Goal: Information Seeking & Learning: Learn about a topic

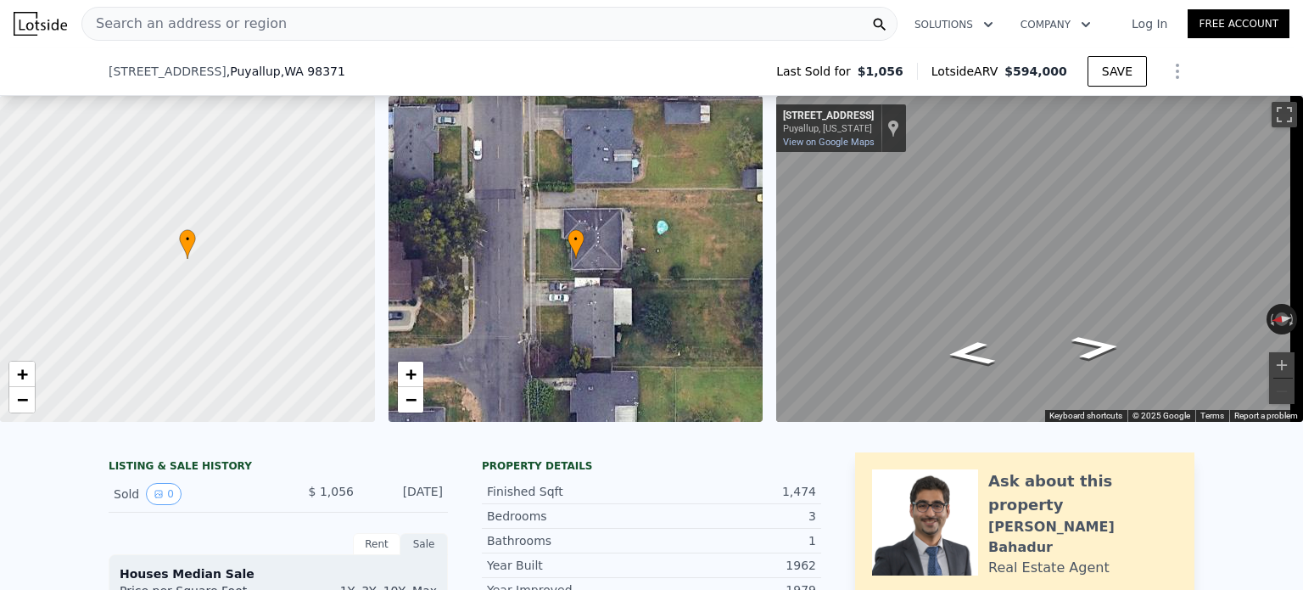
scroll to position [621, 0]
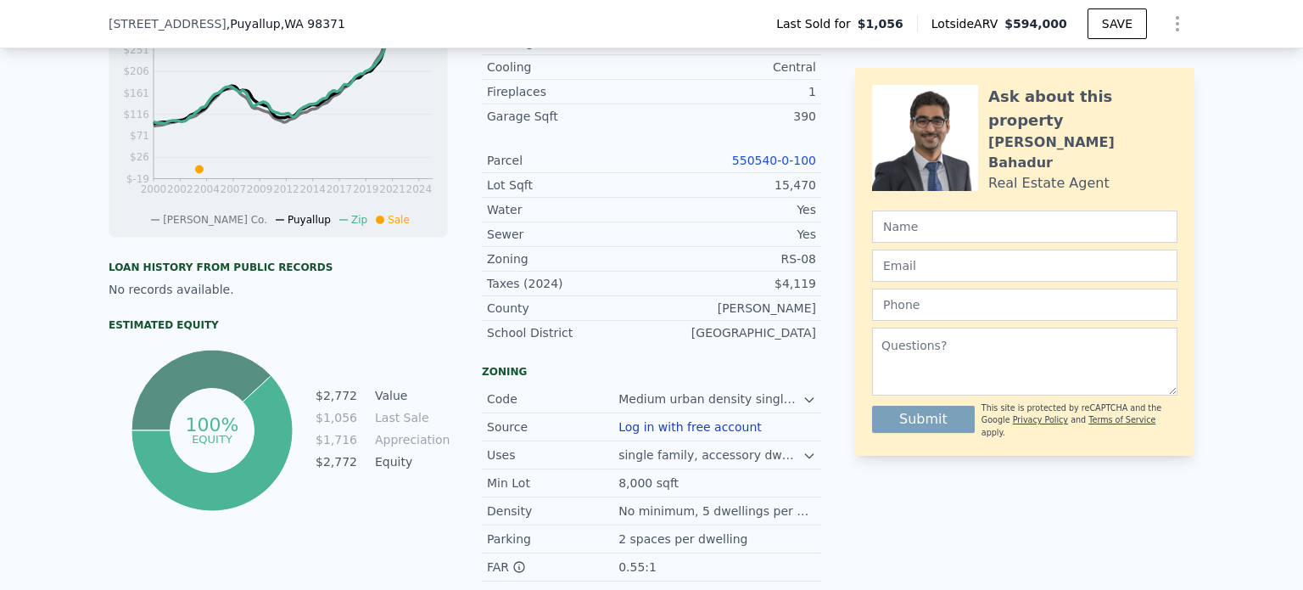
click at [753, 167] on link "550540-0-100" at bounding box center [774, 161] width 84 height 14
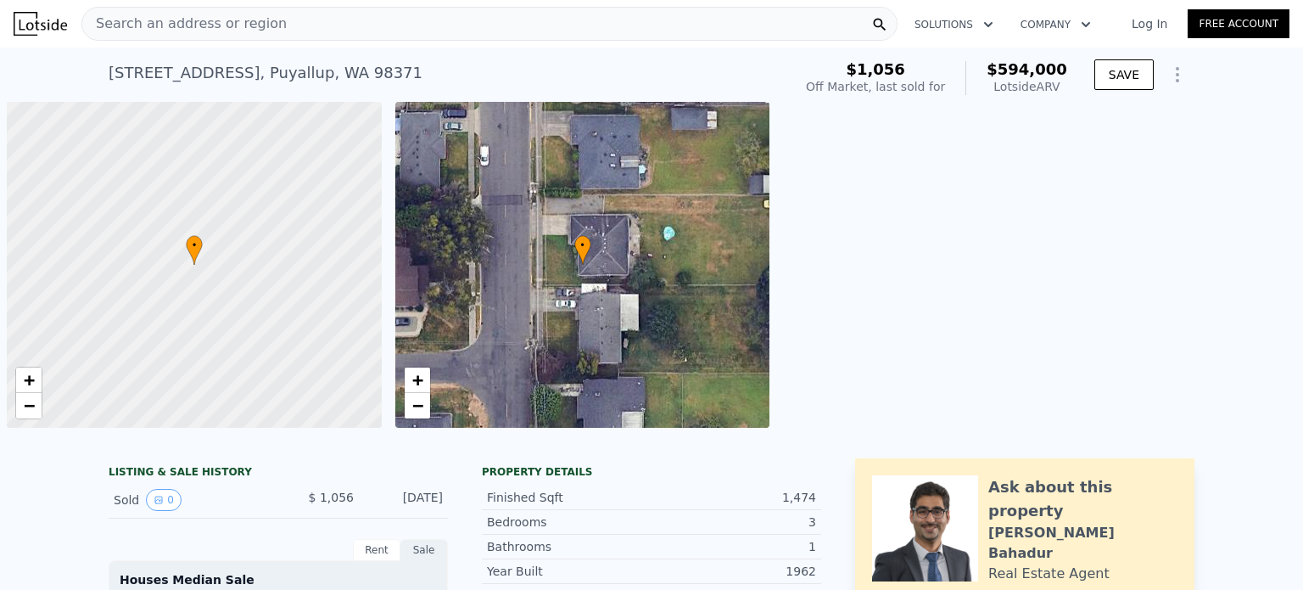
click at [511, 23] on div "Search an address or region" at bounding box center [489, 24] width 816 height 34
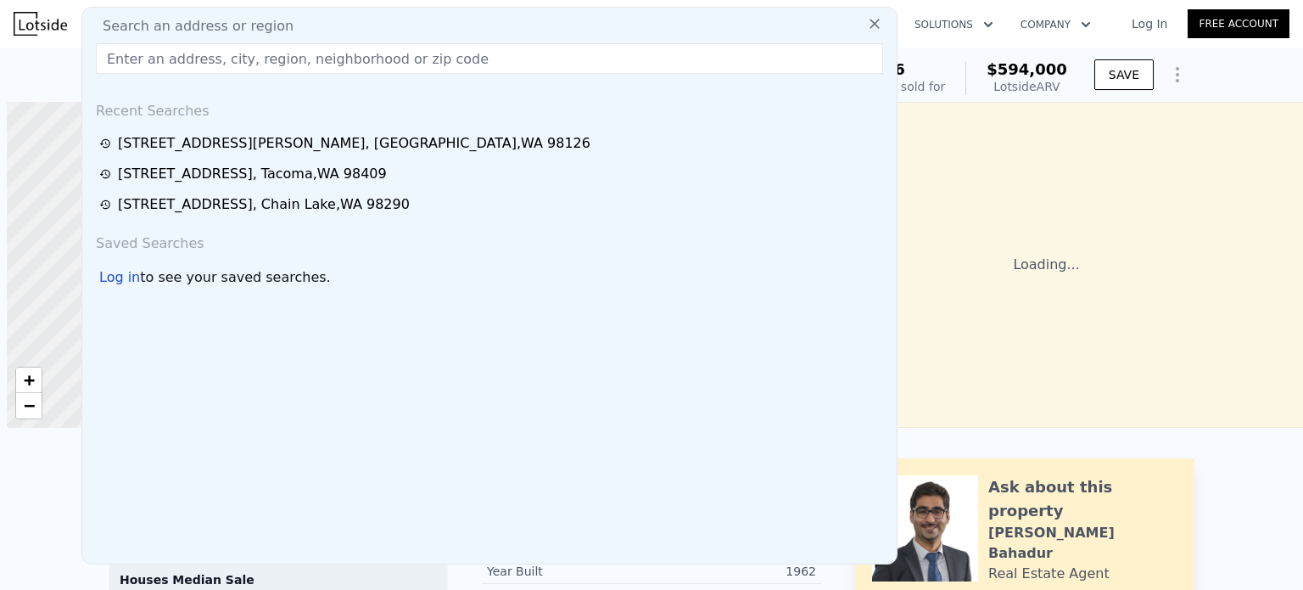
scroll to position [0, 7]
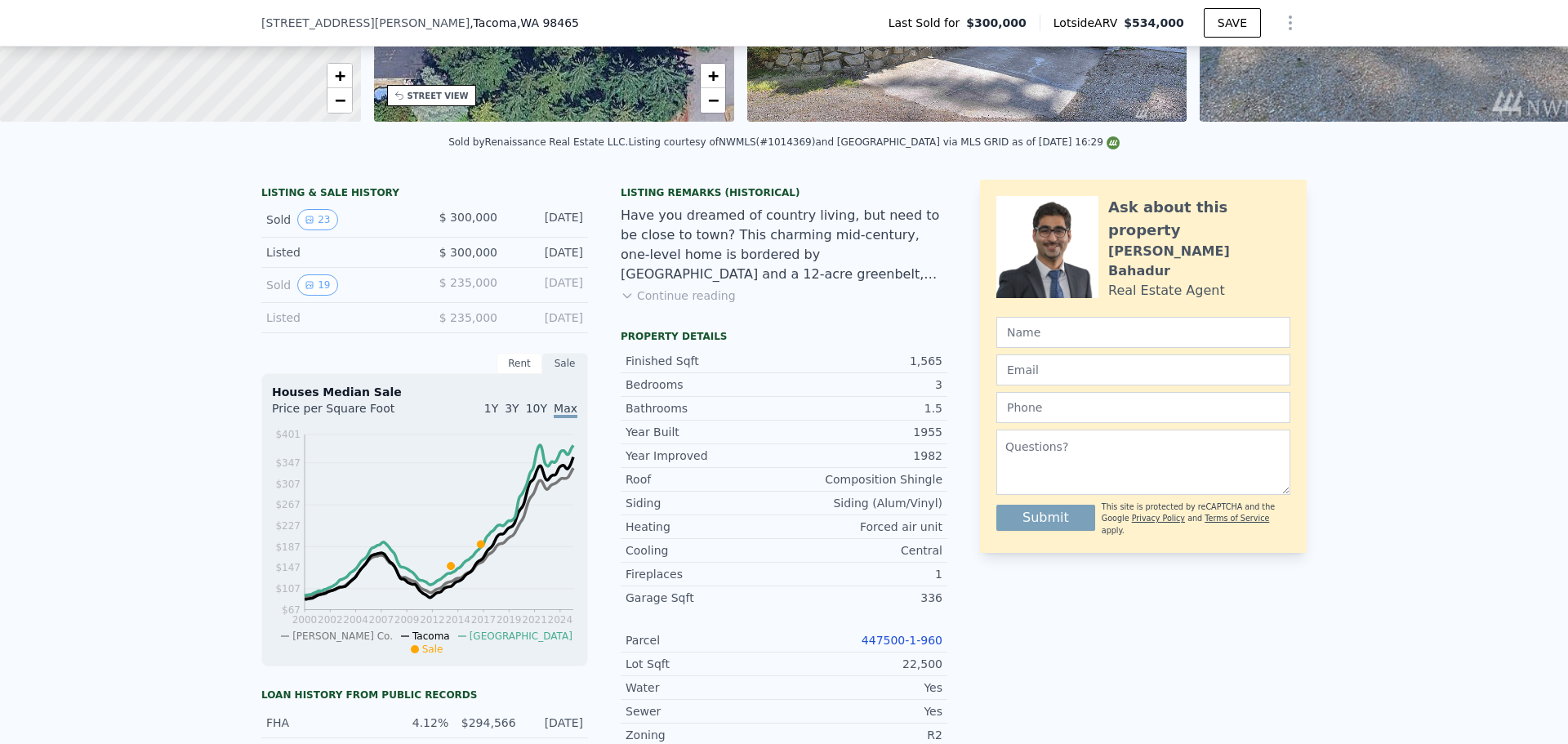
scroll to position [419, 0]
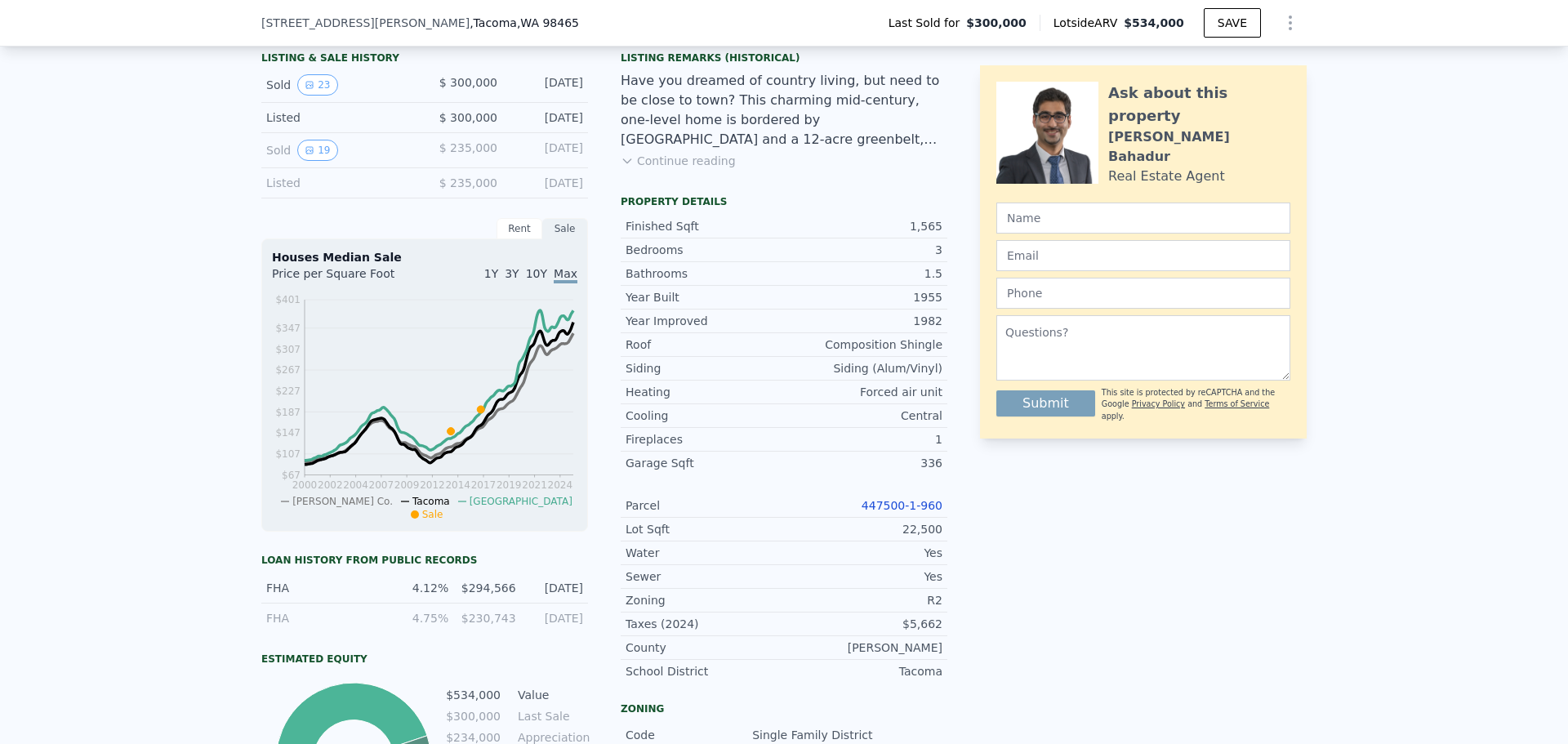
click at [911, 512] on link "447500-1-960" at bounding box center [902, 505] width 81 height 13
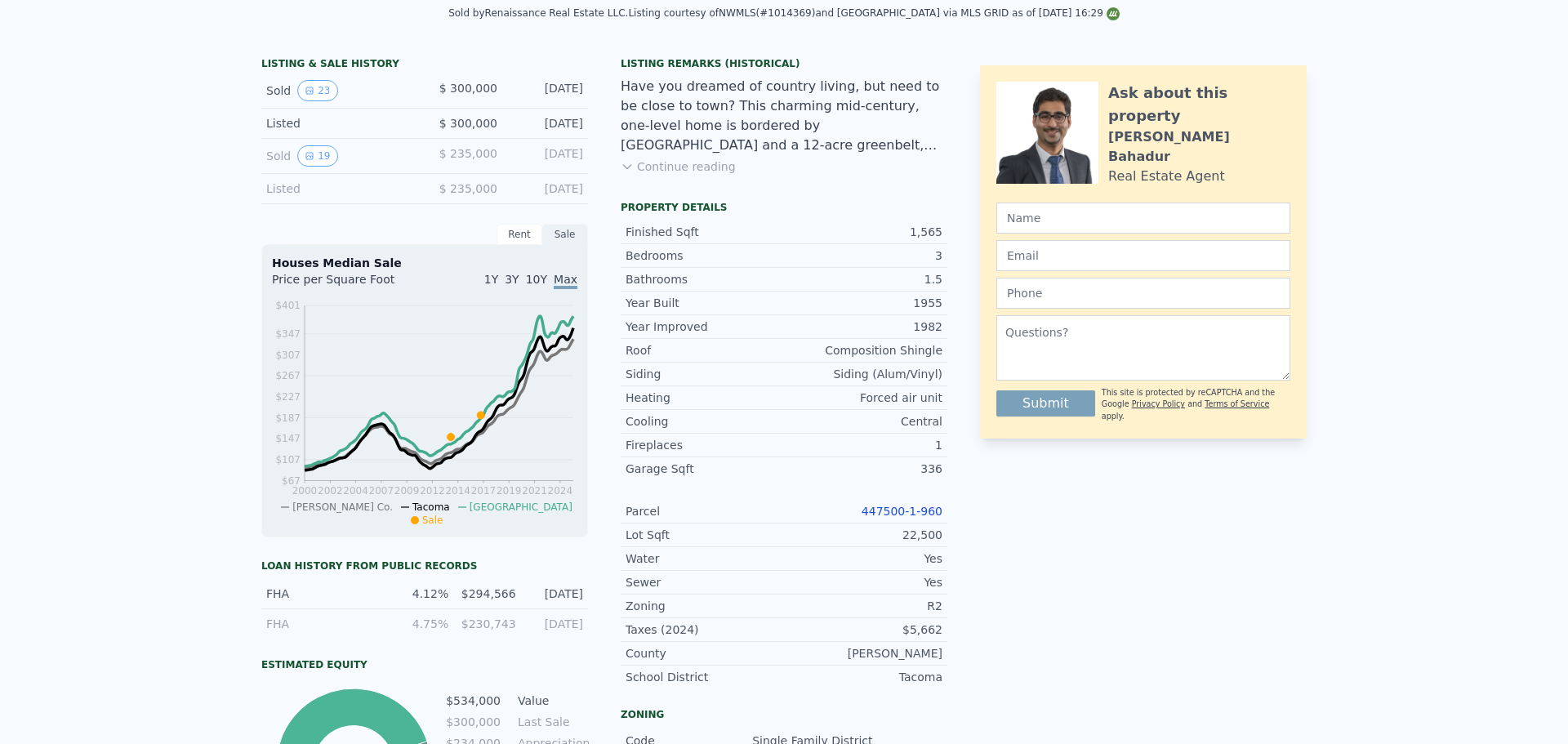
scroll to position [0, 0]
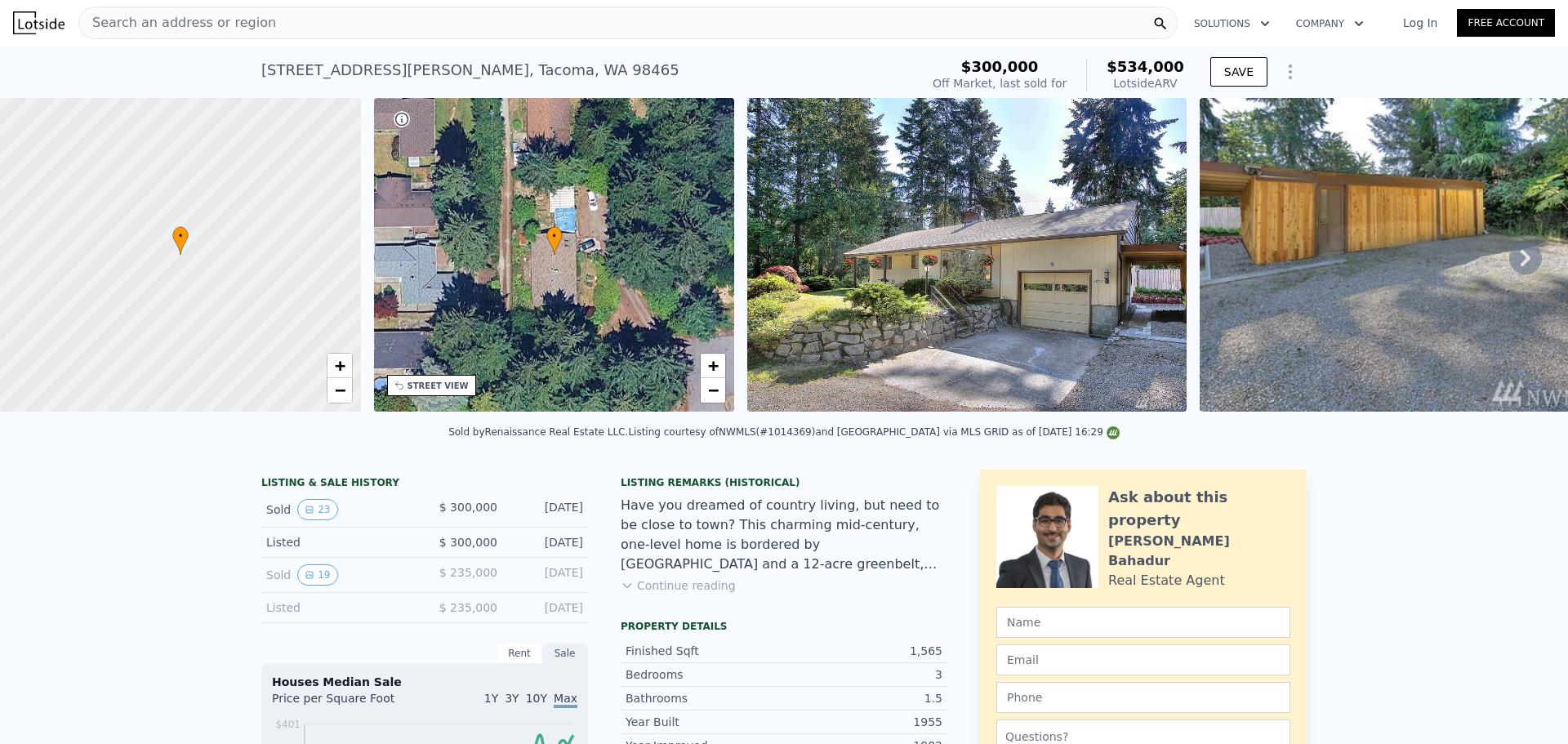
click at [876, 305] on img at bounding box center [966, 255] width 439 height 314
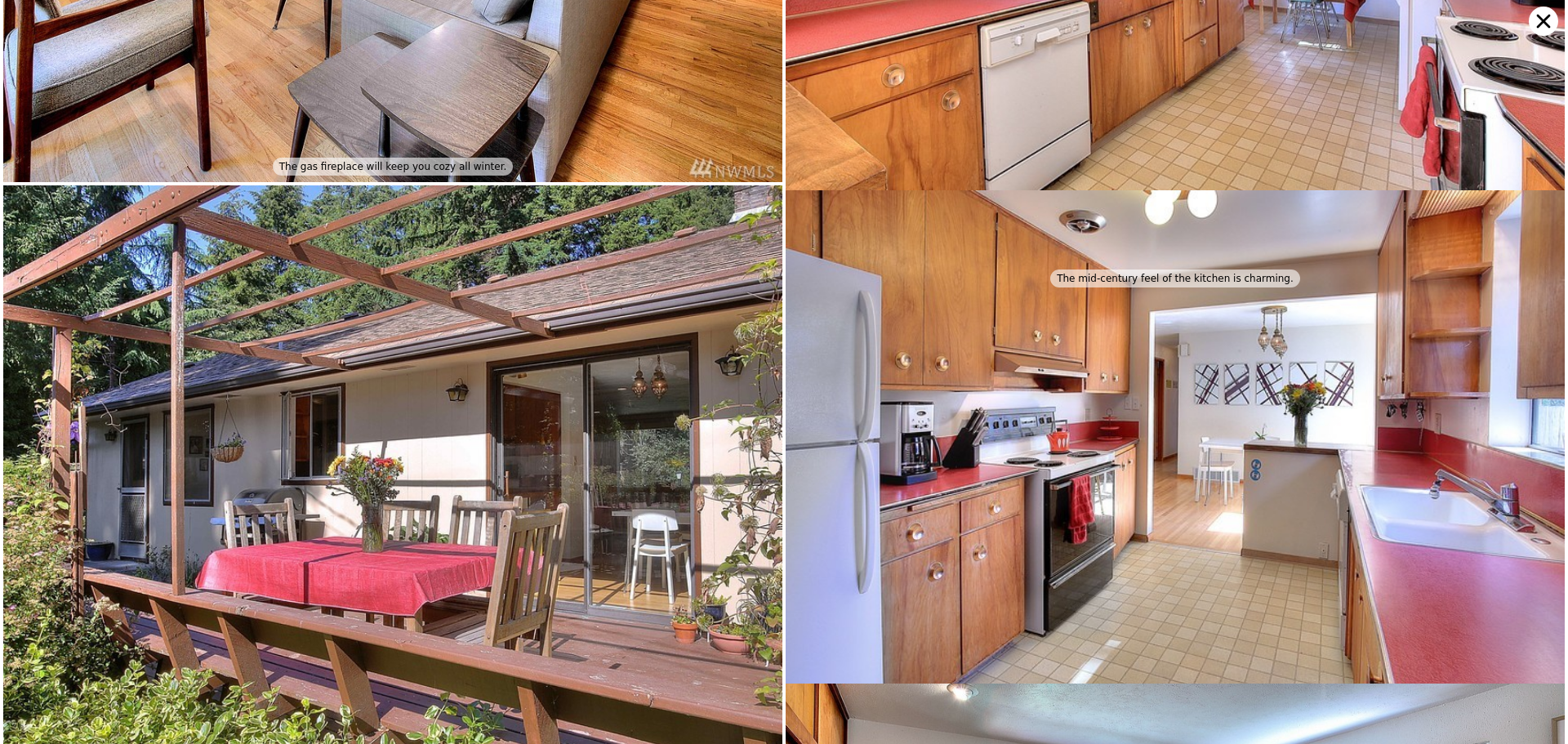
scroll to position [2728, 0]
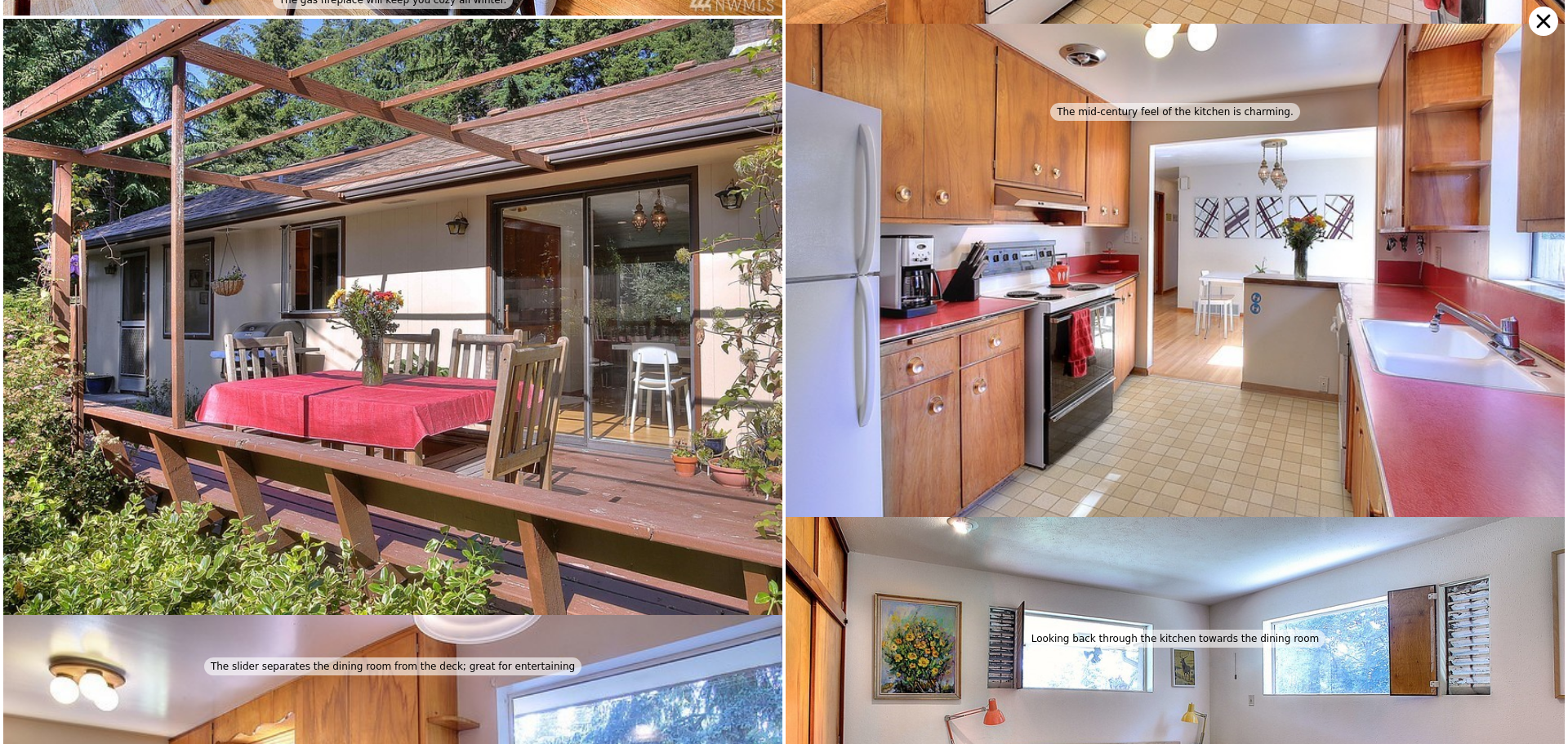
click at [1541, 10] on icon at bounding box center [1543, 21] width 30 height 30
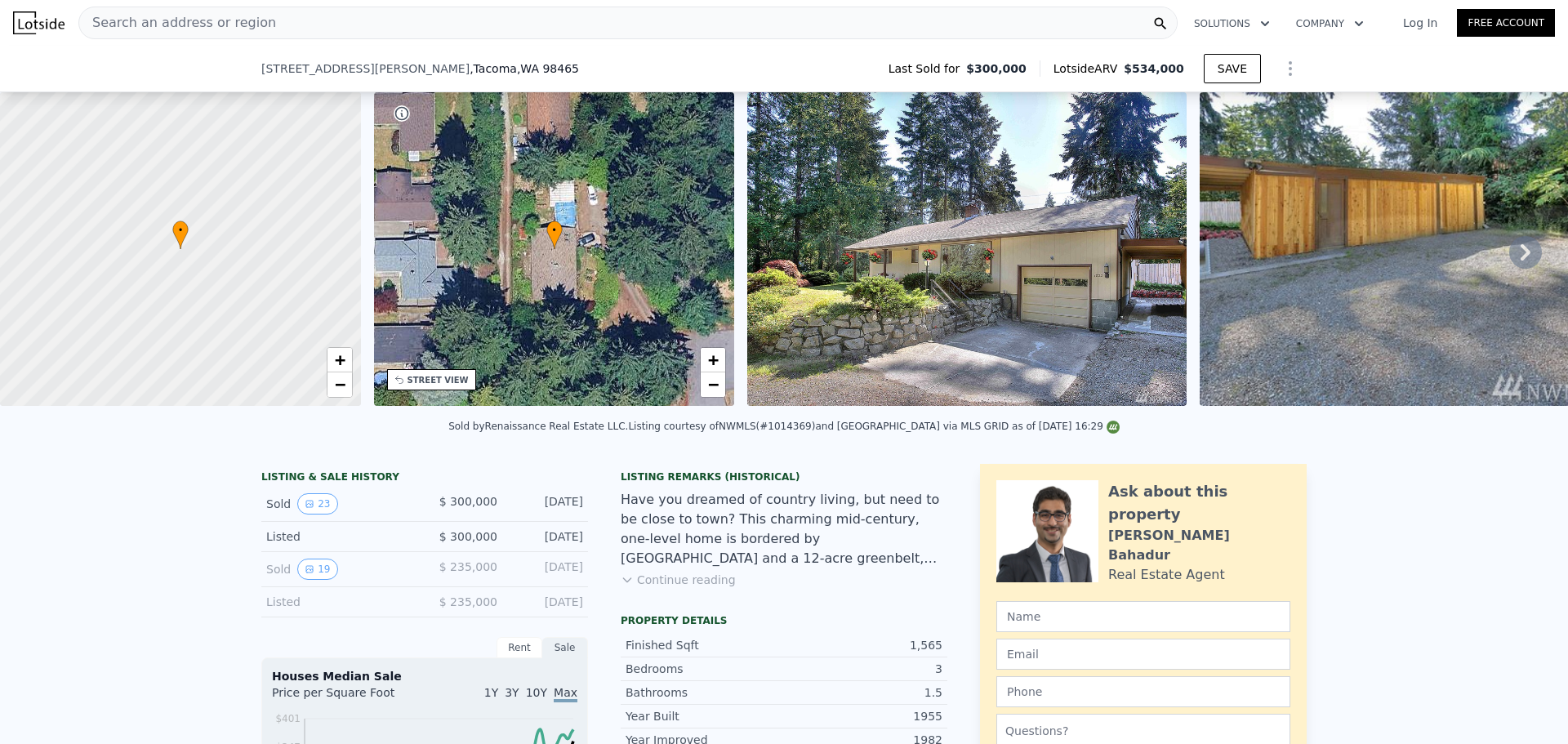
scroll to position [604, 0]
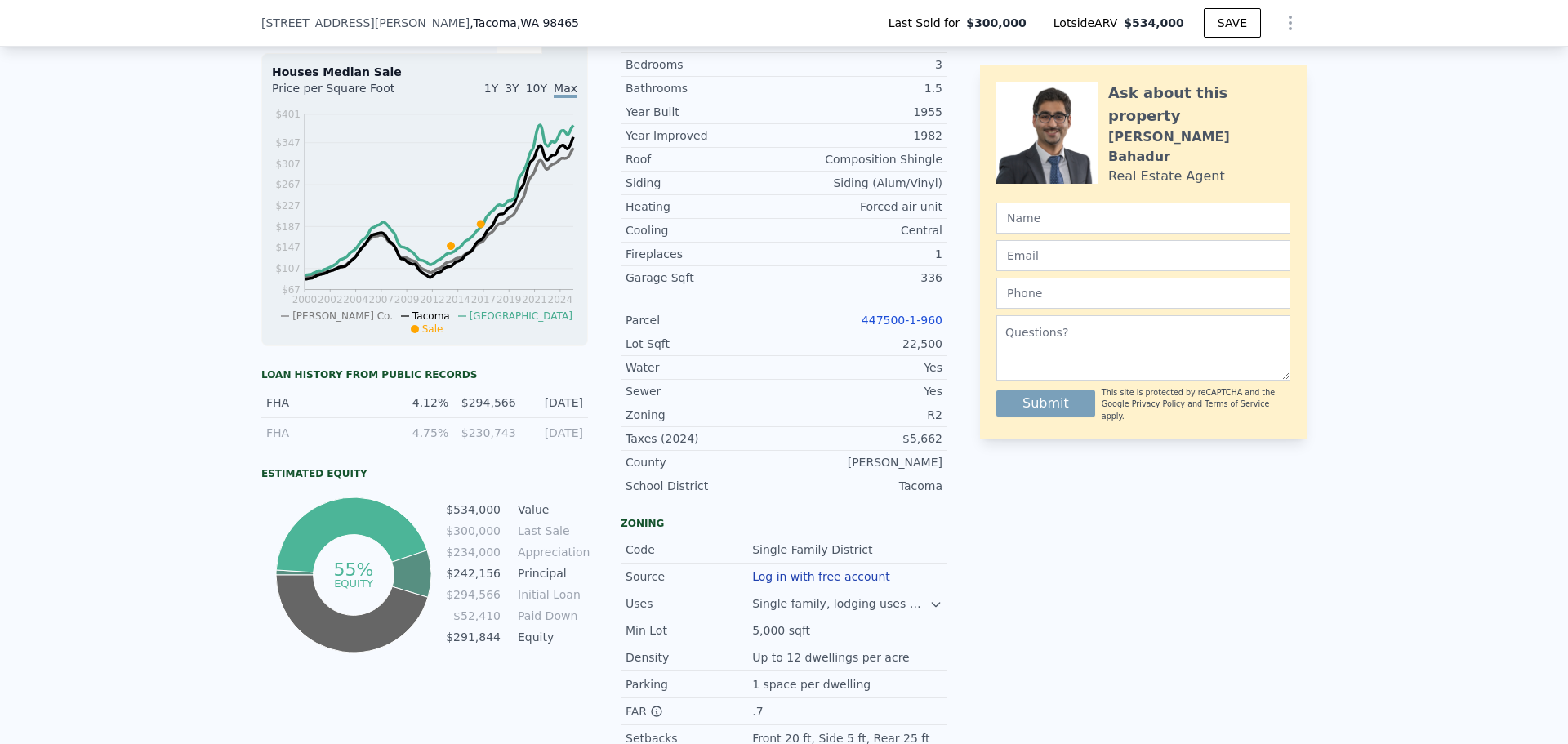
click at [913, 326] on link "447500-1-960" at bounding box center [902, 321] width 81 height 13
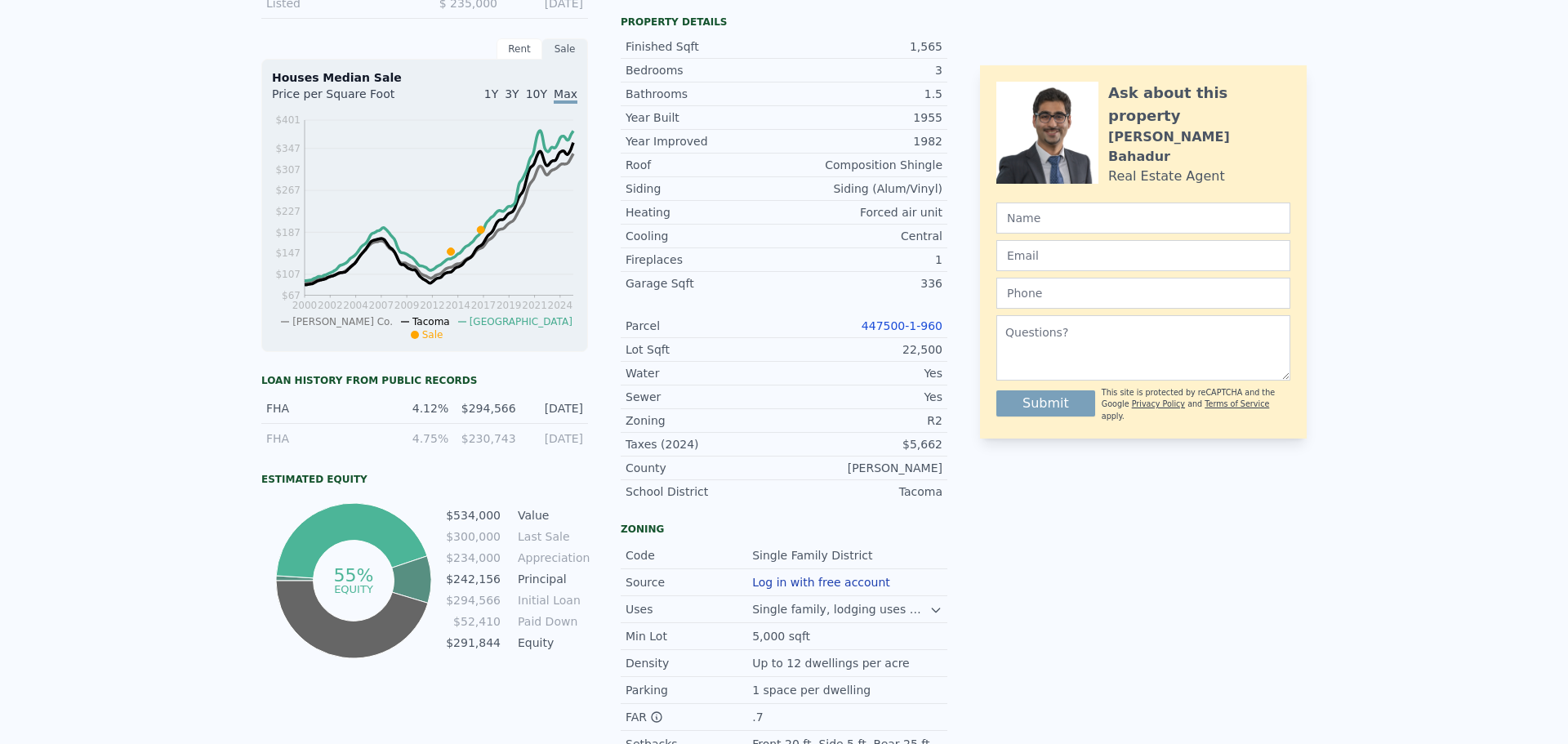
scroll to position [0, 0]
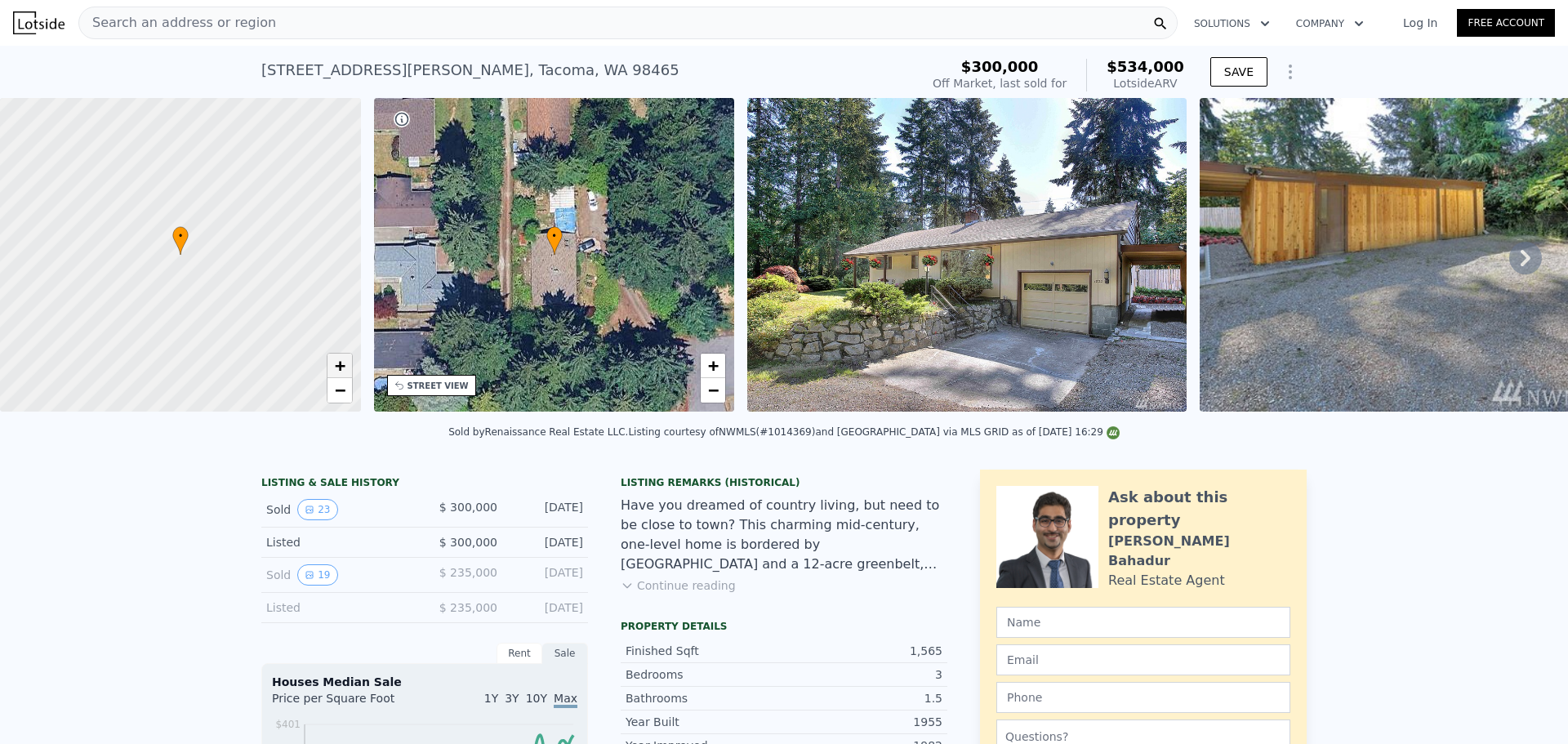
click at [337, 369] on span "+" at bounding box center [339, 365] width 11 height 20
drag, startPoint x: 242, startPoint y: 251, endPoint x: 202, endPoint y: 244, distance: 40.6
click at [202, 244] on div at bounding box center [181, 255] width 433 height 376
click at [339, 366] on span "+" at bounding box center [339, 365] width 11 height 20
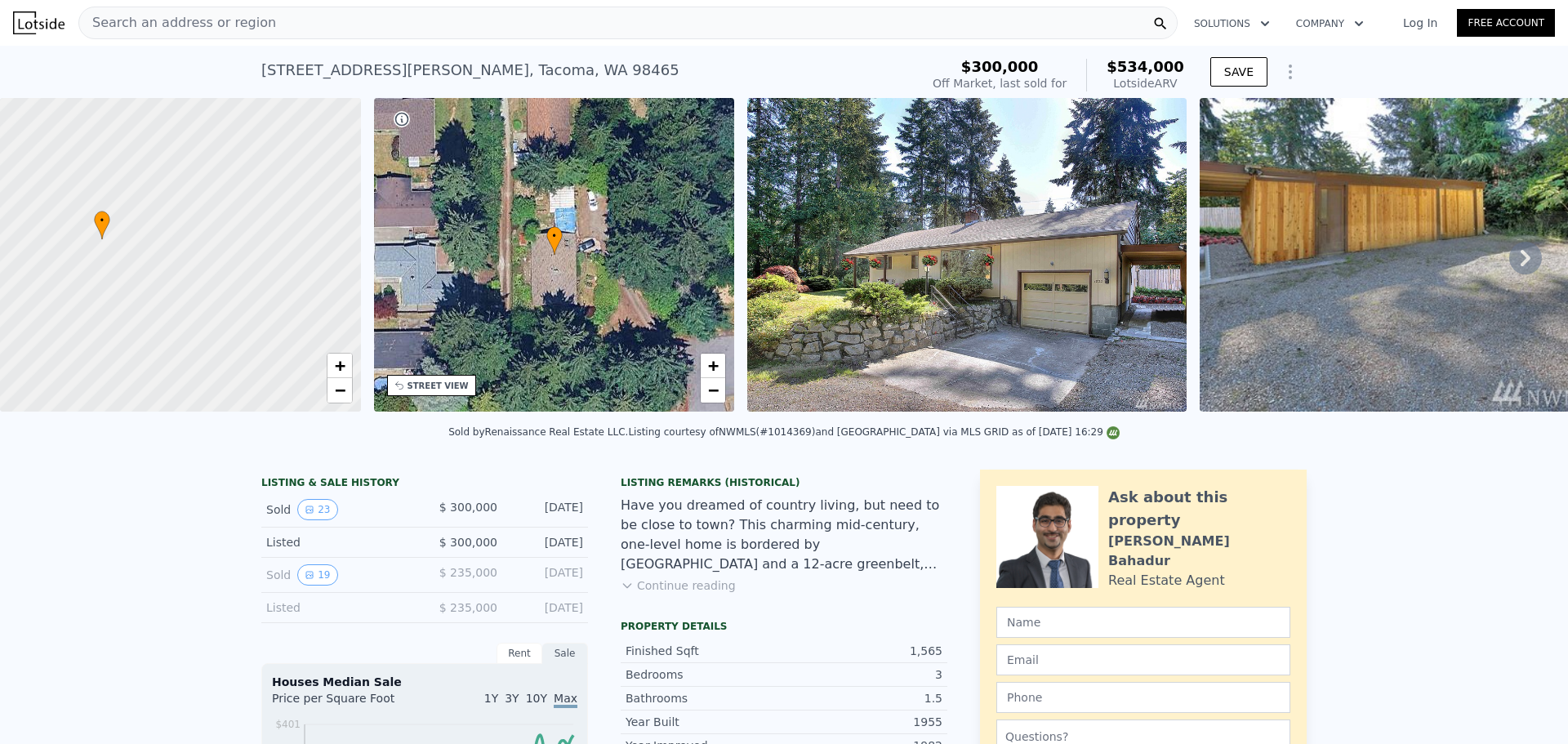
click at [941, 287] on img at bounding box center [966, 255] width 439 height 314
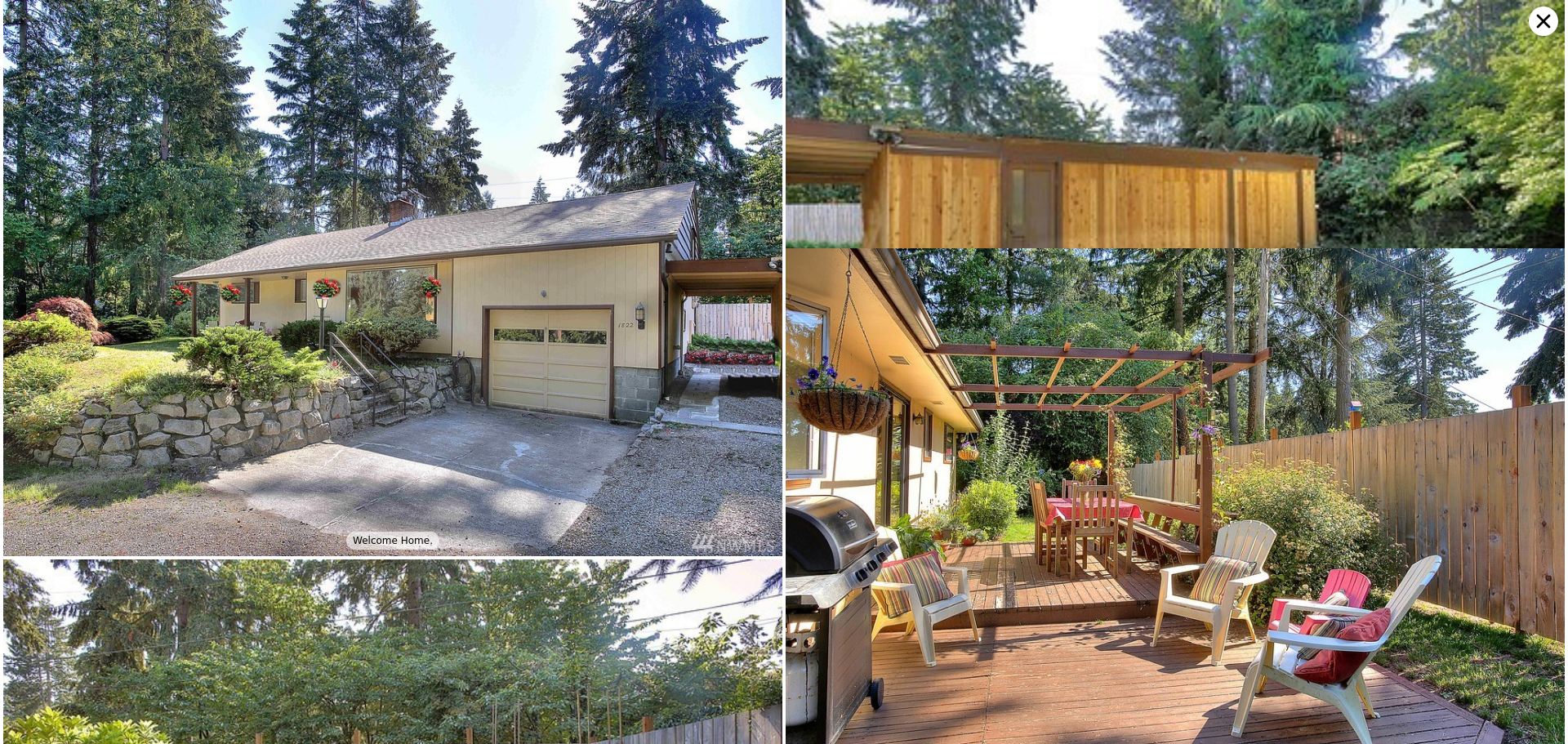
click at [525, 342] on img at bounding box center [392, 278] width 779 height 556
click at [1538, 22] on icon at bounding box center [1543, 21] width 30 height 30
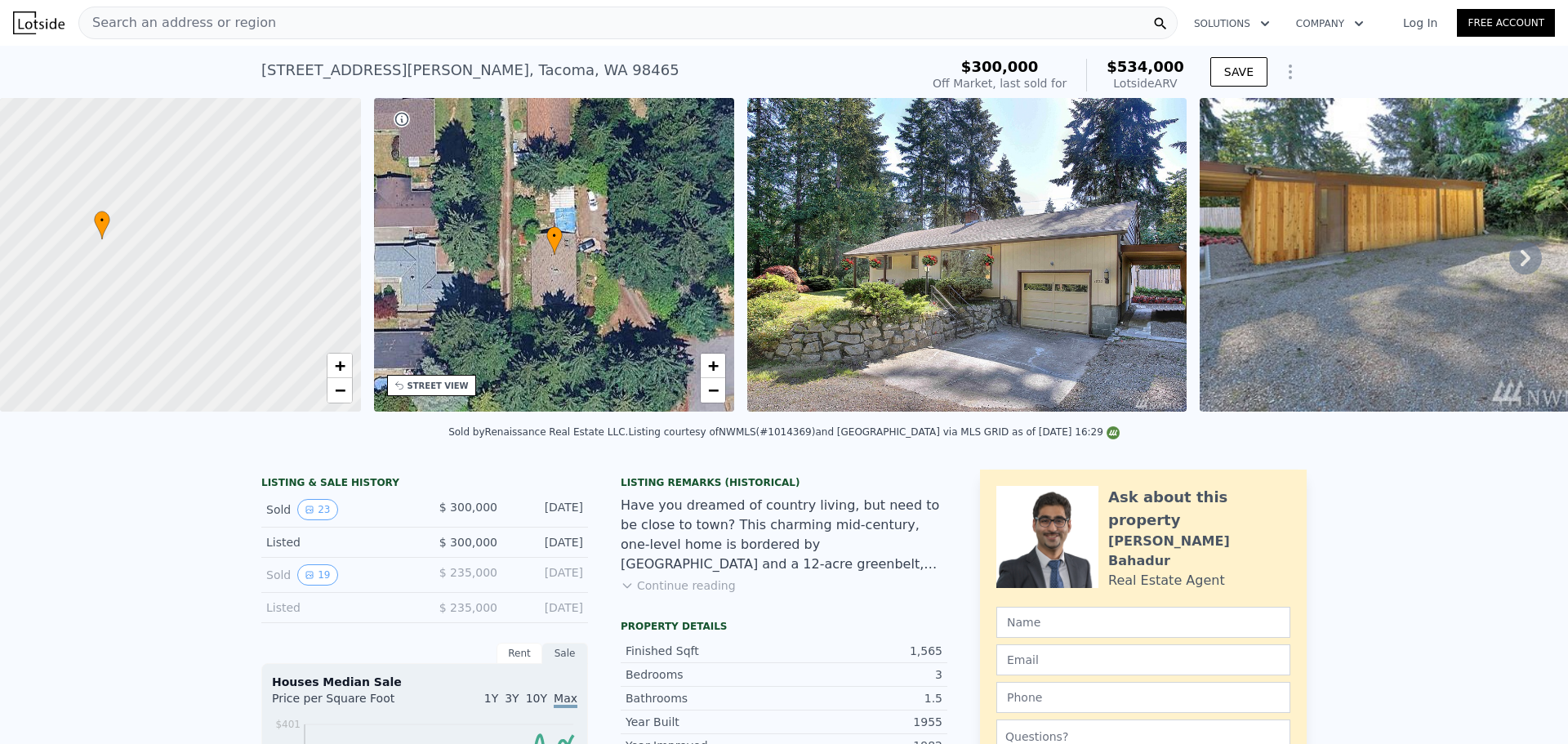
click at [627, 281] on div "• + −" at bounding box center [554, 255] width 361 height 314
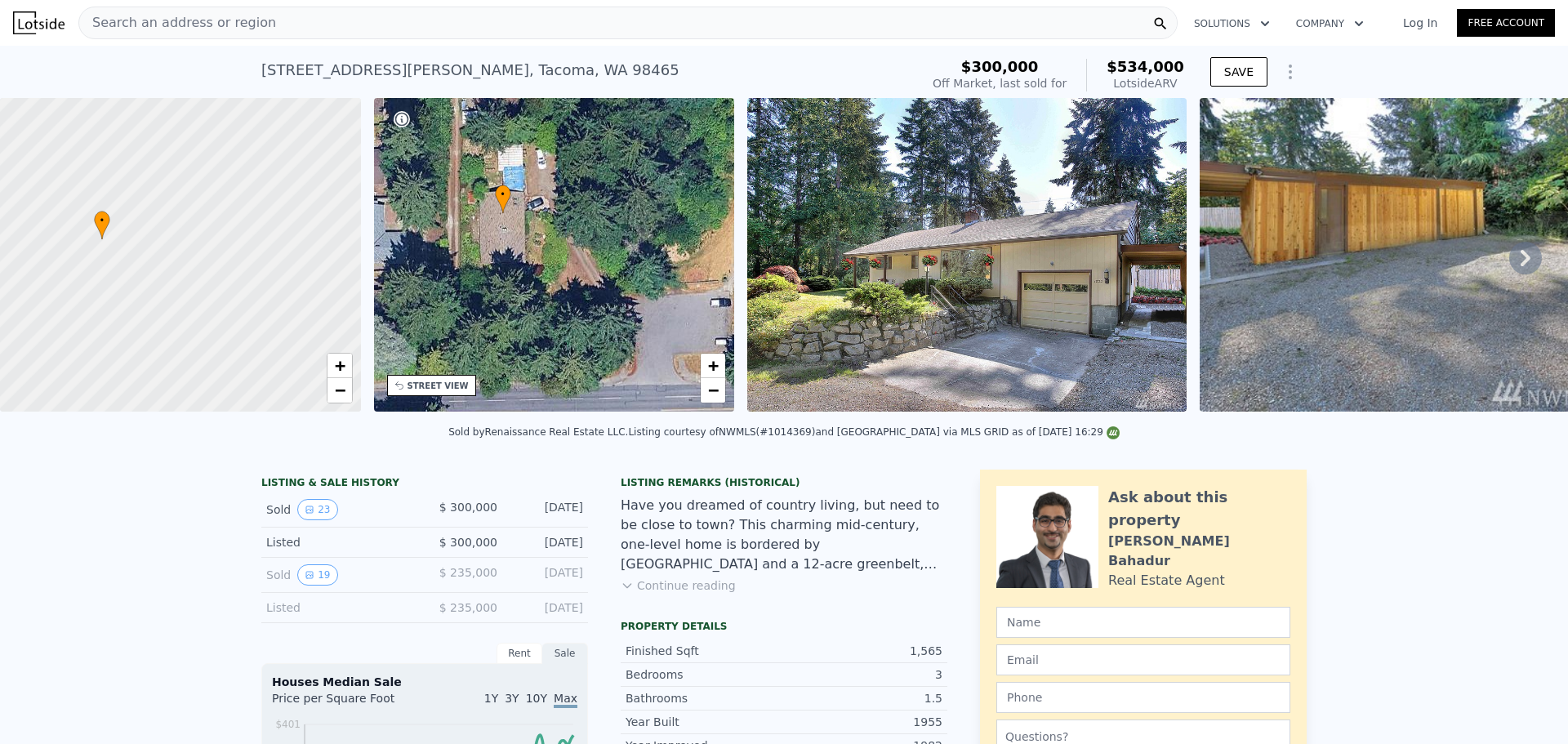
drag, startPoint x: 664, startPoint y: 271, endPoint x: 613, endPoint y: 229, distance: 66.1
click at [613, 229] on div "• + −" at bounding box center [554, 255] width 361 height 314
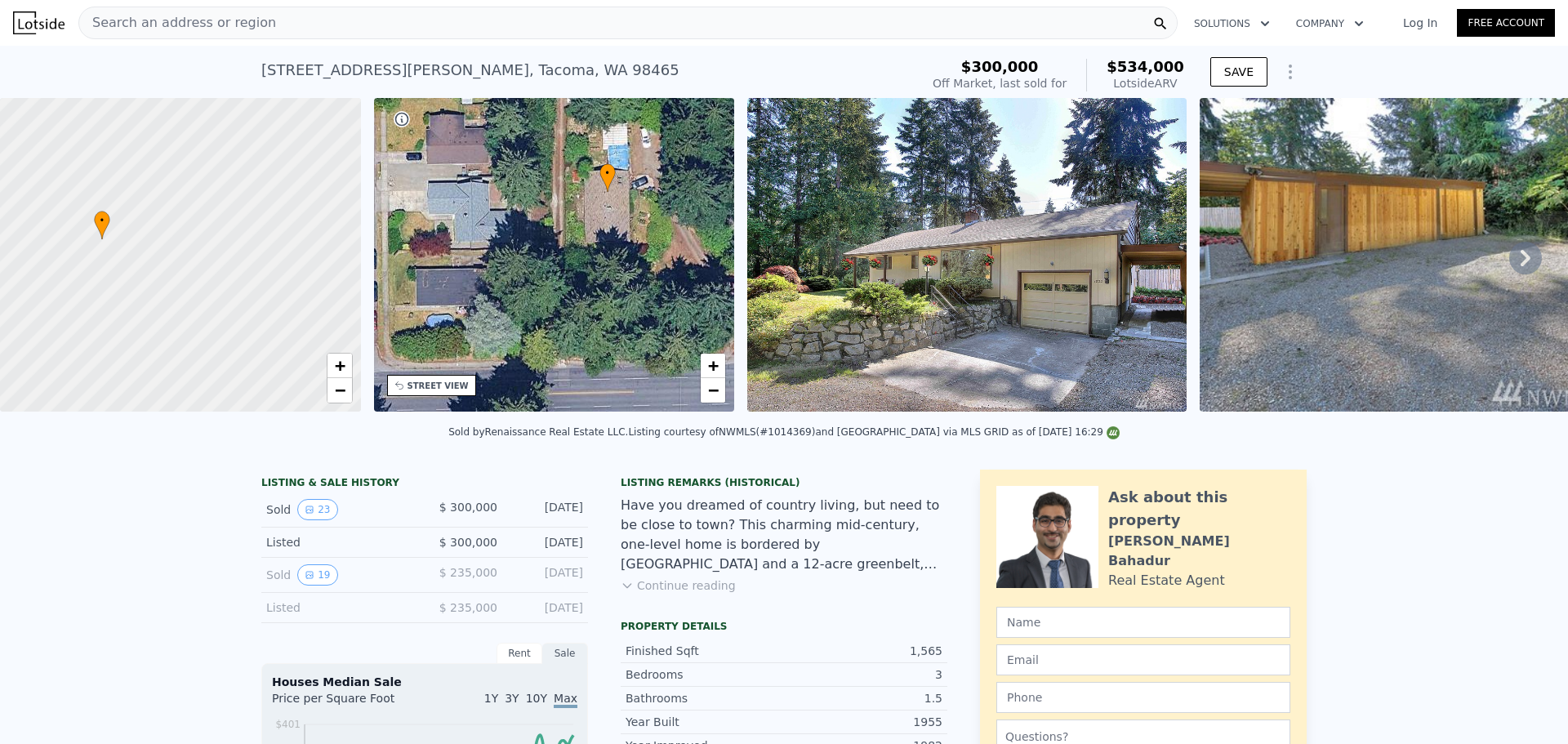
drag, startPoint x: 598, startPoint y: 341, endPoint x: 703, endPoint y: 320, distance: 107.1
click at [703, 320] on div "• + −" at bounding box center [554, 255] width 361 height 314
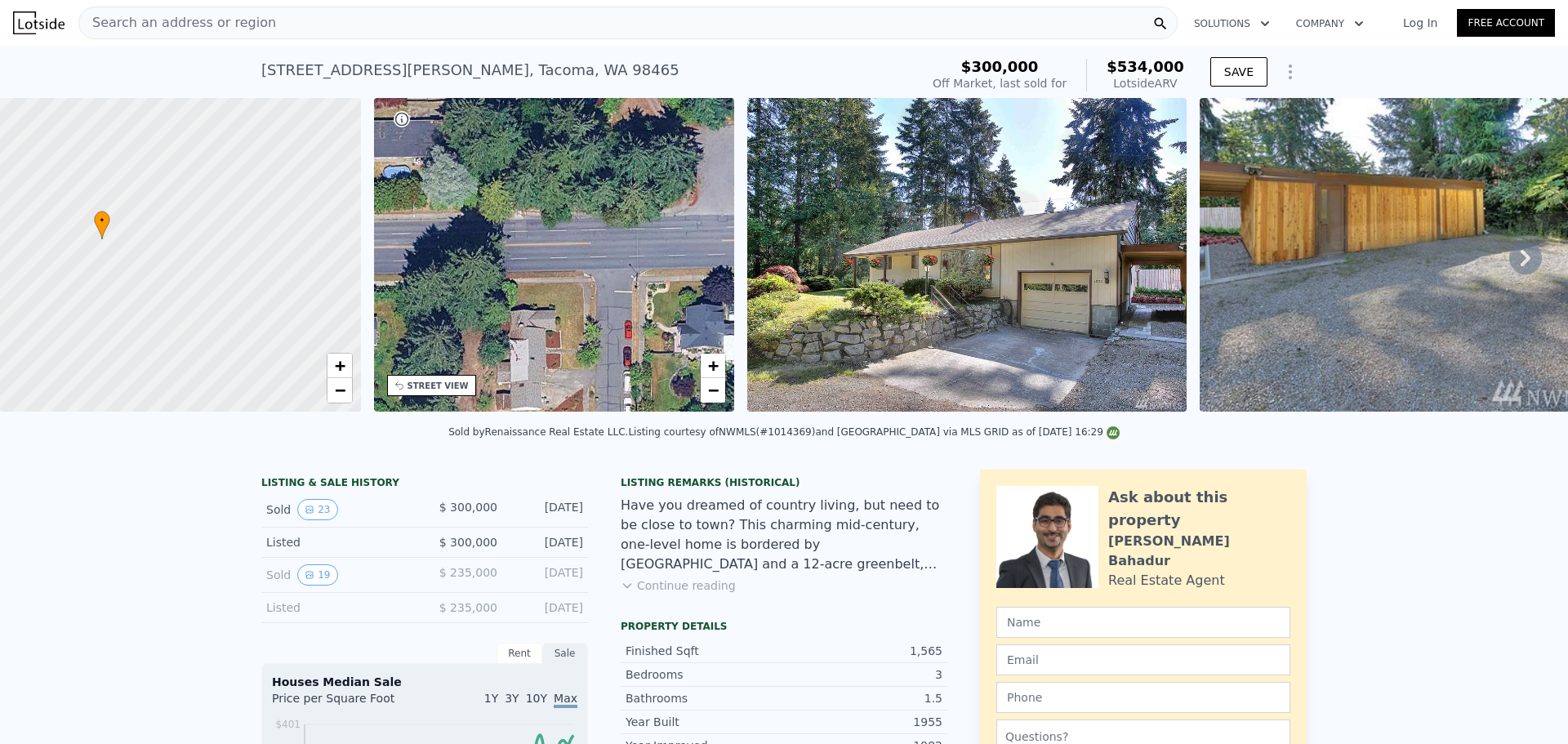
drag, startPoint x: 554, startPoint y: 341, endPoint x: 511, endPoint y: 192, distance: 155.1
click at [511, 192] on div "• + −" at bounding box center [554, 255] width 361 height 314
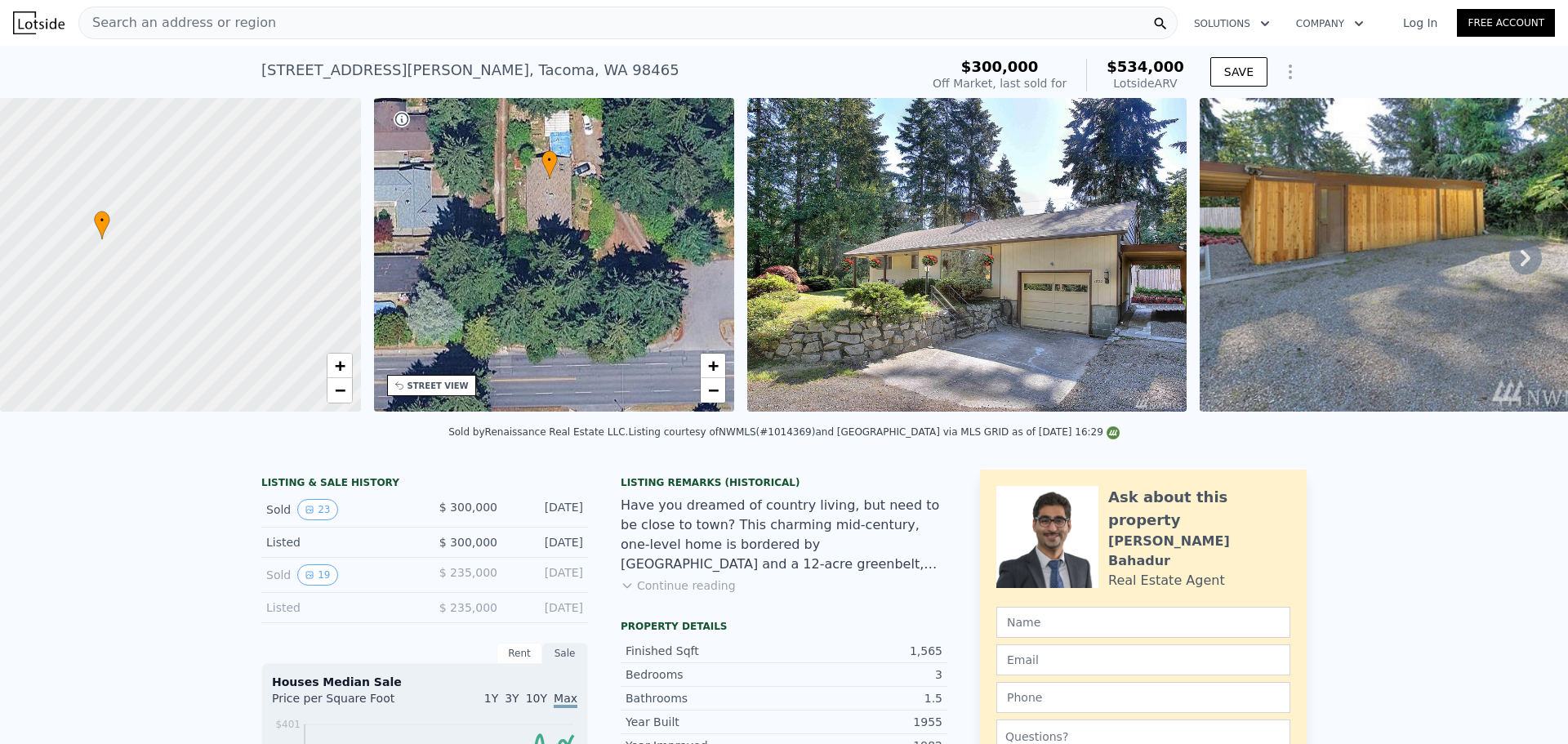
drag, startPoint x: 568, startPoint y: 194, endPoint x: 553, endPoint y: 330, distance: 136.8
click at [553, 330] on div "• + −" at bounding box center [554, 255] width 361 height 314
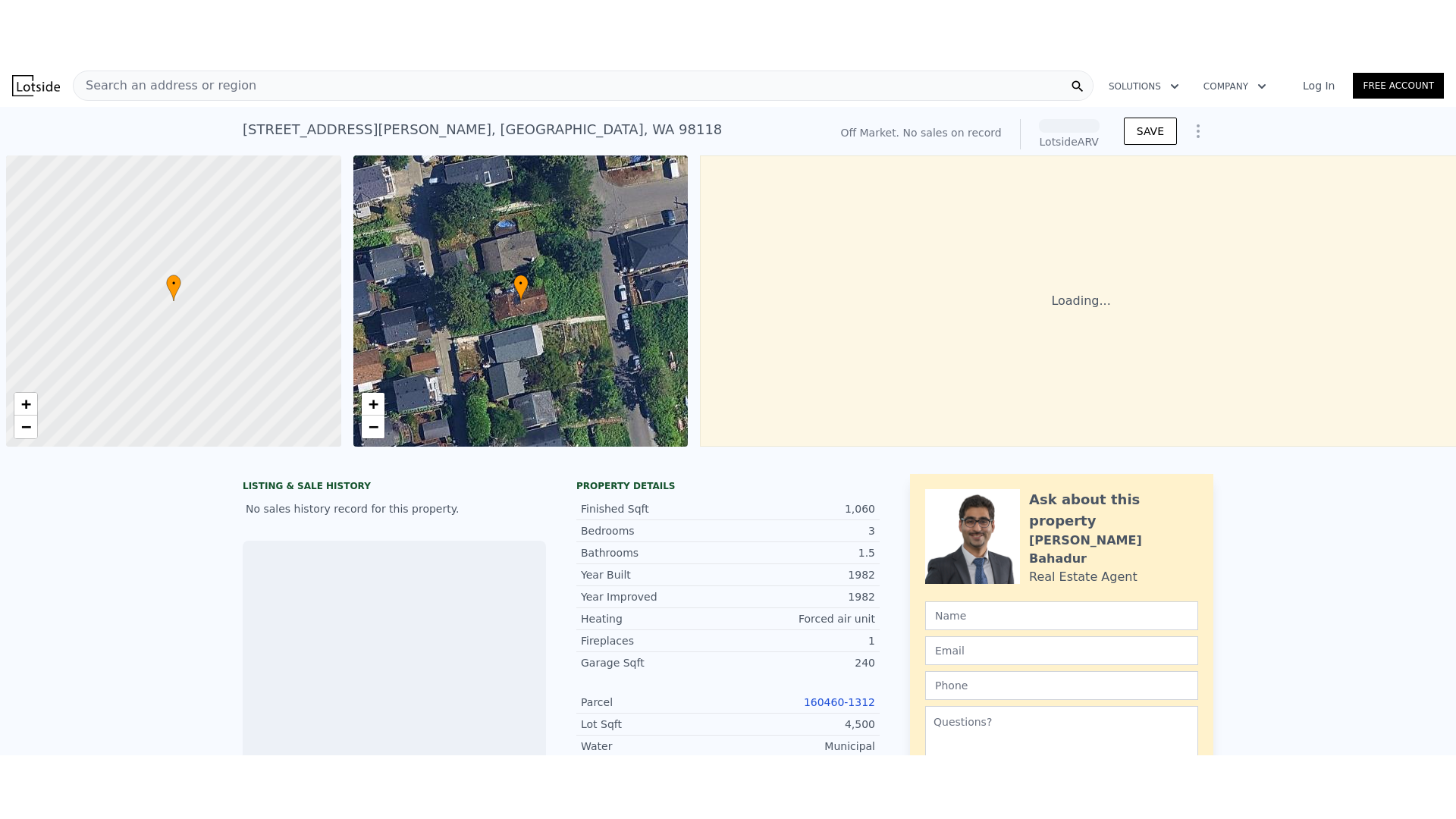
scroll to position [0, 6]
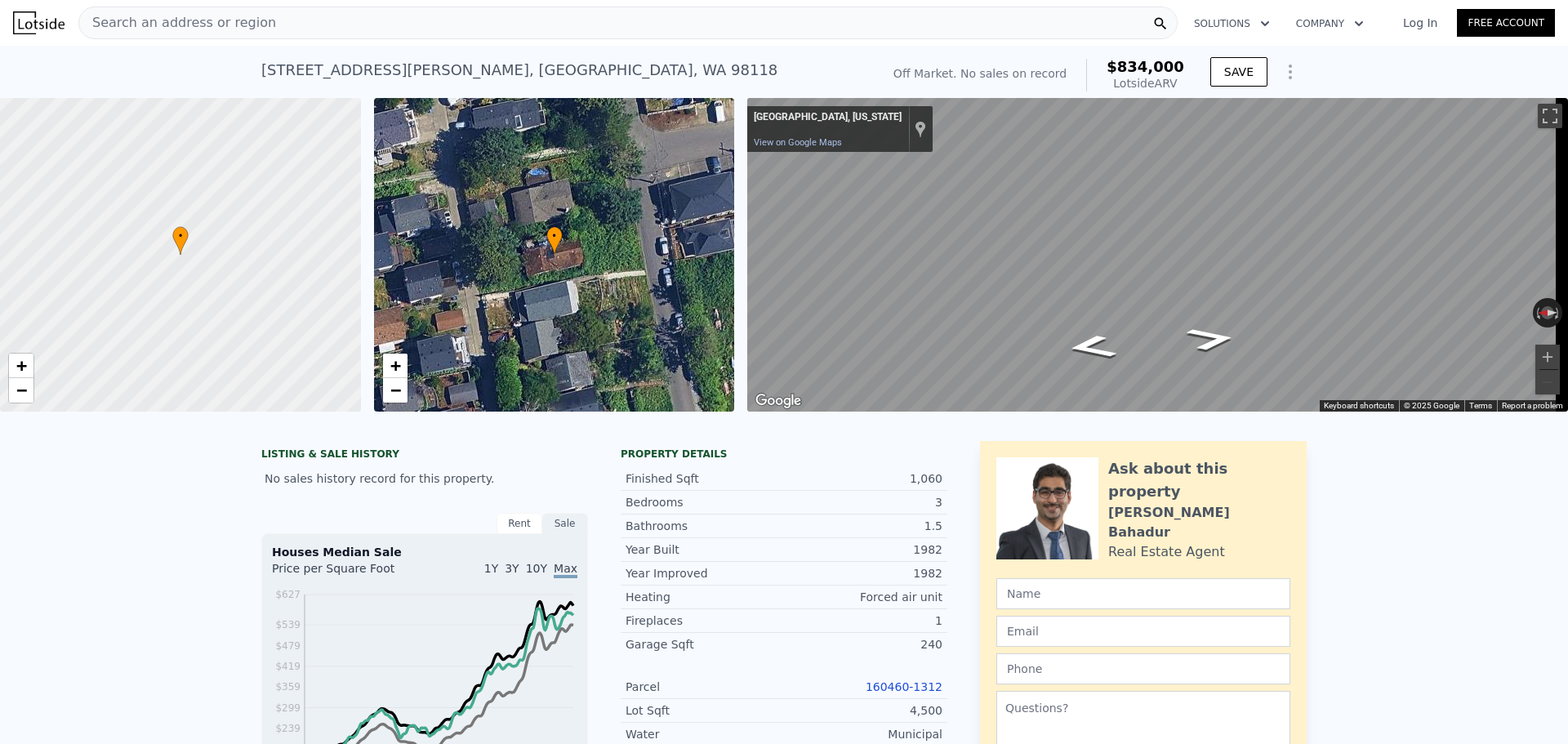
click at [914, 693] on link "160460-1312" at bounding box center [904, 687] width 77 height 13
click at [29, 369] on link "+" at bounding box center [20, 365] width 24 height 24
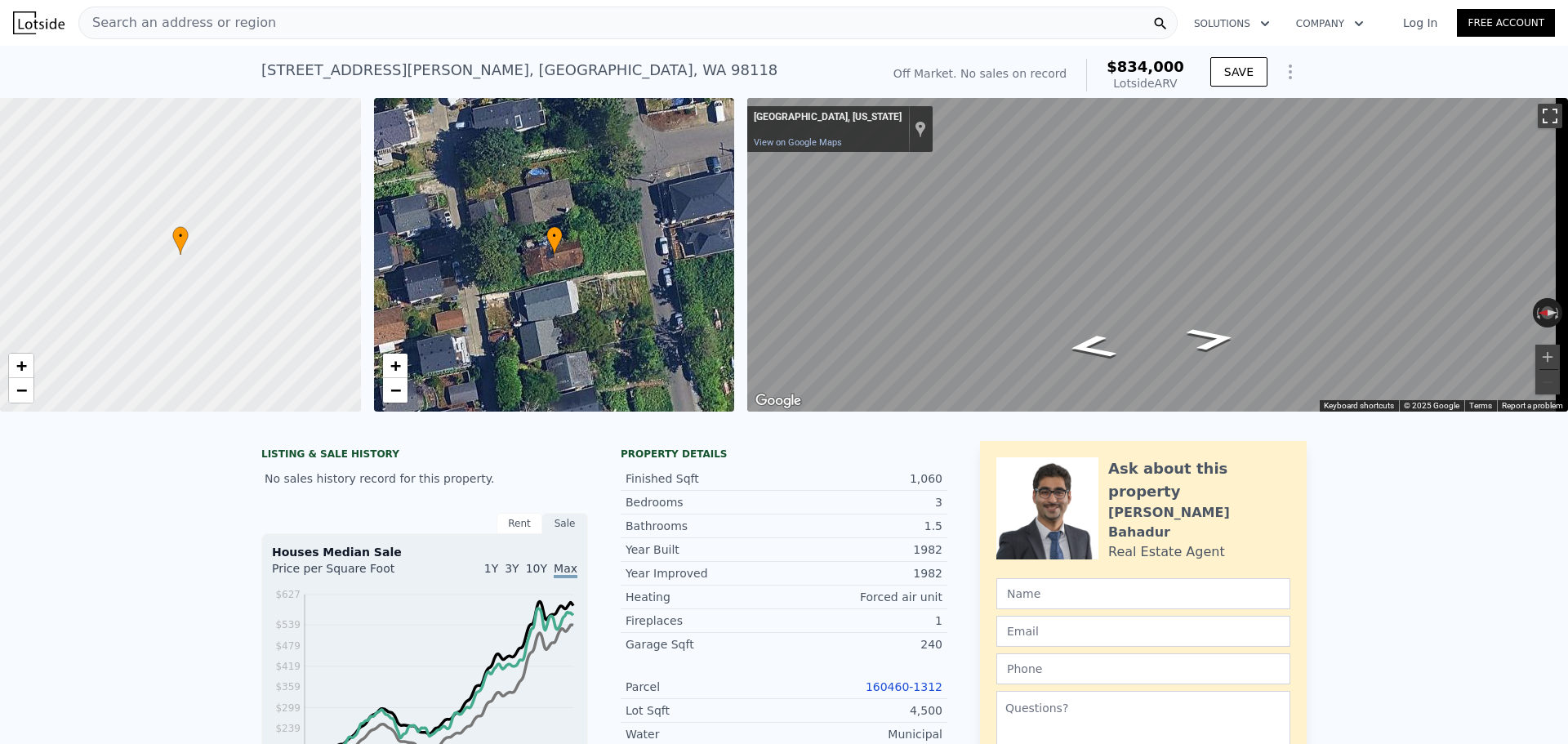
click at [1537, 112] on button "Toggle fullscreen view" at bounding box center [1549, 115] width 24 height 24
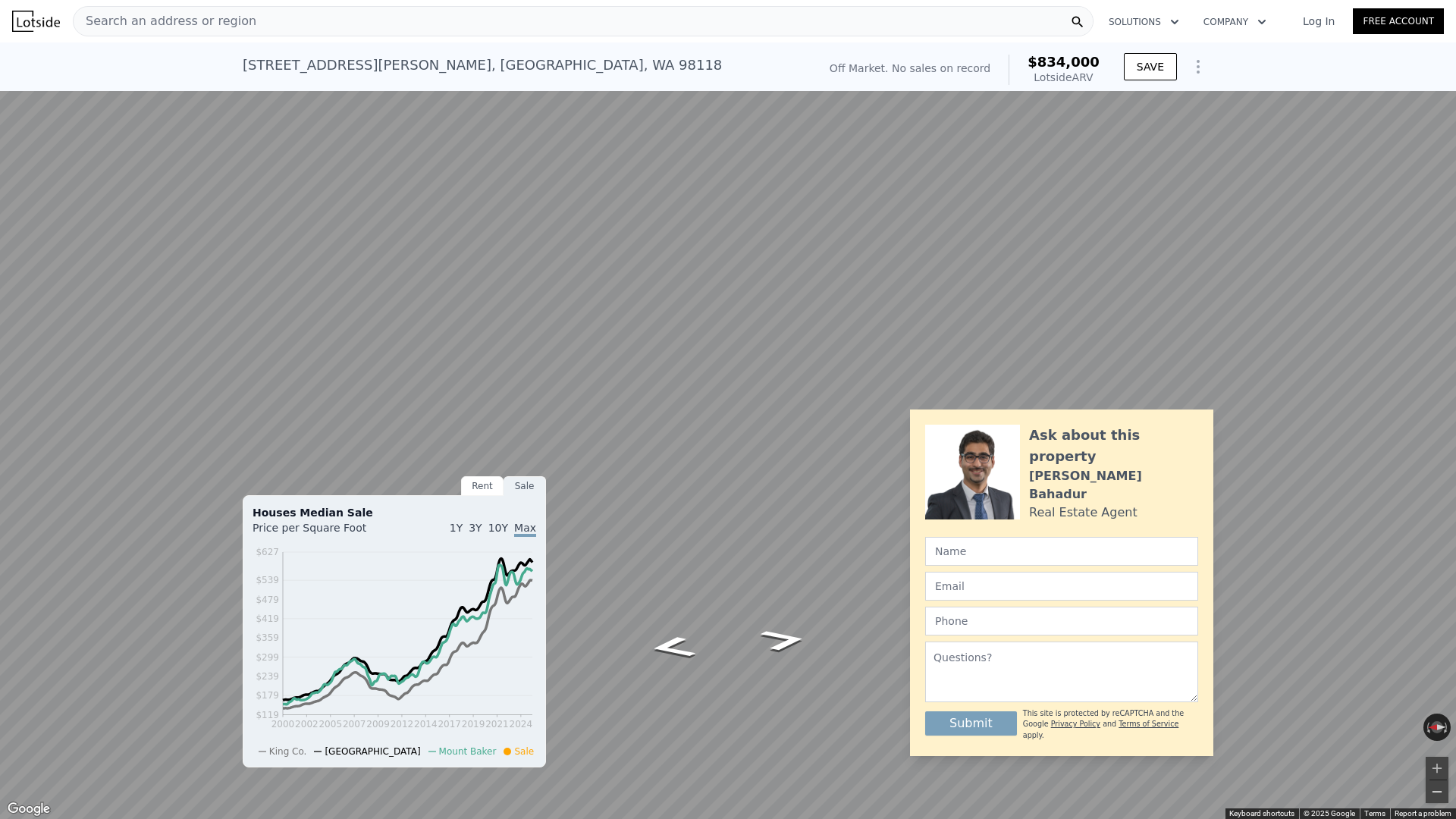
click at [1440, 690] on button "Zoom out" at bounding box center [1436, 791] width 22 height 22
click at [683, 424] on icon "Go North" at bounding box center [672, 420] width 82 height 48
click at [787, 409] on icon "Go South" at bounding box center [784, 408] width 78 height 48
click at [1435, 690] on button "Zoom out" at bounding box center [1436, 791] width 22 height 22
click at [1441, 18] on button "Toggle fullscreen view" at bounding box center [1438, 16] width 22 height 22
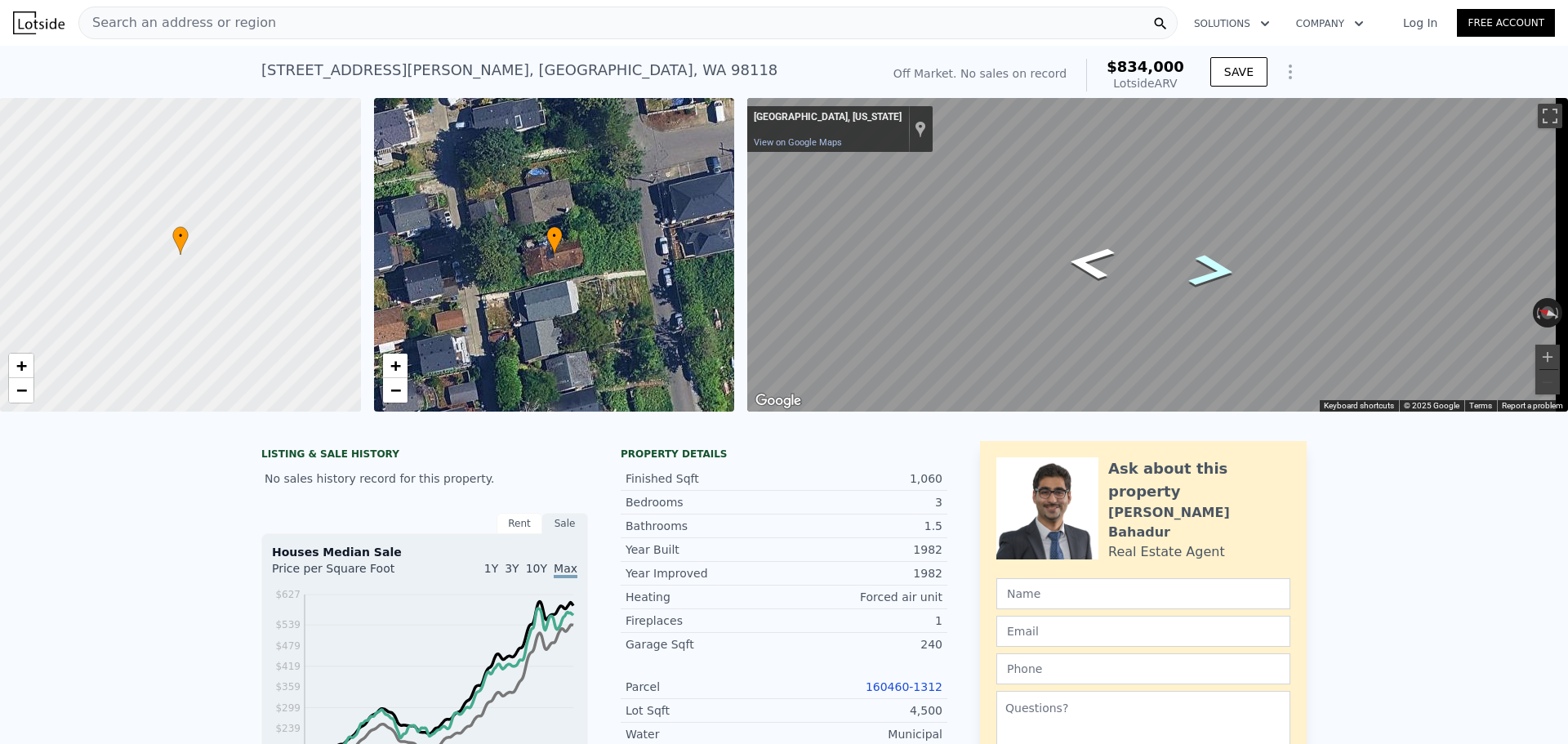
click at [1219, 266] on icon "Go South" at bounding box center [1212, 270] width 87 height 49
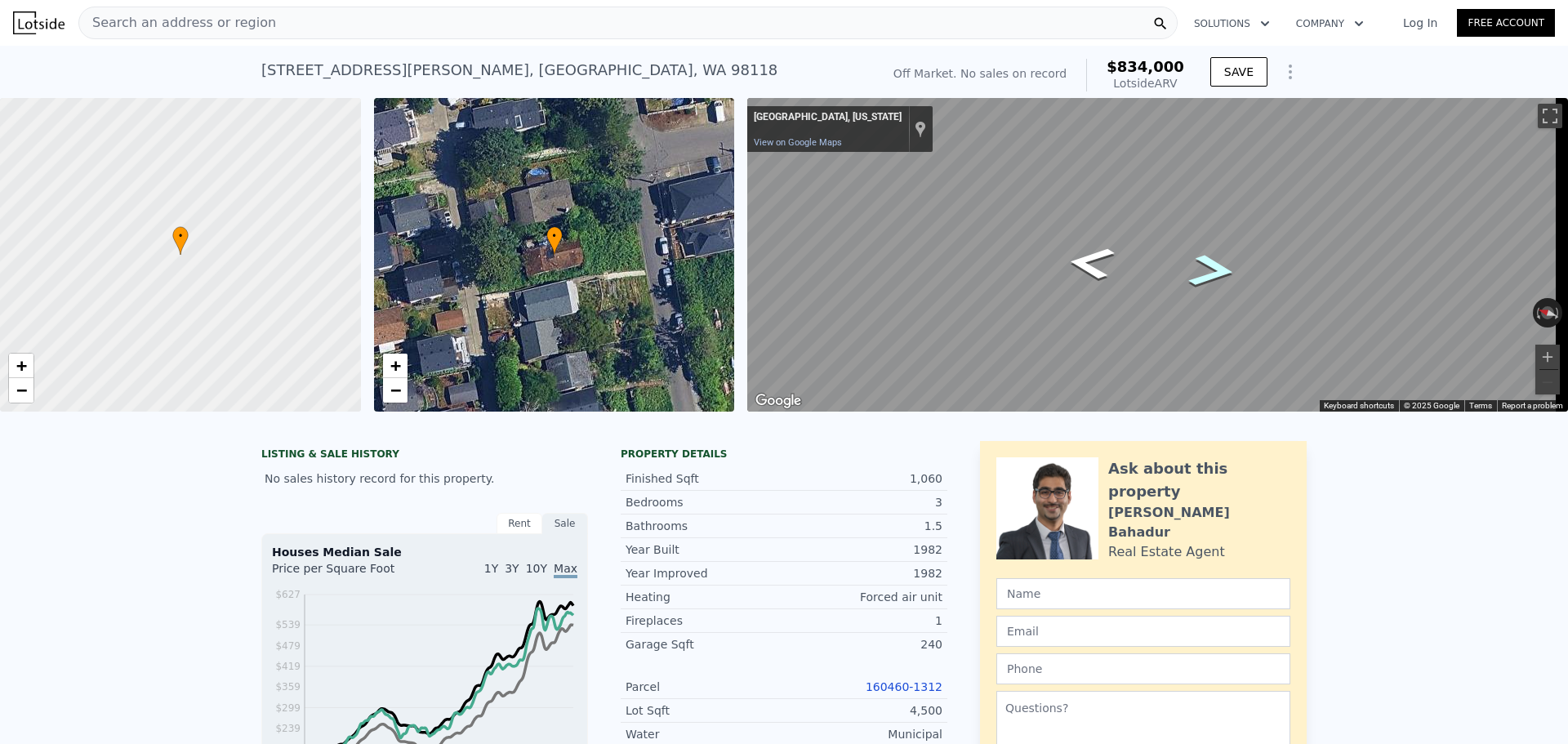
click at [1219, 266] on icon "Go South" at bounding box center [1212, 270] width 87 height 49
click at [1537, 116] on button "Toggle fullscreen view" at bounding box center [1549, 115] width 24 height 24
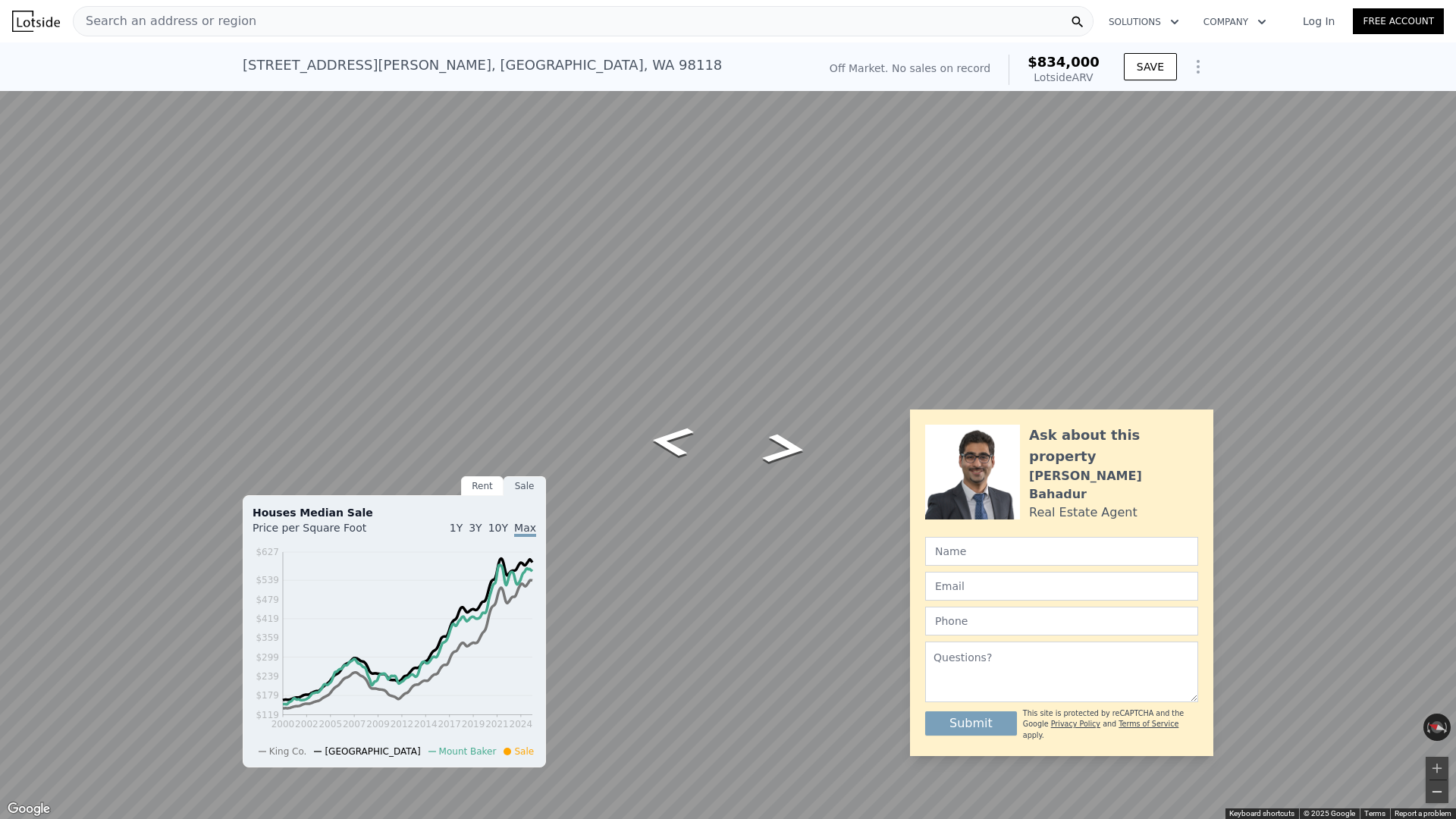
click at [1437, 690] on button "Zoom out" at bounding box center [1436, 791] width 22 height 22
click at [792, 452] on icon "Go South" at bounding box center [784, 449] width 80 height 46
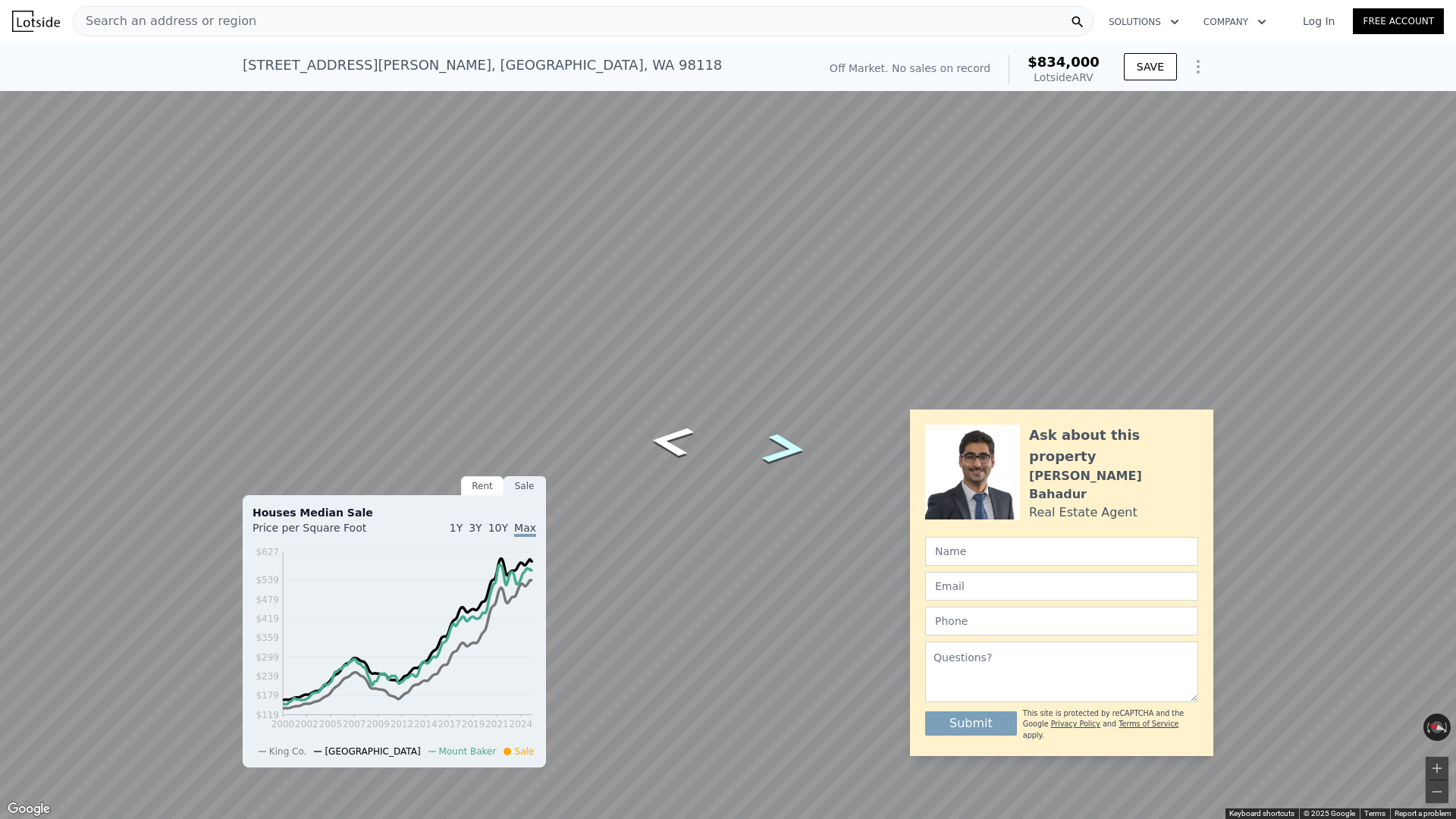
click at [792, 452] on icon "Go South" at bounding box center [784, 449] width 80 height 46
click at [792, 452] on icon "Go South" at bounding box center [784, 449] width 81 height 46
click at [792, 452] on icon "Go South" at bounding box center [784, 450] width 82 height 46
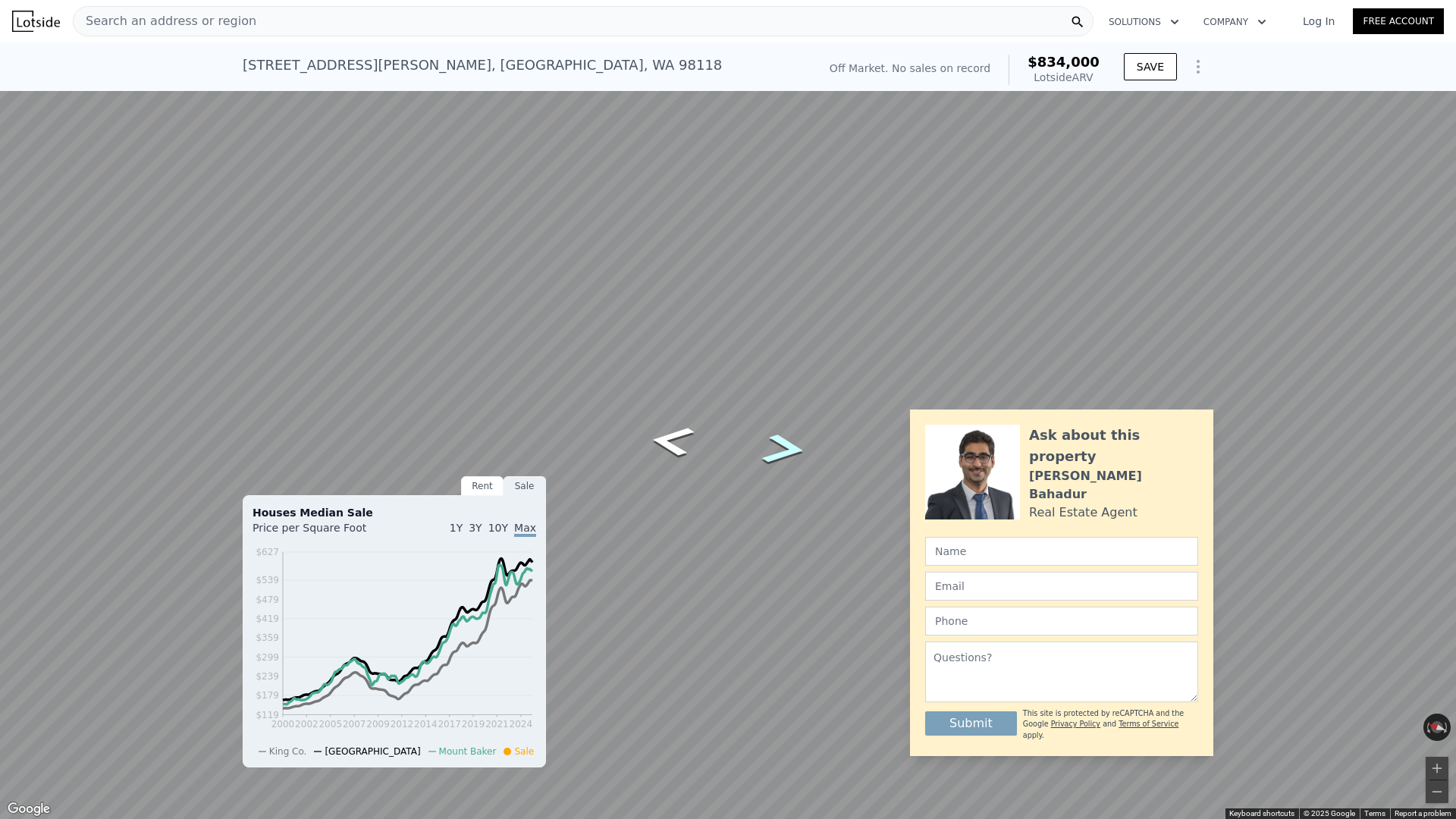
click at [792, 452] on icon "Go South" at bounding box center [784, 450] width 82 height 46
click at [792, 452] on icon "Go South" at bounding box center [784, 450] width 81 height 46
click at [792, 452] on icon "Go South" at bounding box center [784, 449] width 80 height 46
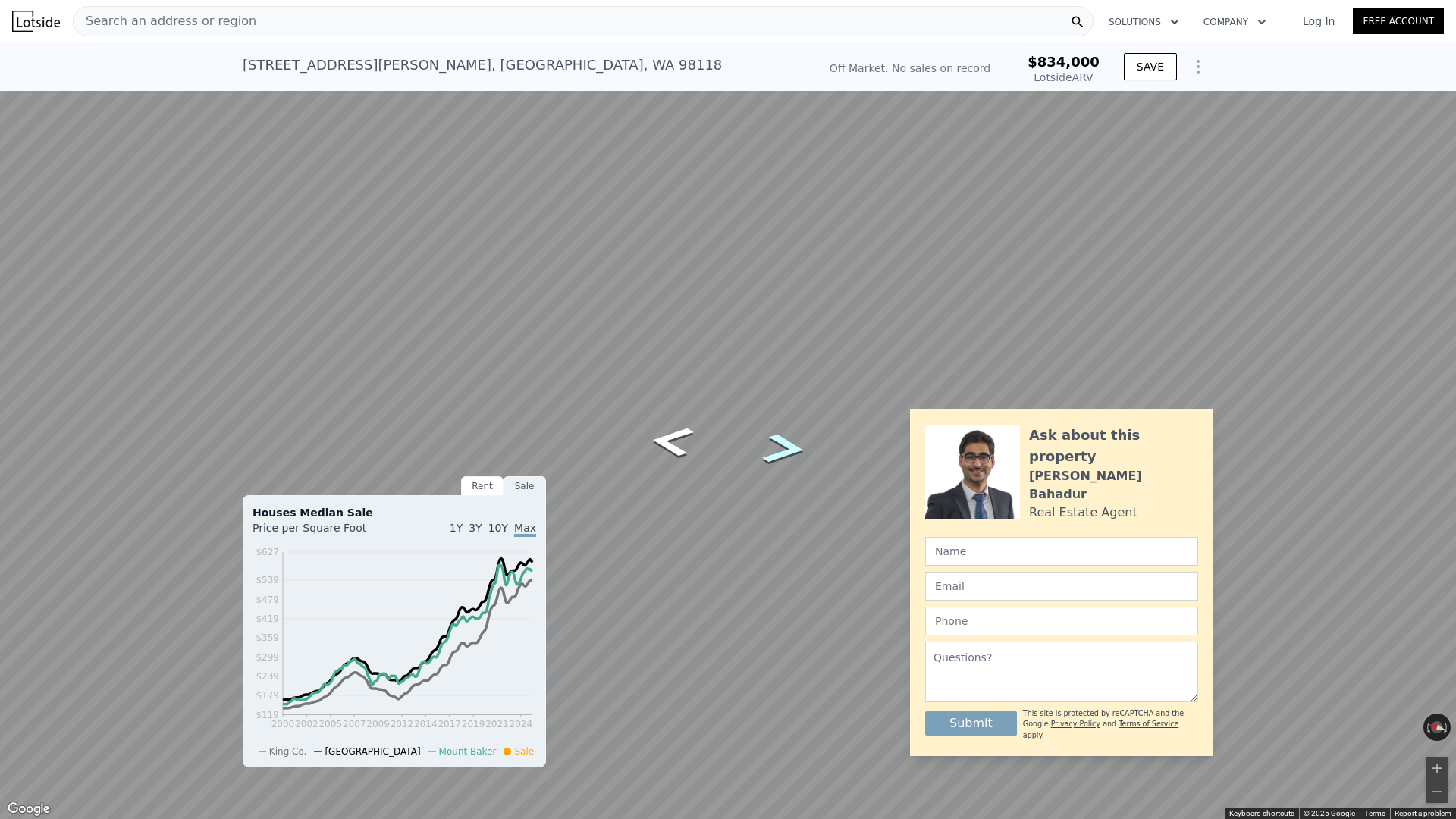
click at [792, 452] on icon "Go South" at bounding box center [784, 449] width 80 height 46
click at [792, 452] on icon "Go South" at bounding box center [784, 448] width 80 height 46
click at [792, 452] on icon "Go South" at bounding box center [783, 450] width 81 height 46
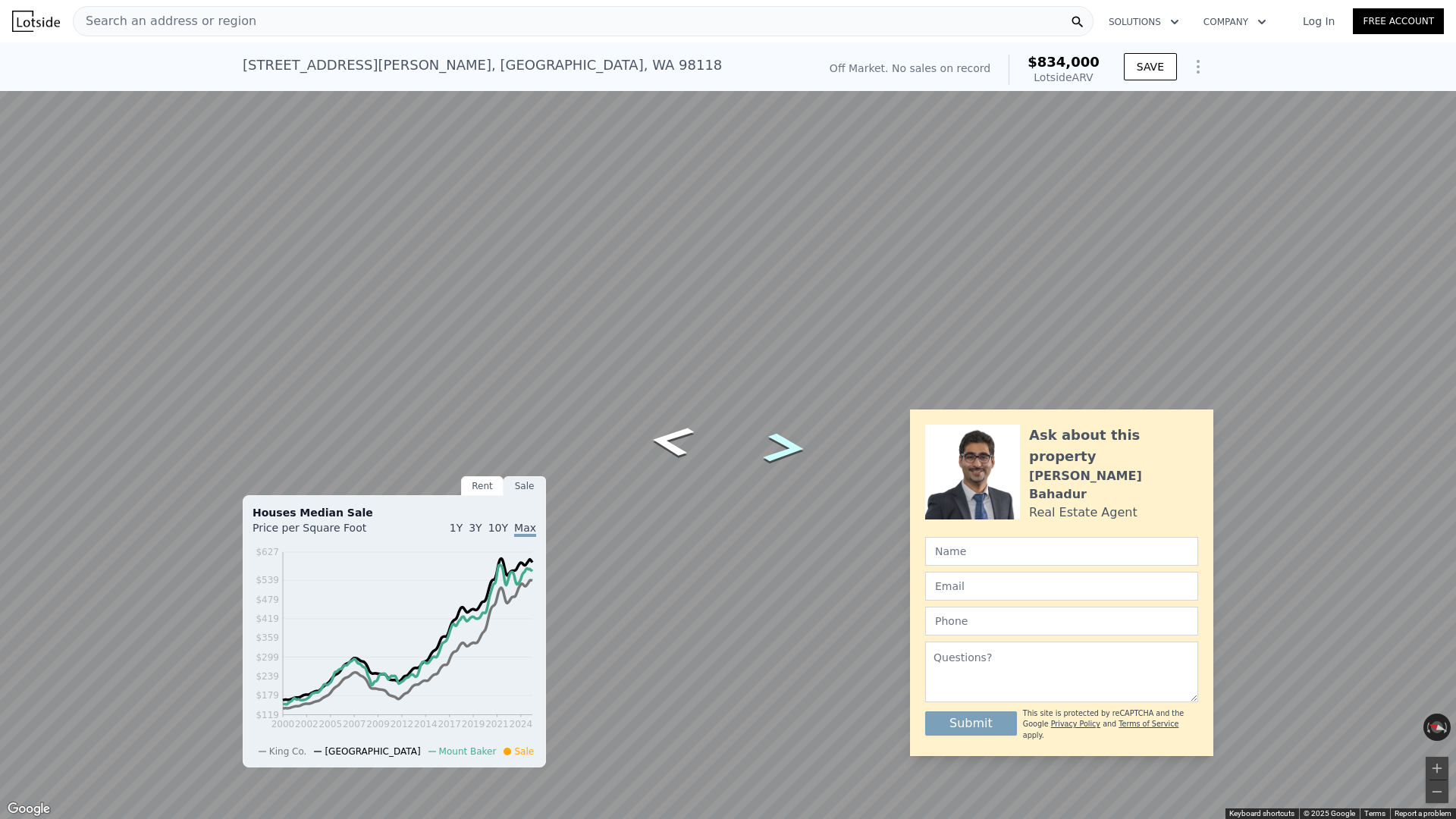
click at [792, 452] on icon "Go South" at bounding box center [784, 448] width 78 height 45
click at [792, 452] on icon "Go South" at bounding box center [784, 446] width 74 height 44
click at [1428, 7] on button "Toggle fullscreen view" at bounding box center [1438, 16] width 22 height 22
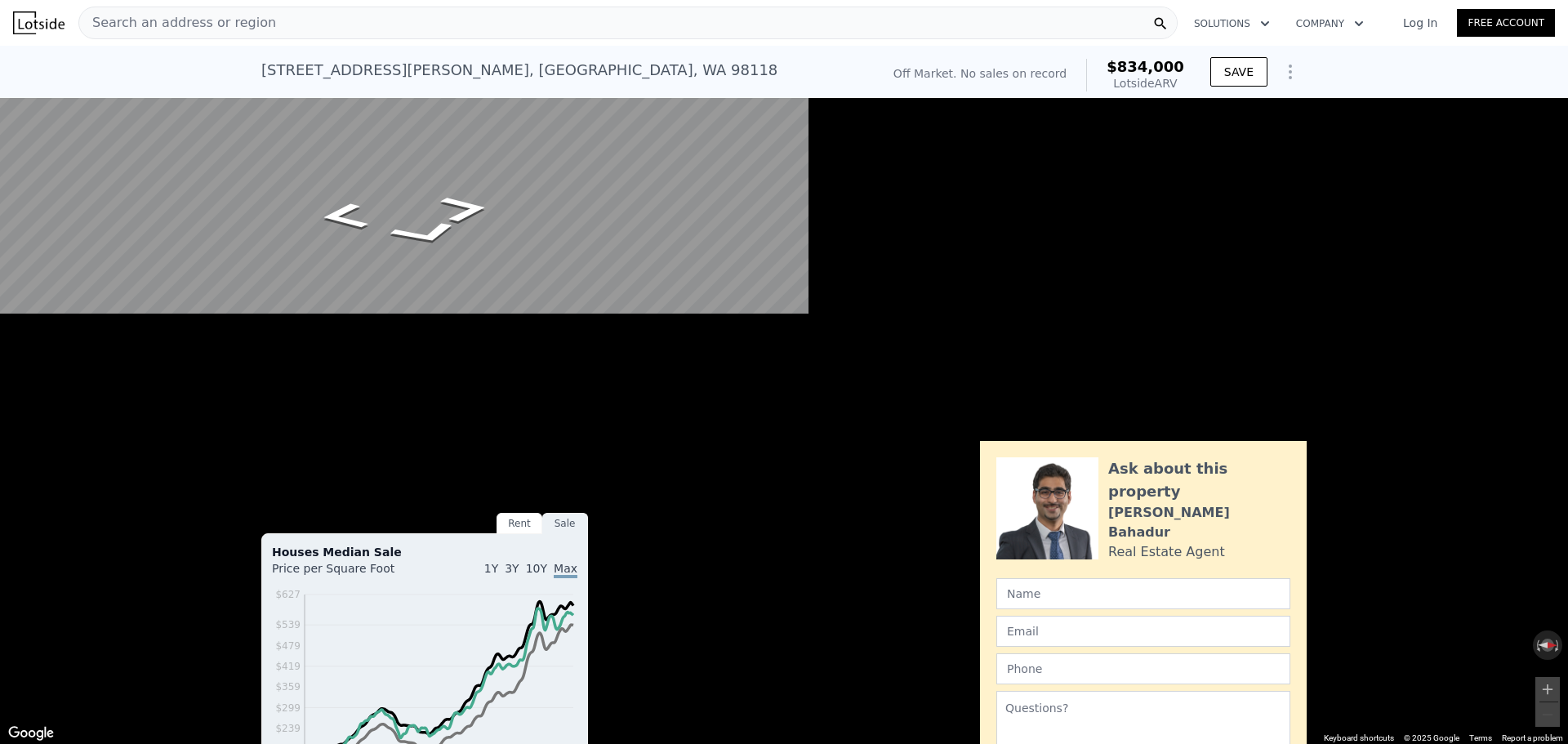
click at [1537, 30] on button "Toggle fullscreen view" at bounding box center [1549, 17] width 24 height 24
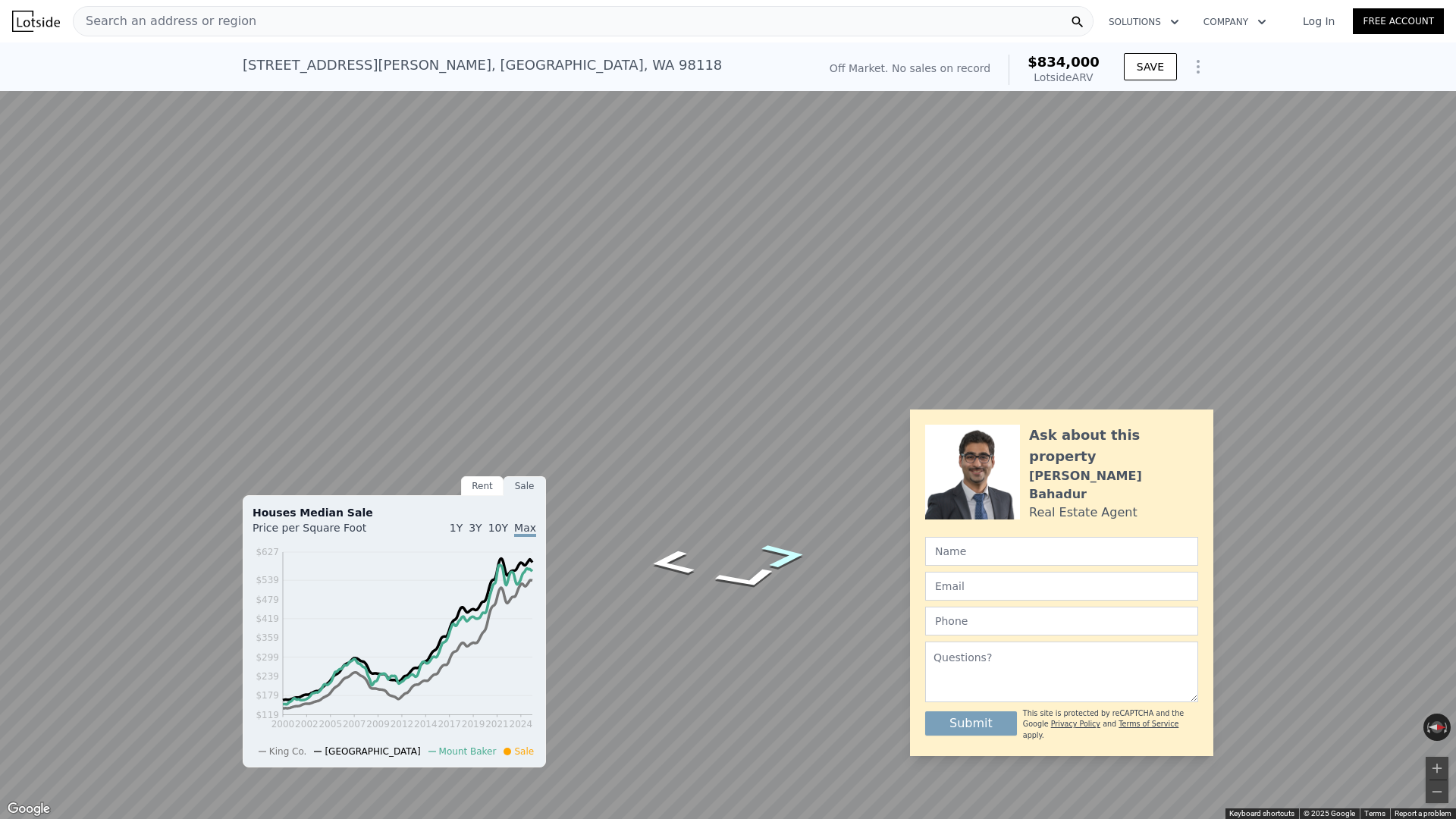
click at [781, 556] on icon "Go North, Letitia Ave S" at bounding box center [783, 556] width 82 height 38
click at [794, 550] on icon "Go North, Letitia Ave S" at bounding box center [784, 556] width 82 height 38
click at [783, 690] on icon "Go North, Letitia Ave S" at bounding box center [784, 703] width 78 height 28
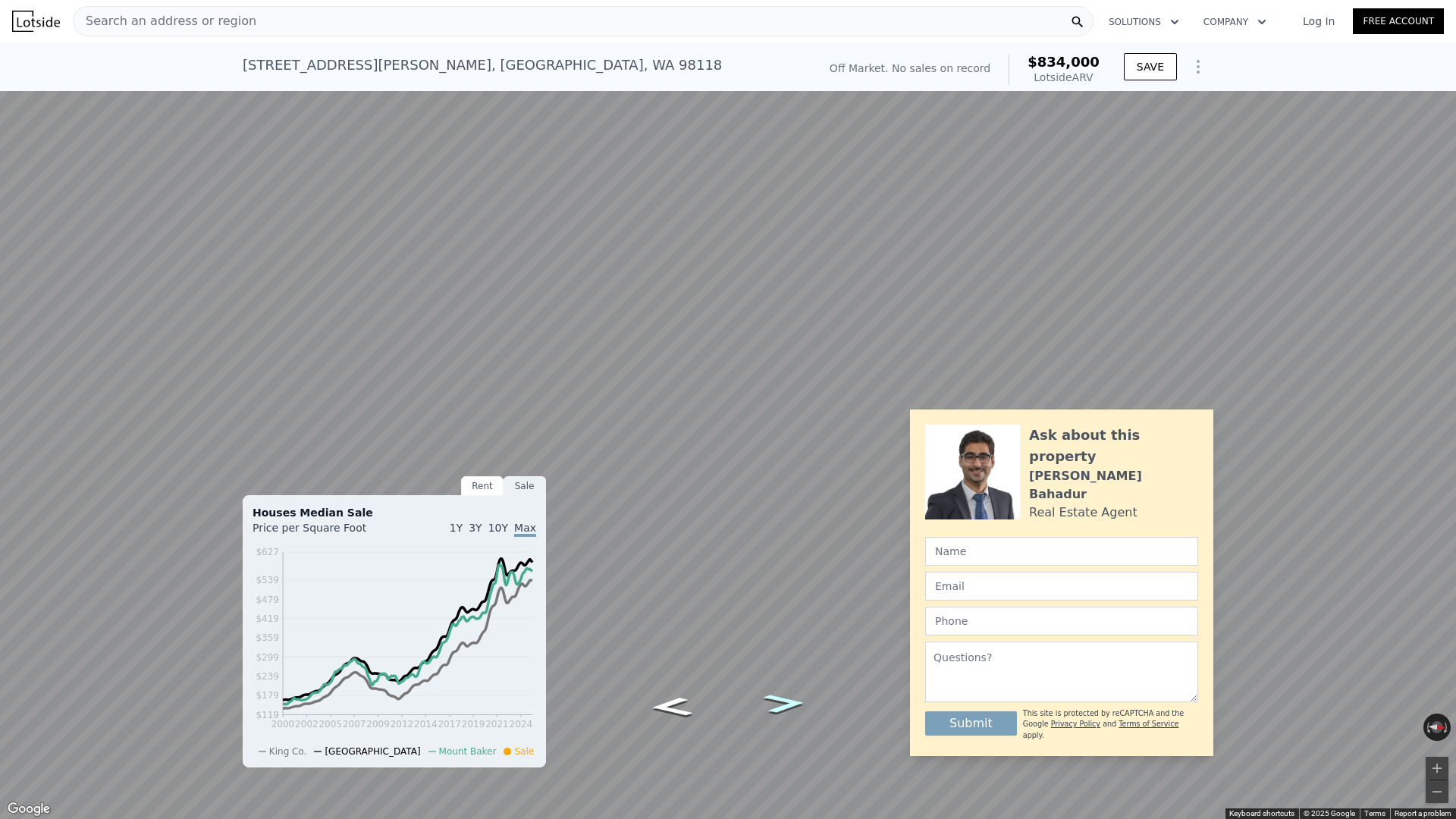
click at [783, 690] on icon "Go North, Letitia Ave S" at bounding box center [784, 703] width 78 height 28
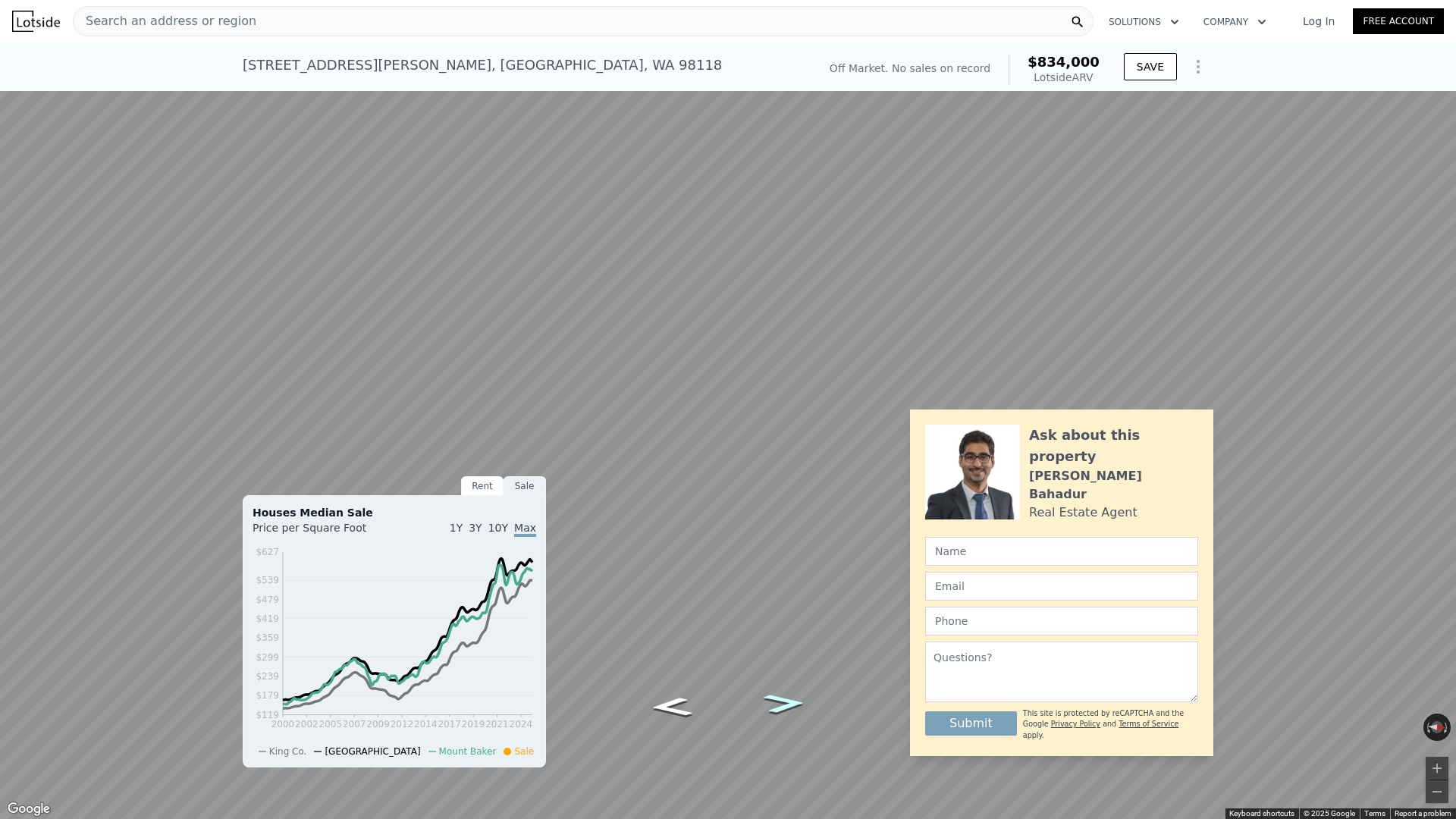
click at [783, 690] on icon "Go North, Letitia Ave S" at bounding box center [784, 703] width 78 height 28
click at [680, 690] on icon "Go South, Letitia Ave S" at bounding box center [670, 706] width 78 height 28
click at [674, 690] on icon "Go South, Letitia Ave S" at bounding box center [670, 706] width 78 height 28
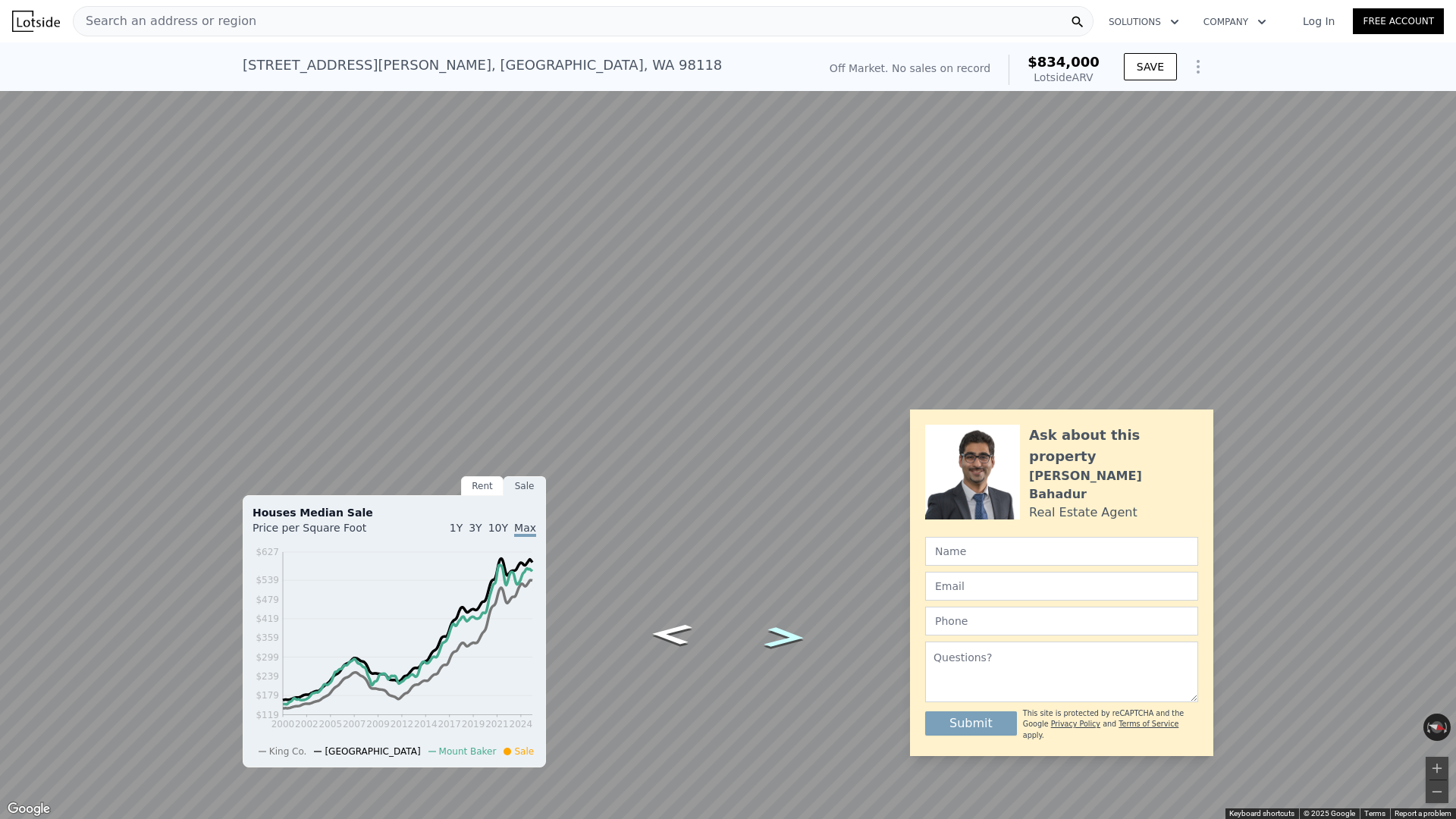
click at [788, 633] on icon "Go North, Letitia Ave S" at bounding box center [785, 637] width 76 height 31
click at [1435, 690] on button "Zoom in" at bounding box center [1436, 768] width 22 height 22
click at [1437, 690] on button "Zoom in" at bounding box center [1436, 768] width 22 height 22
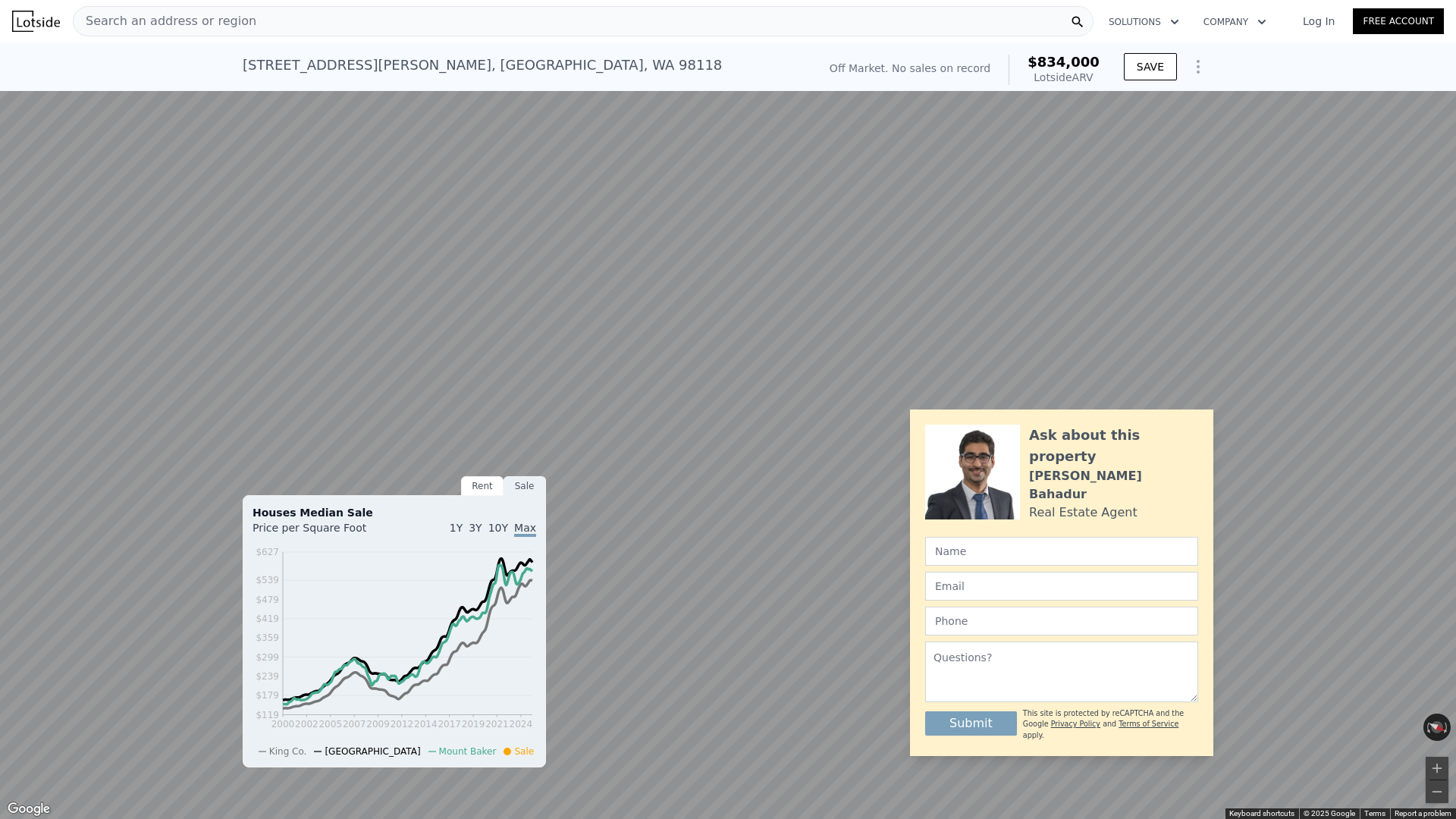
click at [1446, 9] on button "Toggle fullscreen view" at bounding box center [1438, 16] width 22 height 22
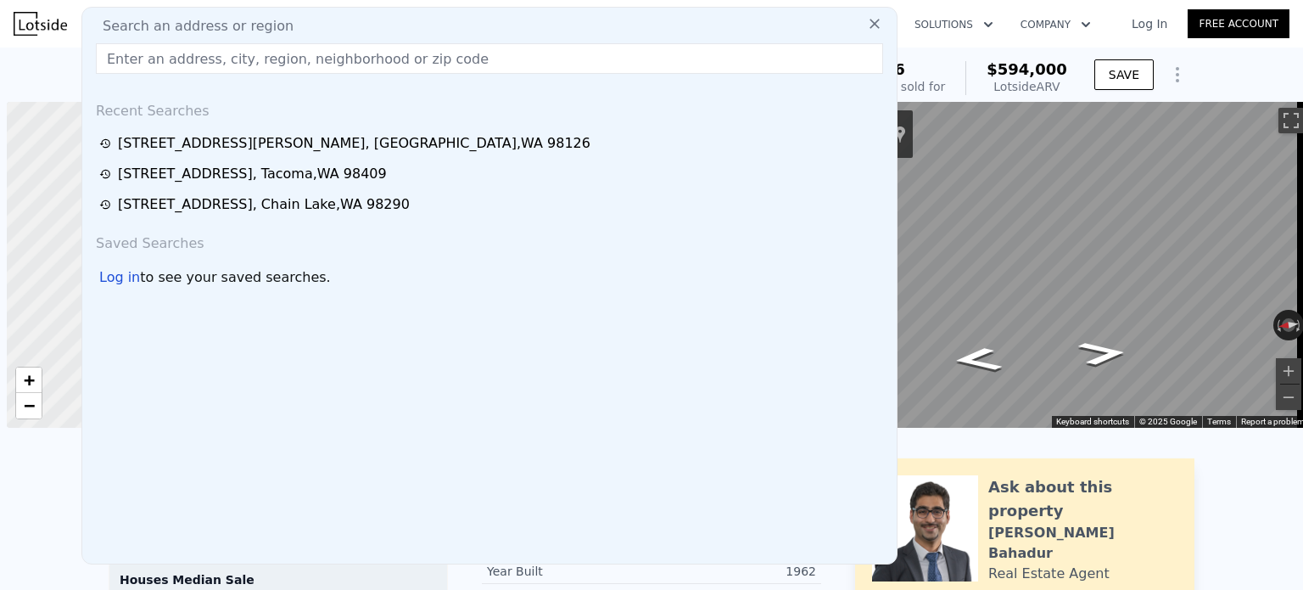
scroll to position [0, 7]
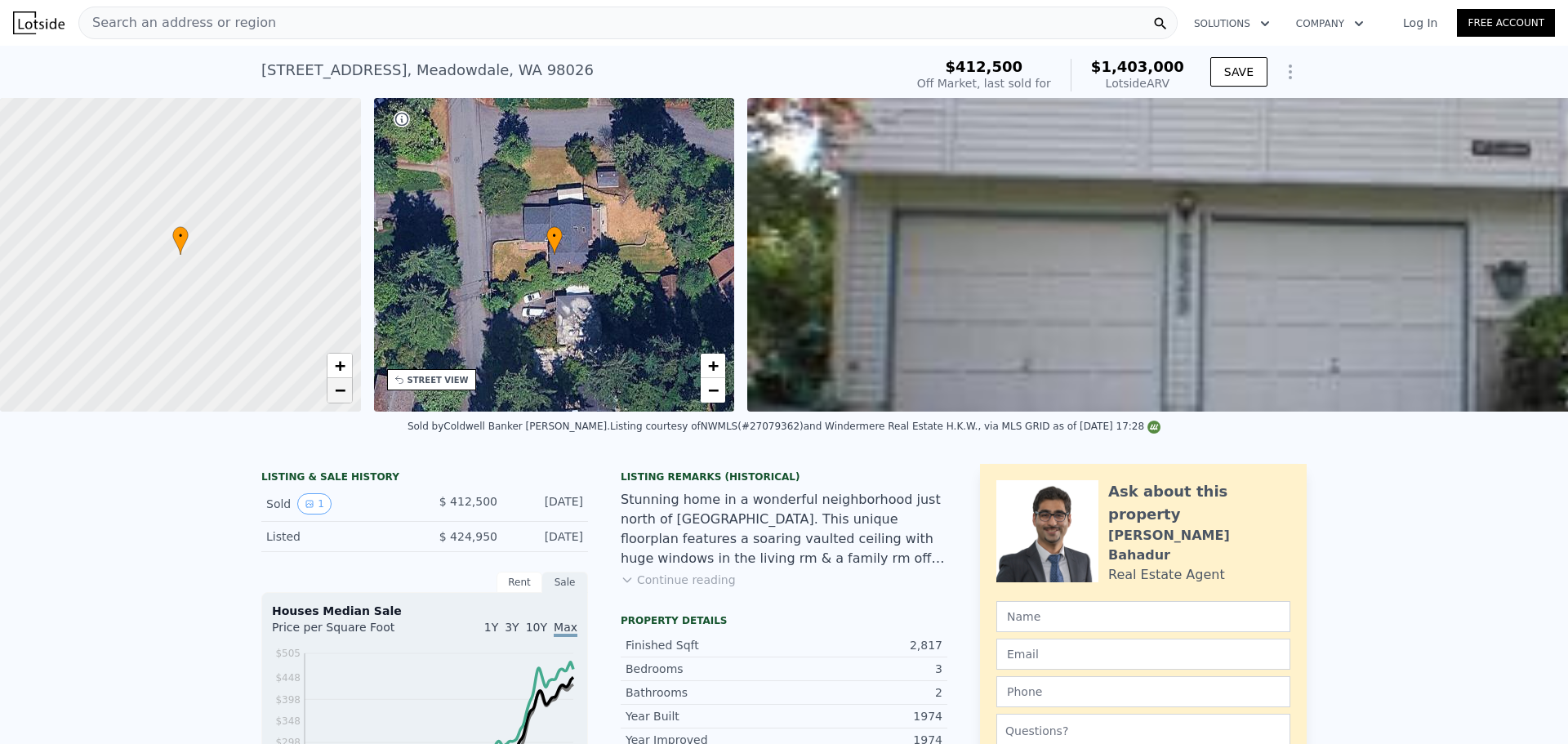
click at [345, 393] on span "−" at bounding box center [339, 389] width 11 height 20
click at [338, 364] on span "+" at bounding box center [339, 365] width 11 height 20
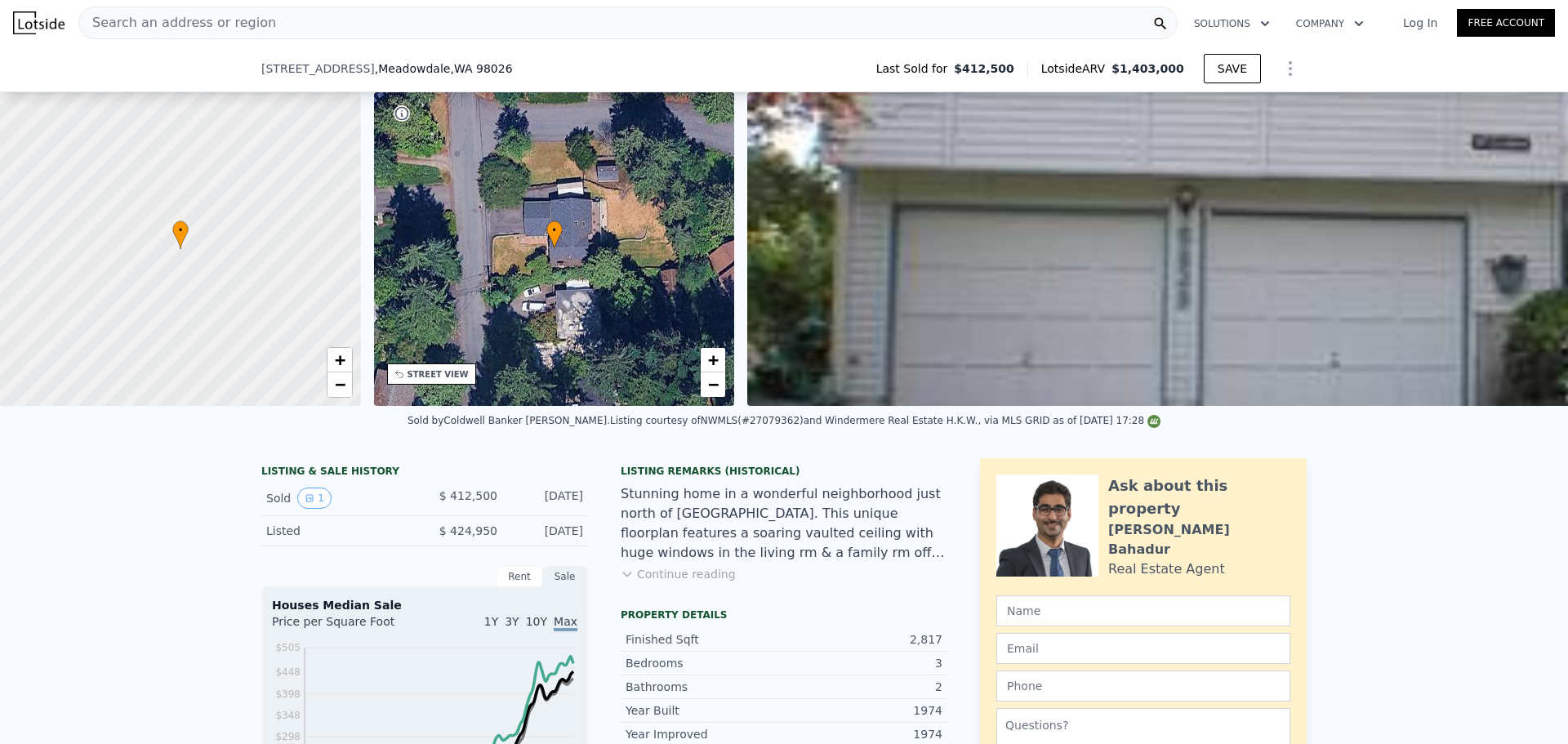
scroll to position [446, 0]
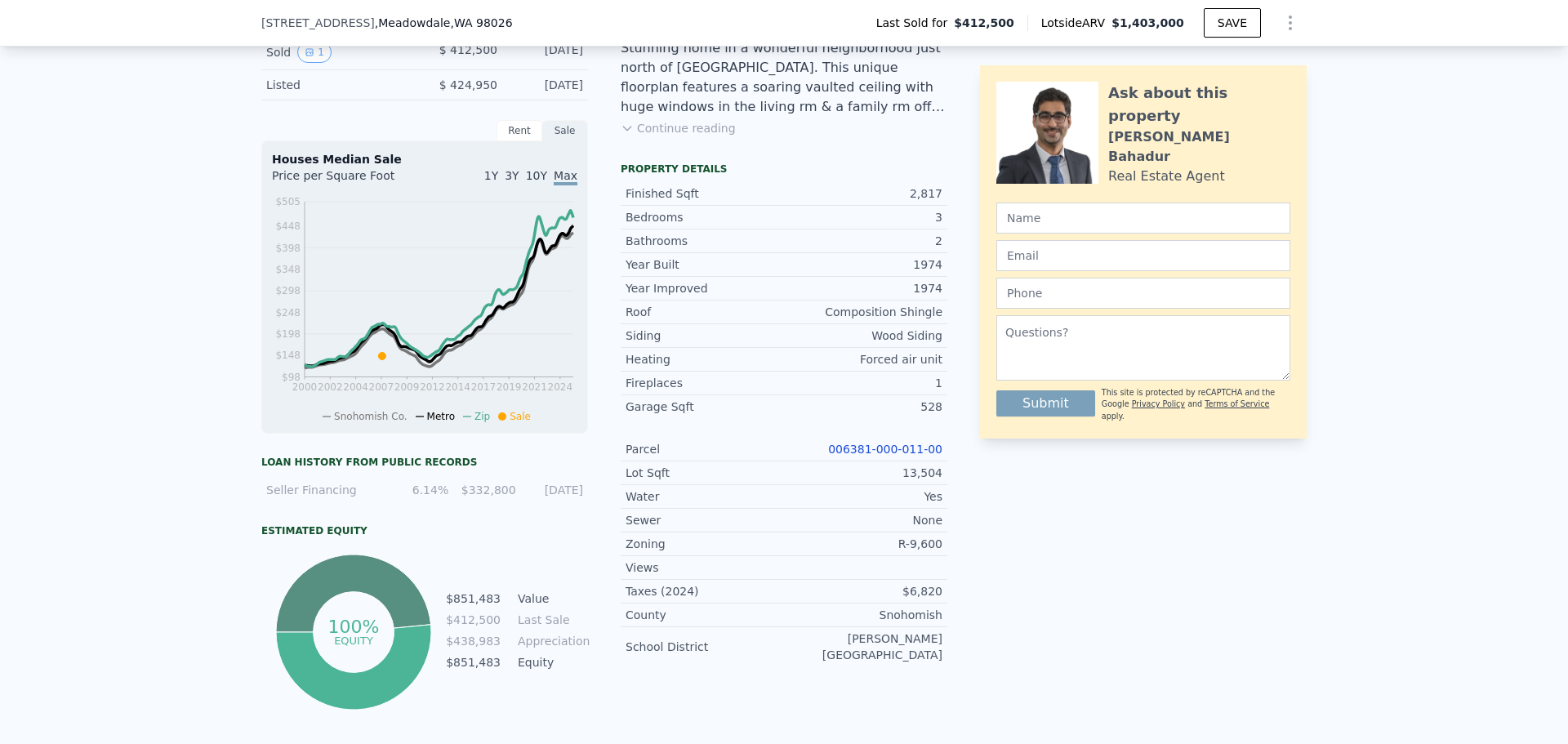
click at [916, 454] on link "006381-000-011-00" at bounding box center [885, 449] width 115 height 13
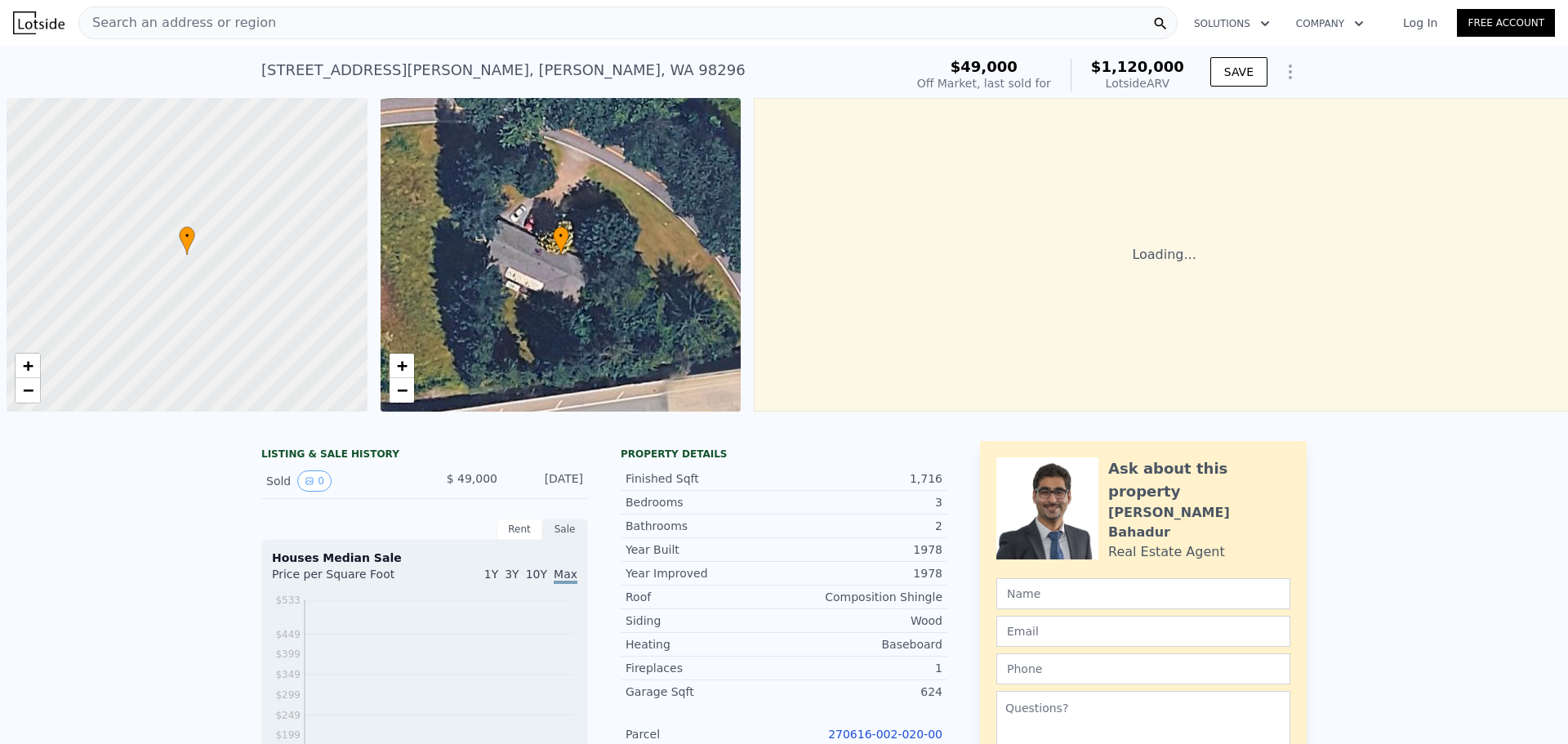
scroll to position [0, 7]
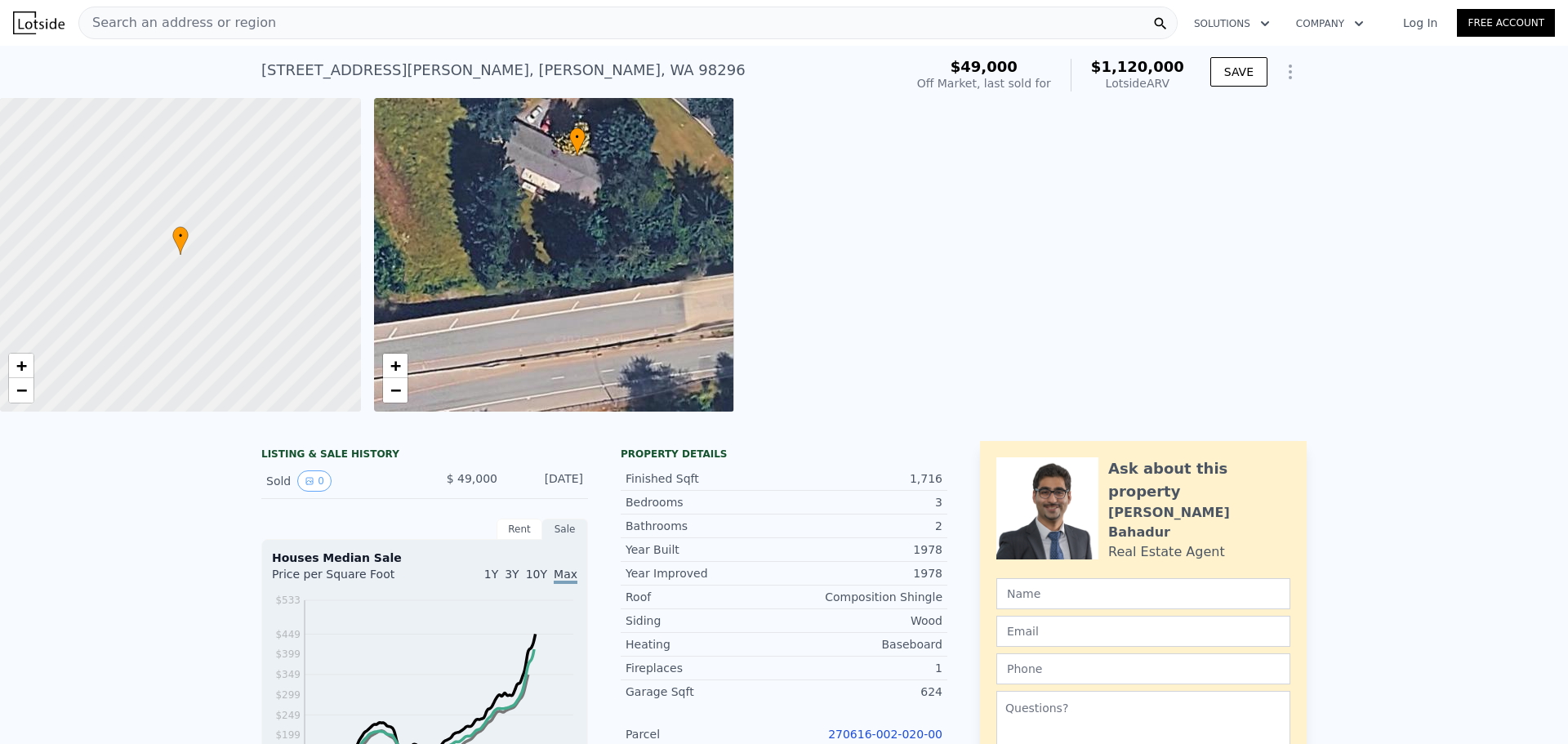
drag, startPoint x: 497, startPoint y: 349, endPoint x: 519, endPoint y: 250, distance: 101.4
click at [519, 250] on div "• + −" at bounding box center [554, 255] width 361 height 314
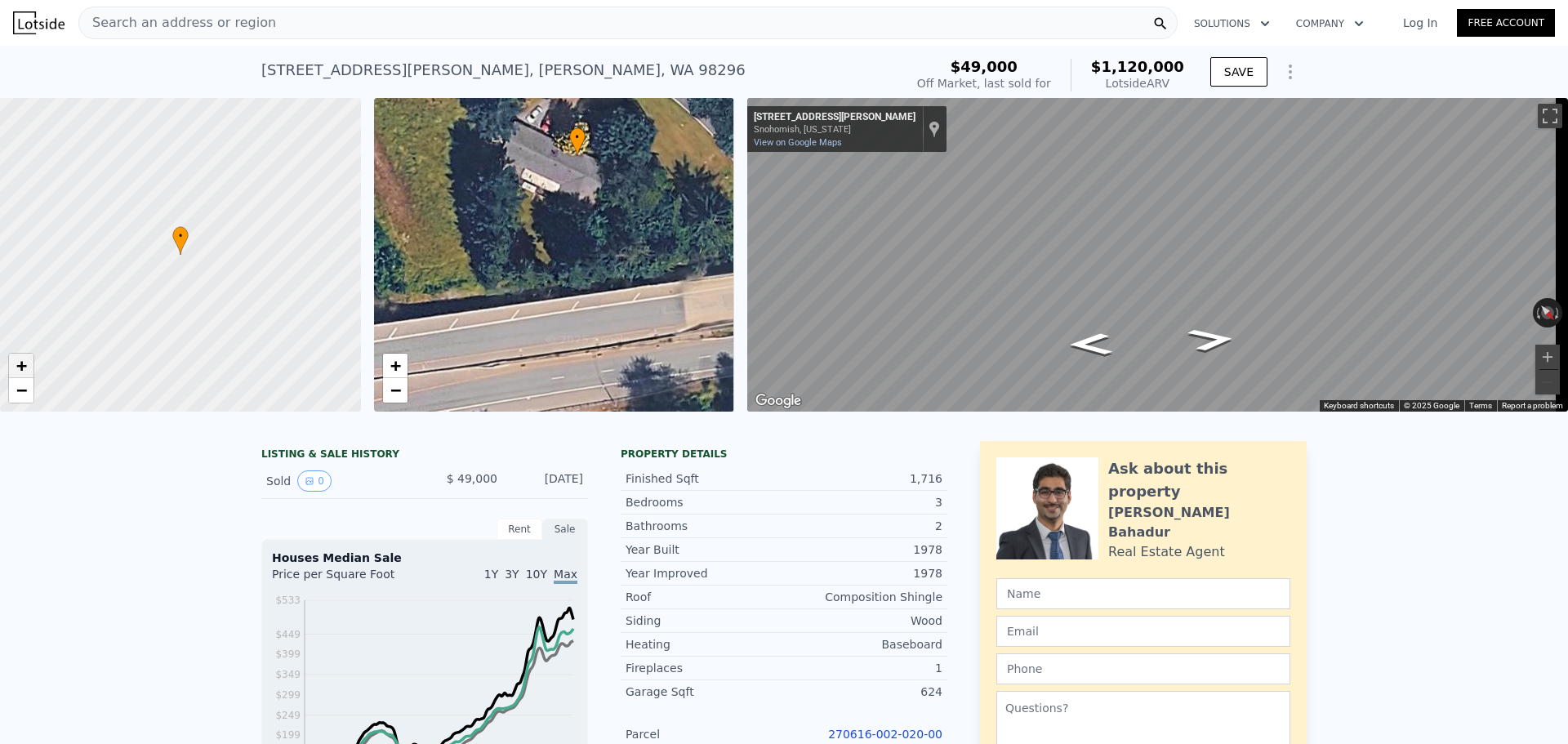
click at [28, 372] on link "+" at bounding box center [20, 365] width 24 height 24
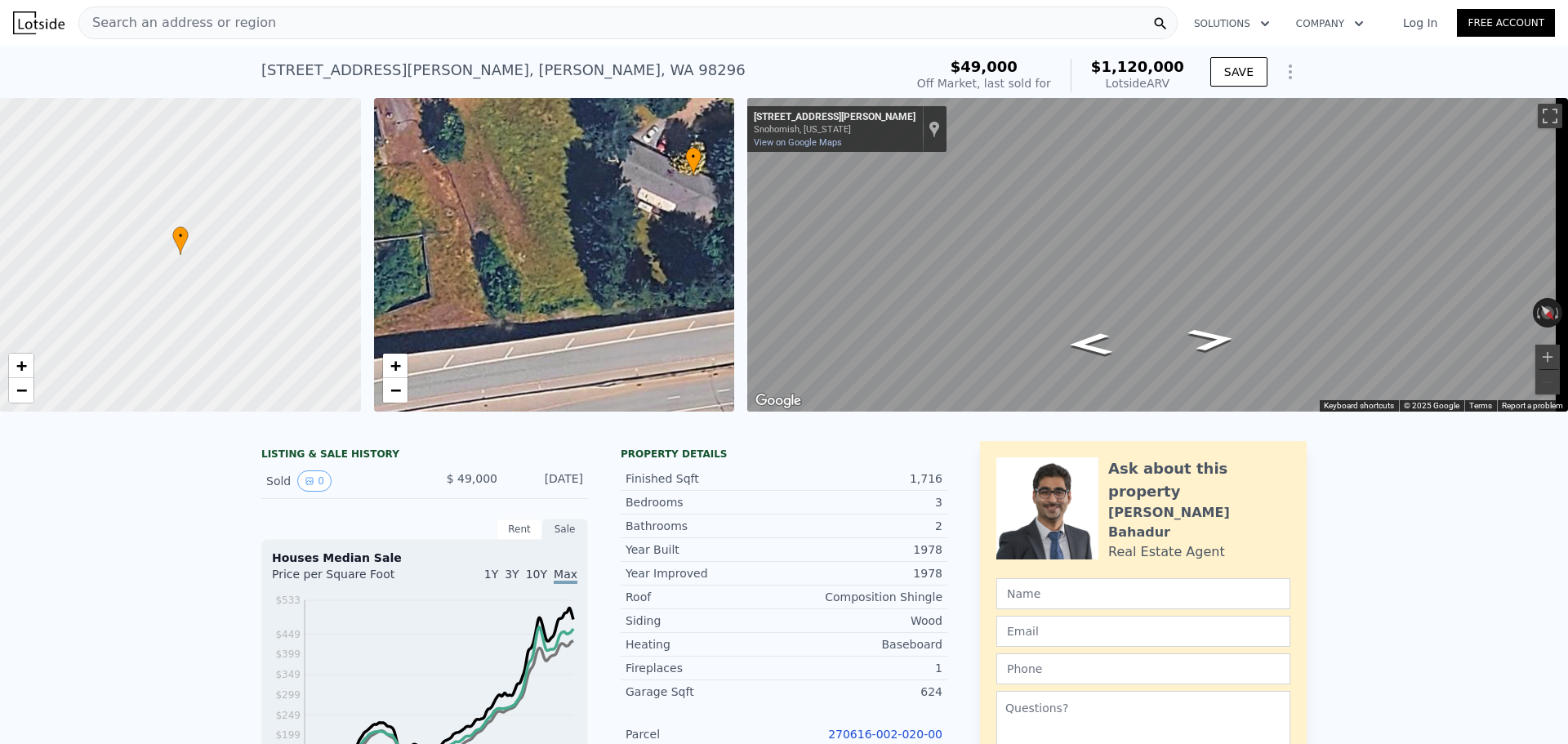
drag, startPoint x: 520, startPoint y: 244, endPoint x: 636, endPoint y: 265, distance: 117.9
click at [636, 265] on div "• + −" at bounding box center [554, 255] width 361 height 314
click at [390, 385] on span "−" at bounding box center [395, 389] width 11 height 20
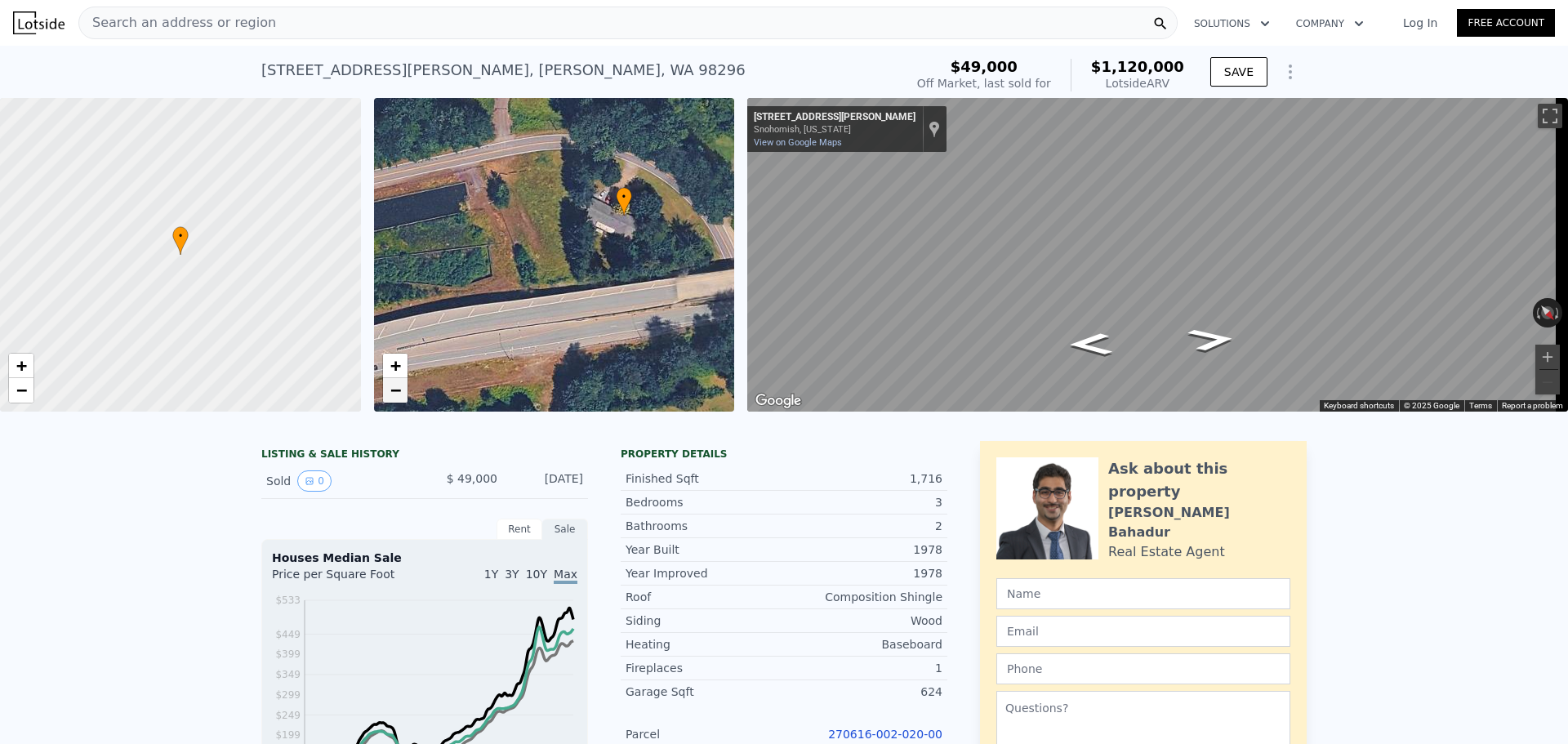
click at [390, 385] on span "−" at bounding box center [395, 389] width 11 height 20
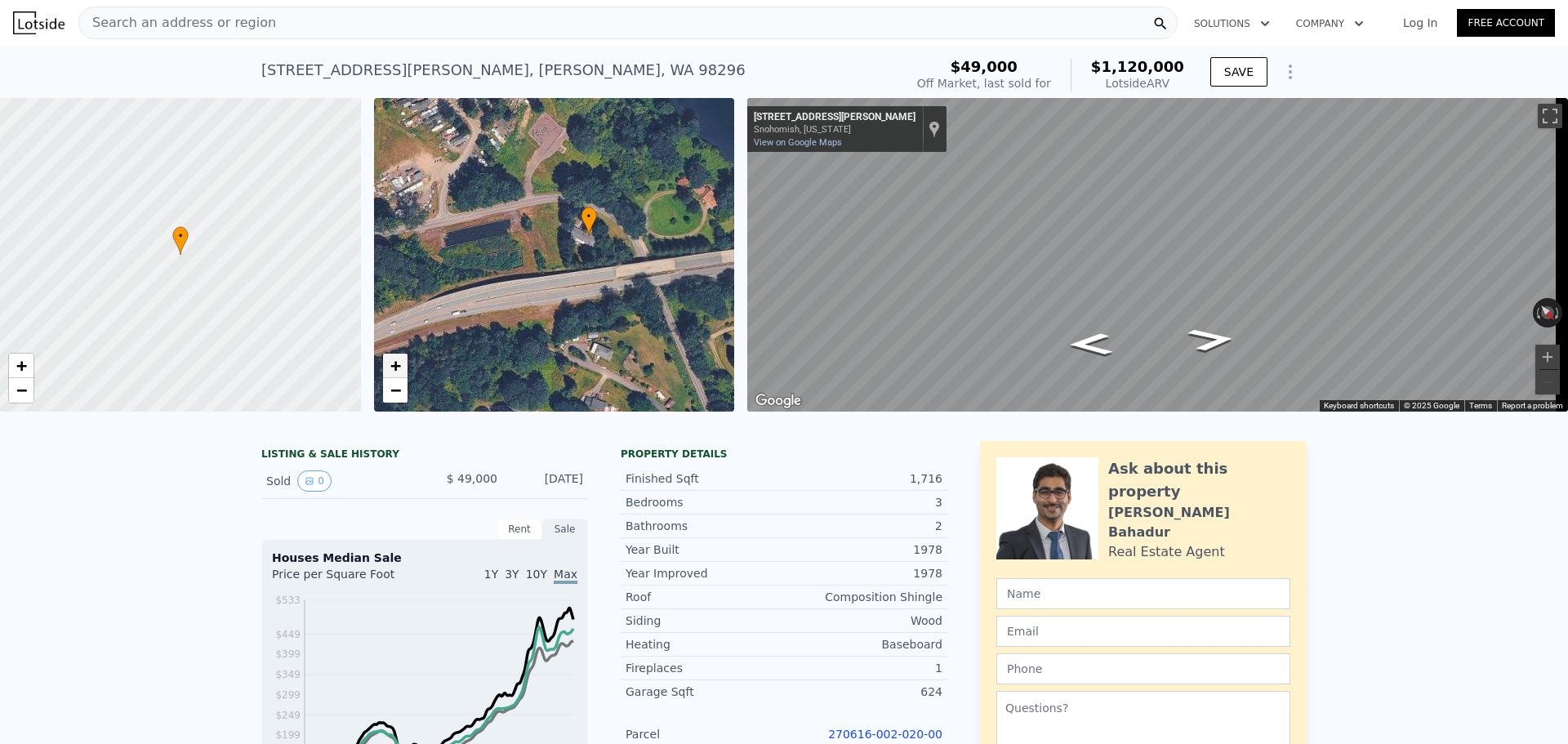
click at [392, 354] on link "+" at bounding box center [395, 365] width 24 height 24
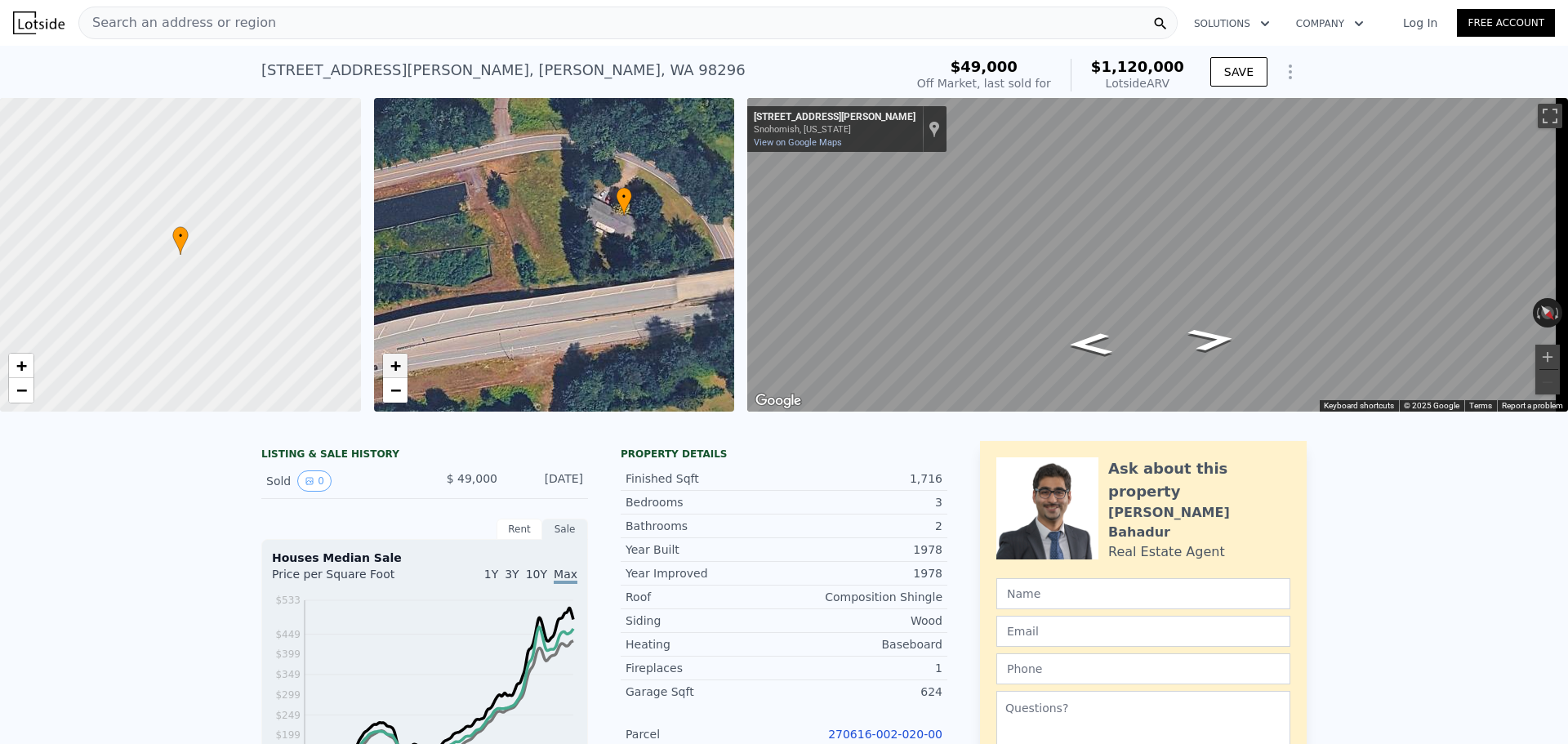
click at [392, 354] on link "+" at bounding box center [395, 365] width 24 height 24
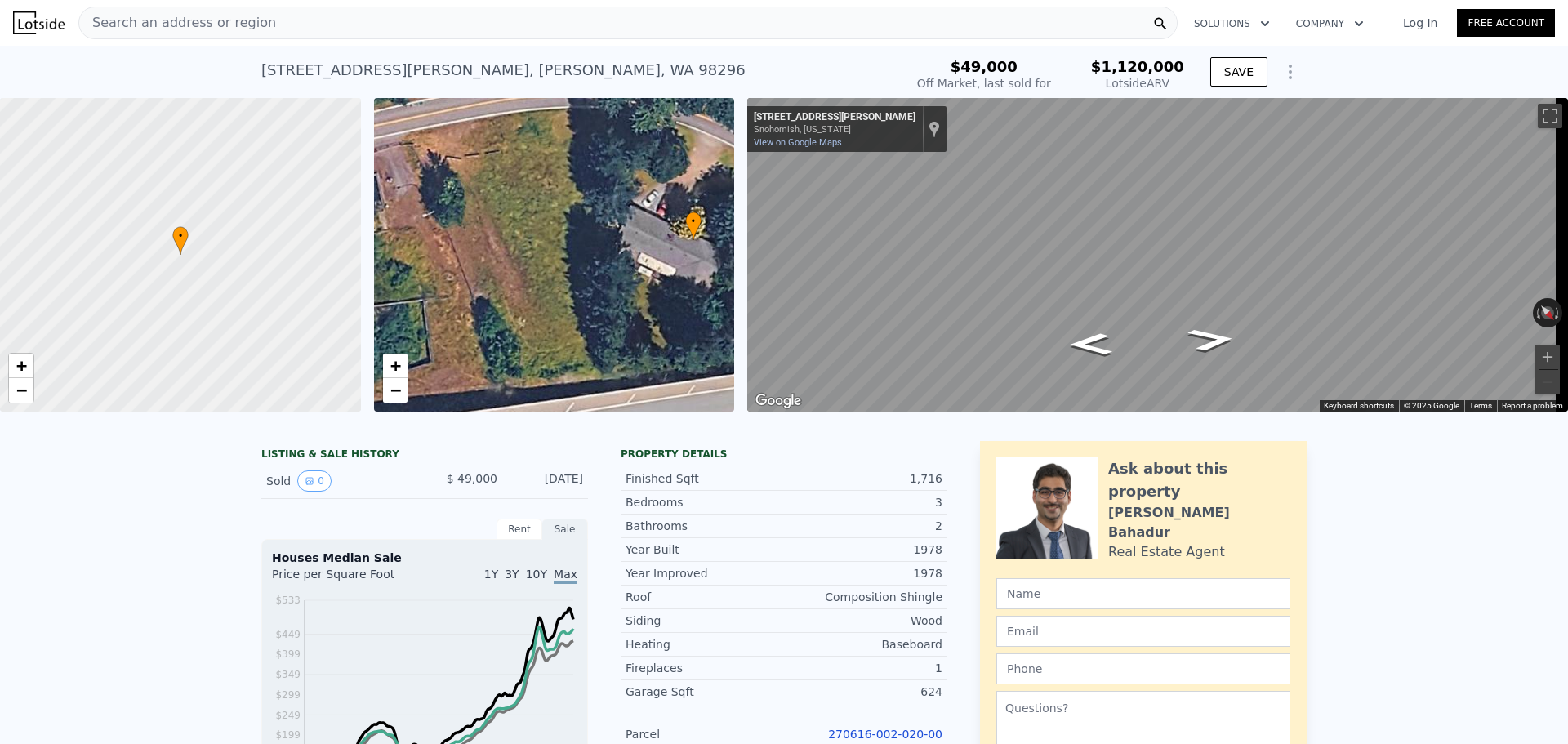
drag, startPoint x: 557, startPoint y: 253, endPoint x: 557, endPoint y: 318, distance: 65.0
click at [557, 318] on div "• + −" at bounding box center [554, 255] width 361 height 314
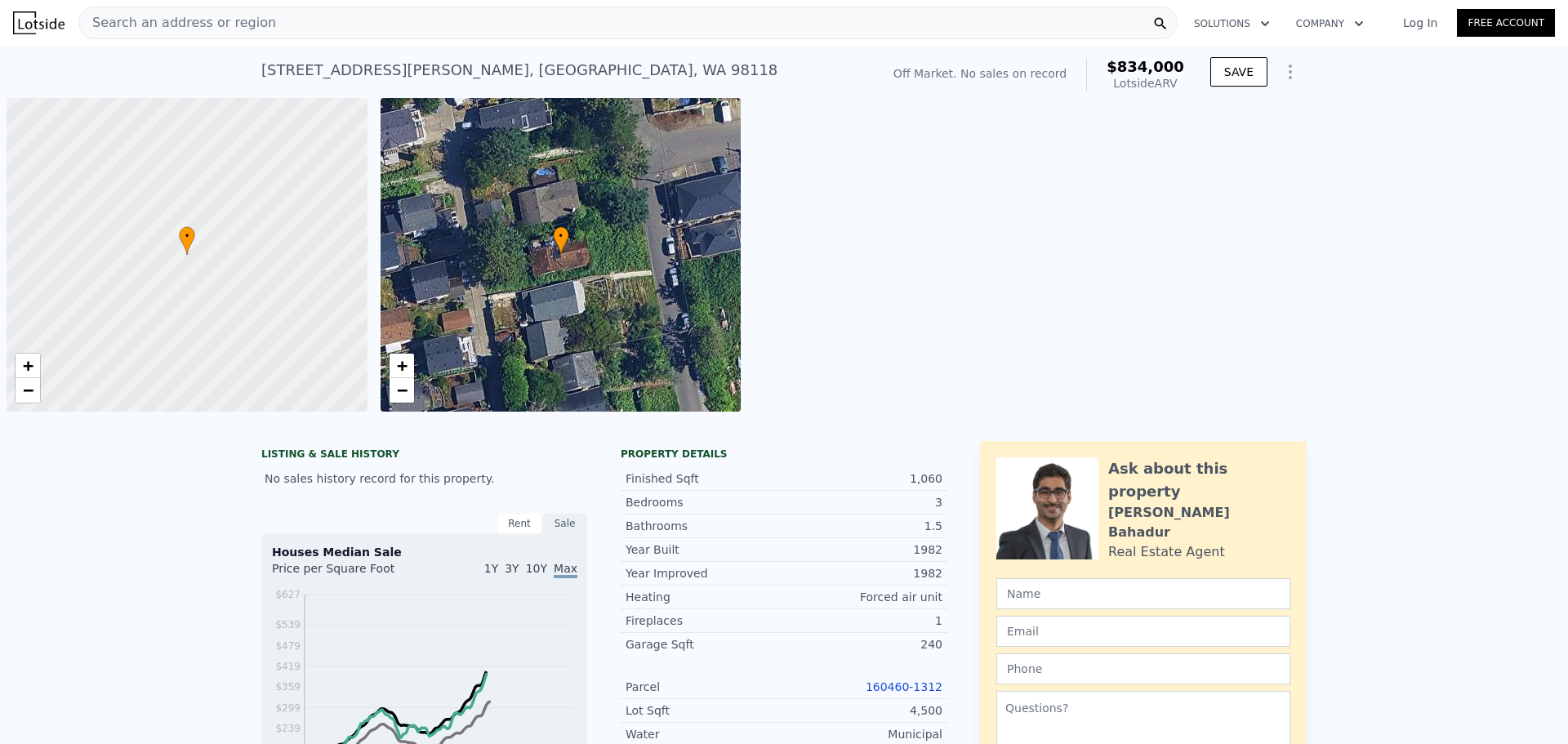
click at [509, 14] on div "Search an address or region" at bounding box center [628, 23] width 1099 height 33
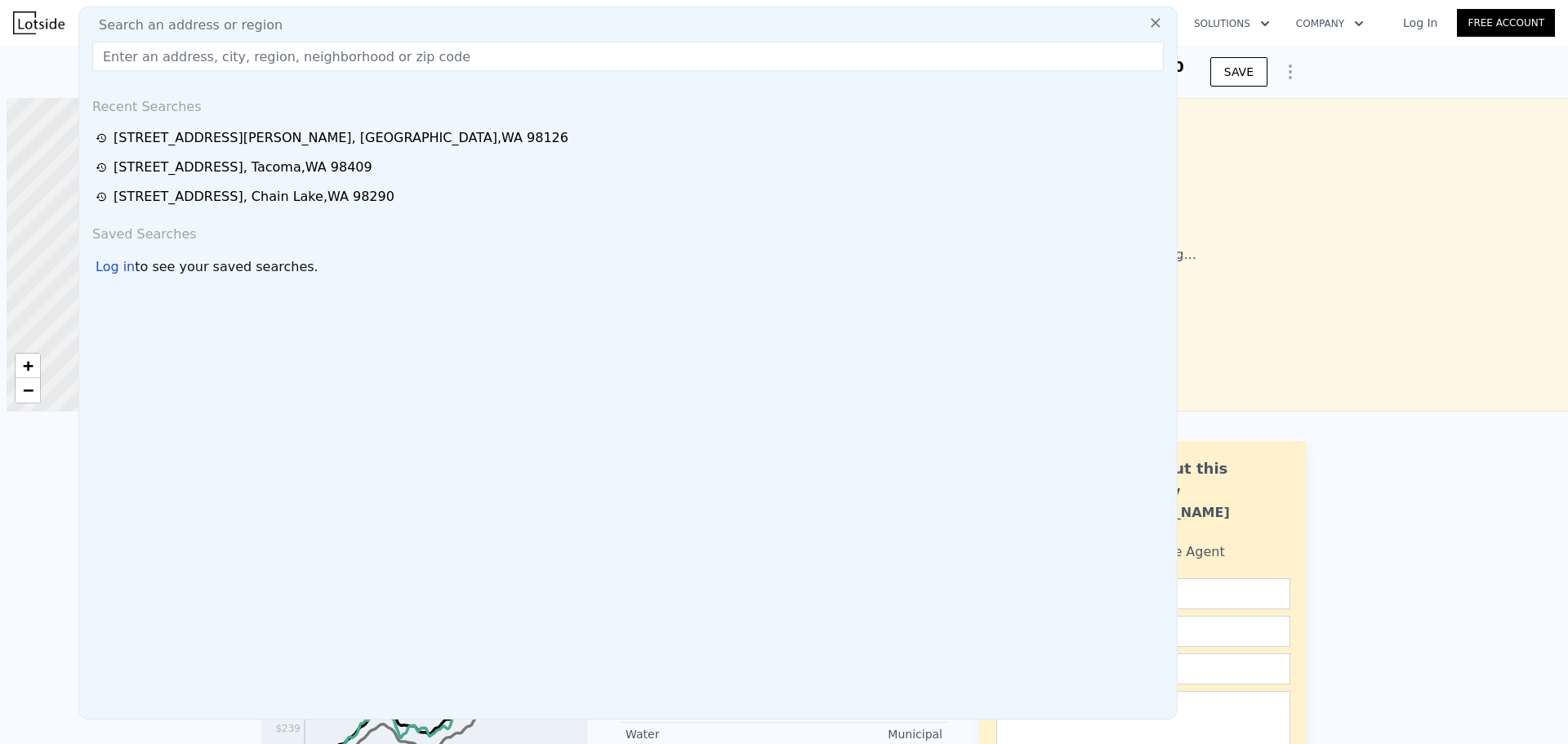
scroll to position [0, 7]
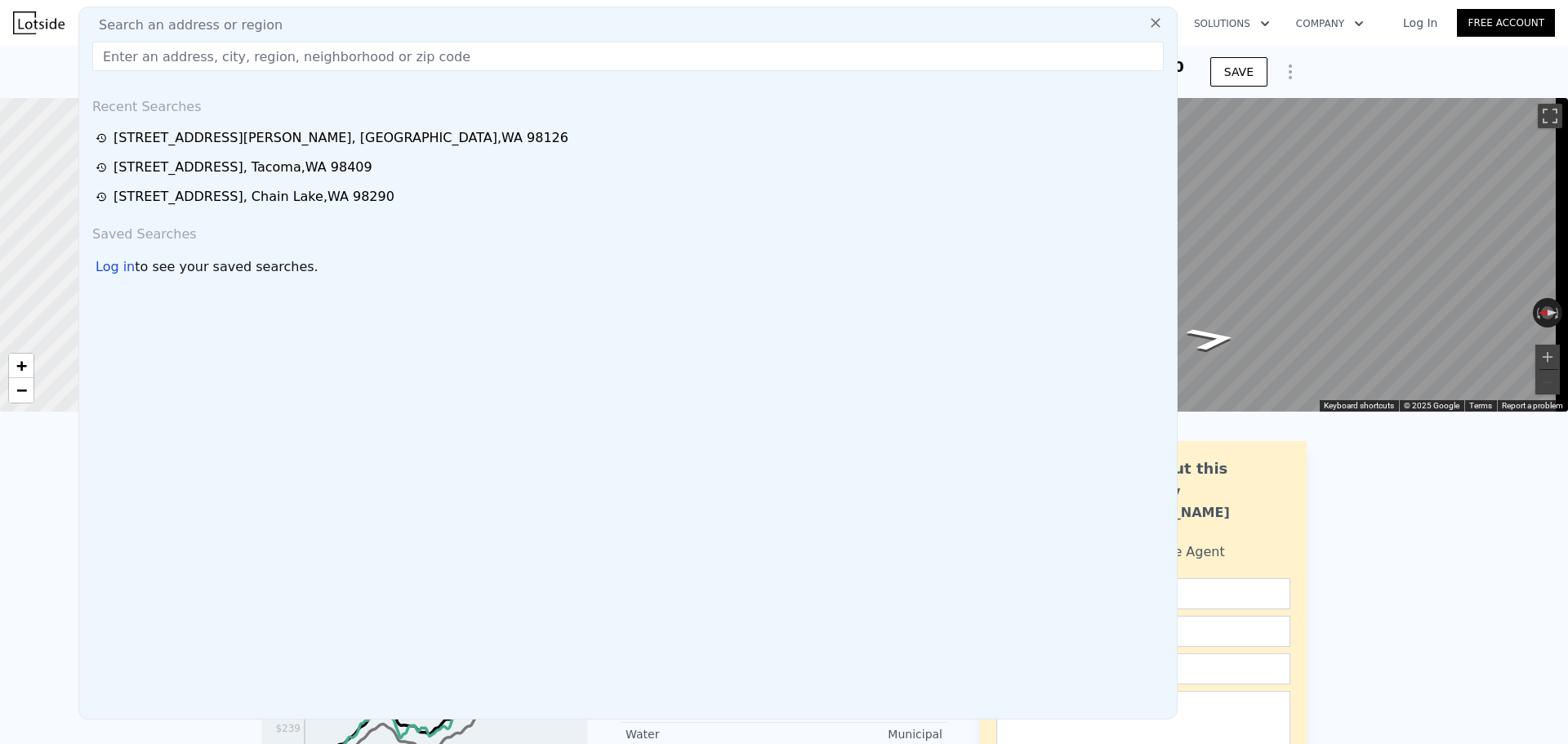
click at [518, 57] on input "text" at bounding box center [628, 56] width 1071 height 30
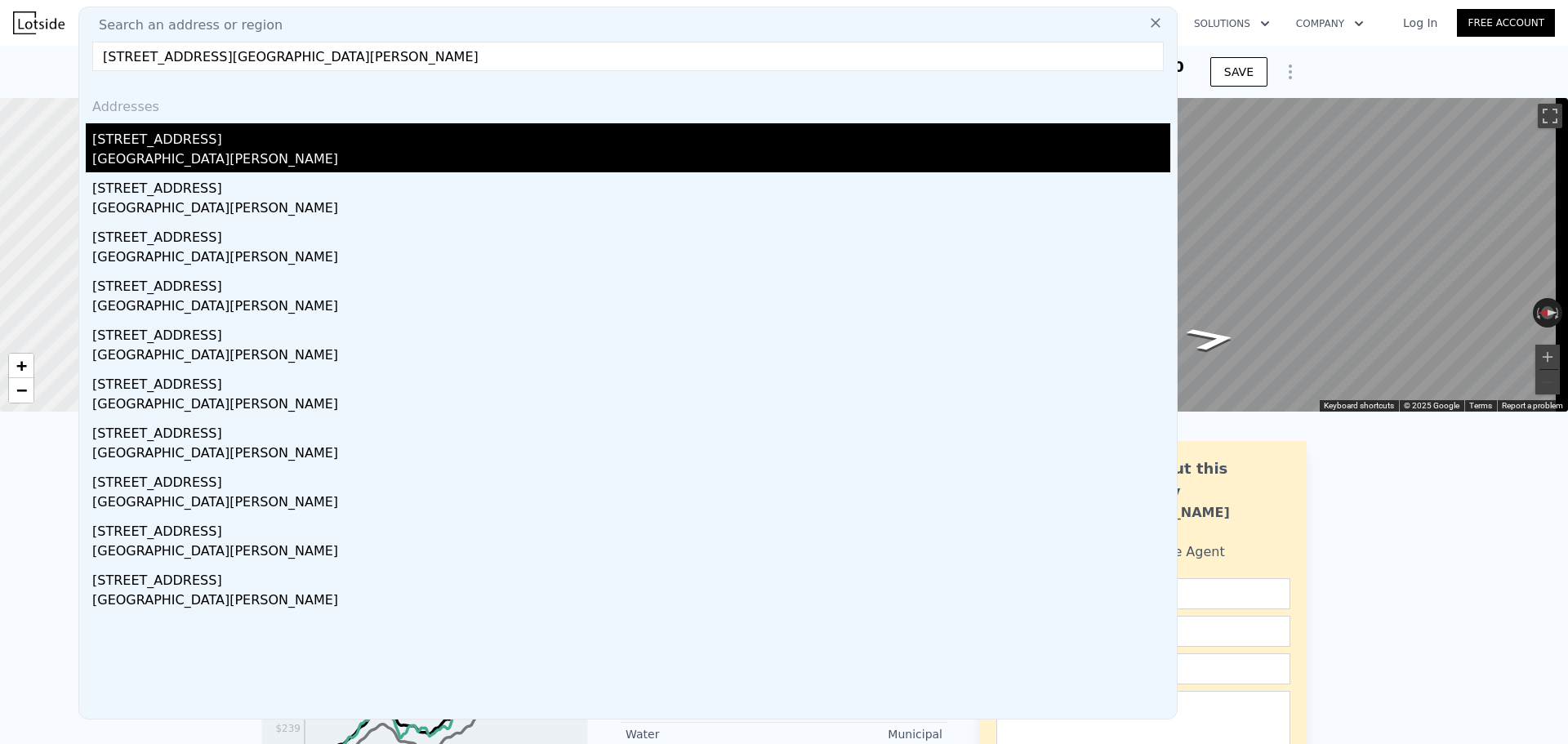
type input "[STREET_ADDRESS][GEOGRAPHIC_DATA][PERSON_NAME]"
click at [174, 132] on div "[STREET_ADDRESS]" at bounding box center [631, 136] width 1078 height 26
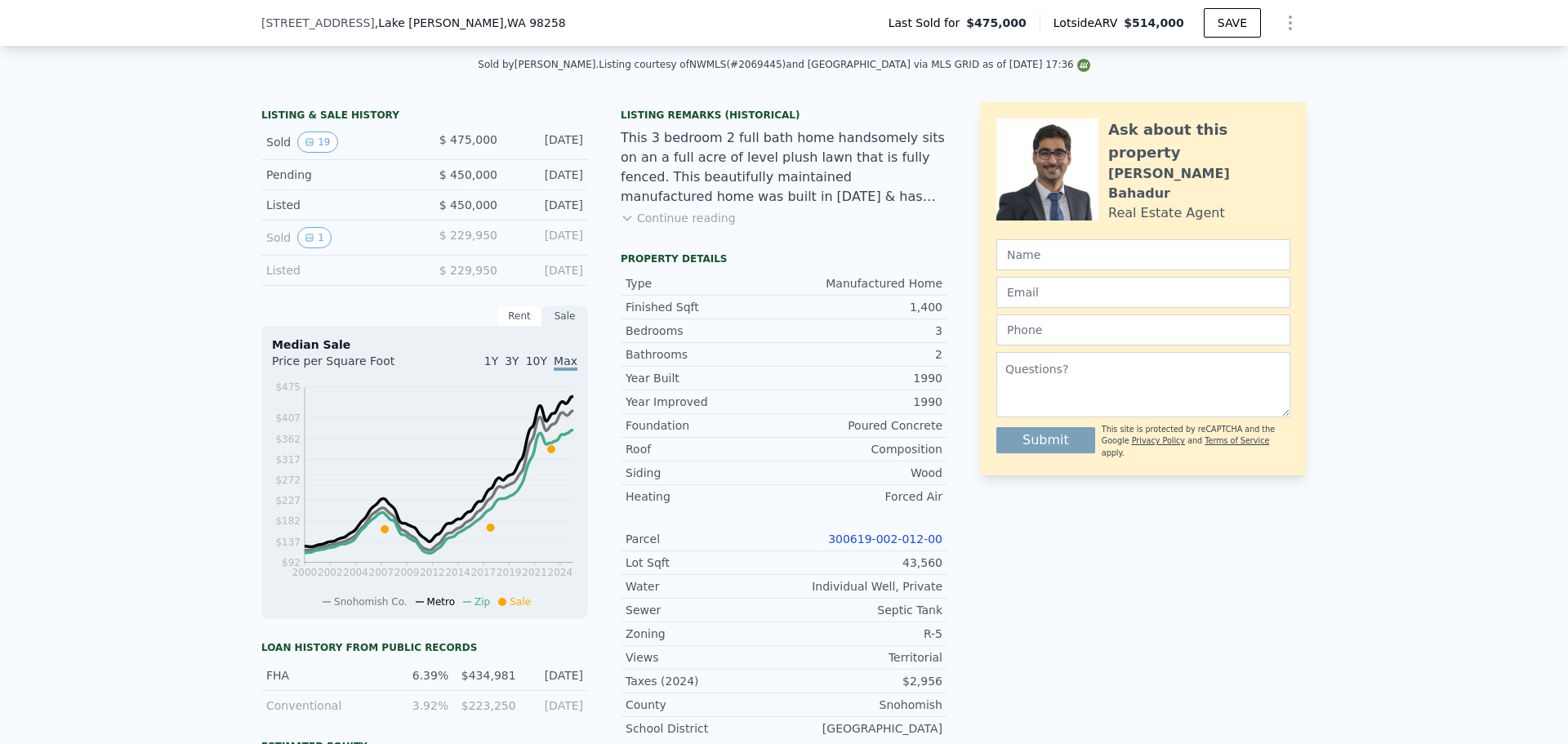
scroll to position [6, 0]
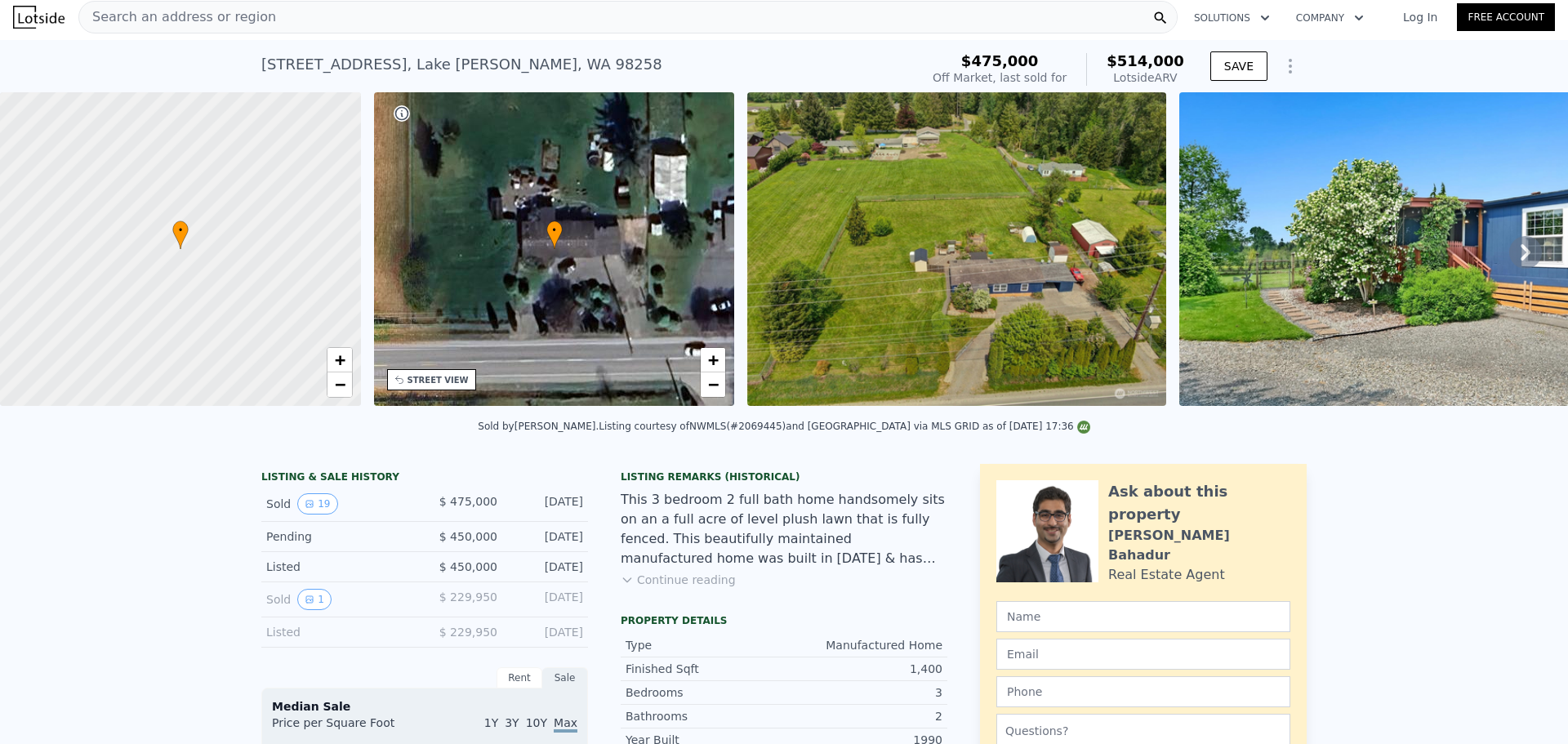
click at [923, 295] on img at bounding box center [956, 249] width 418 height 314
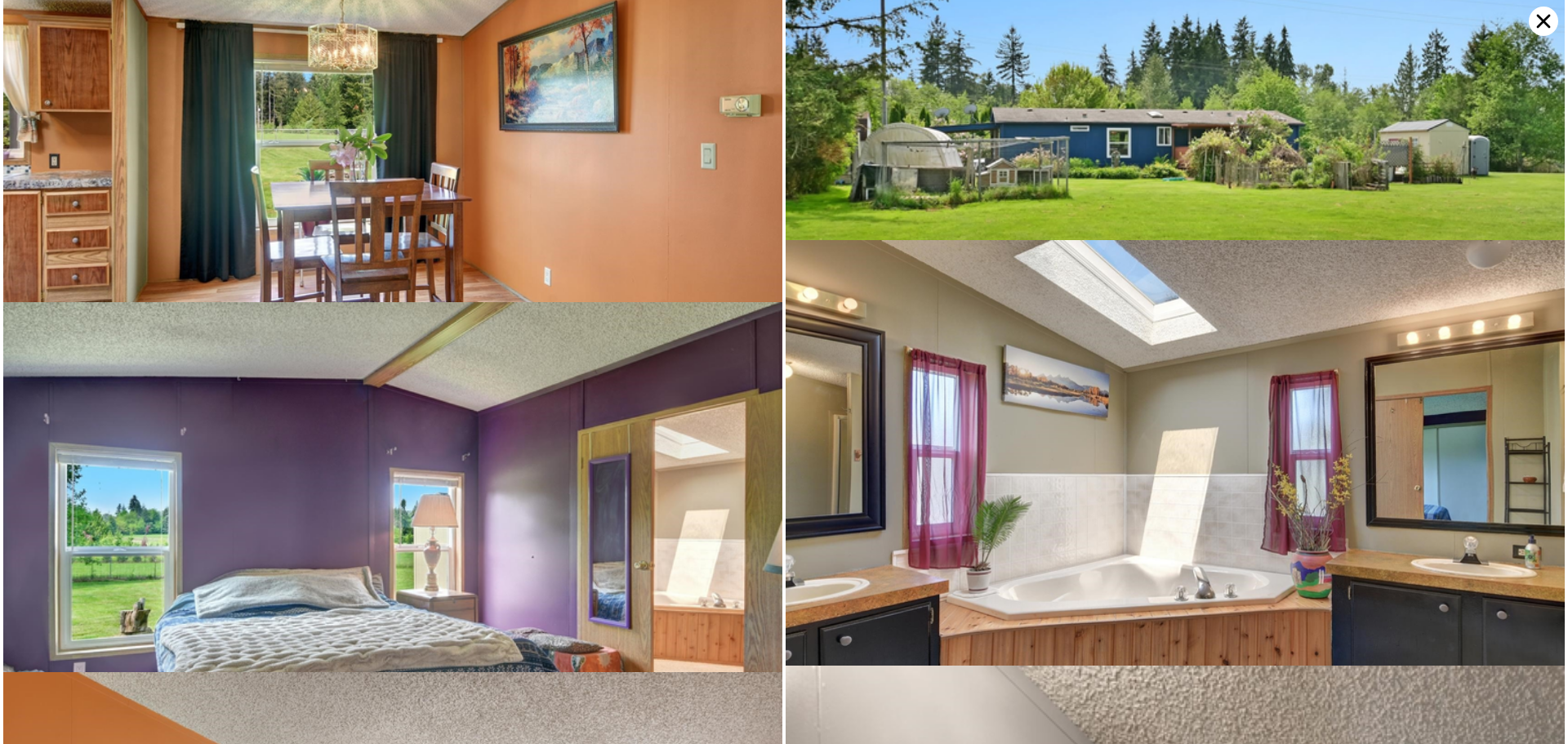
scroll to position [0, 0]
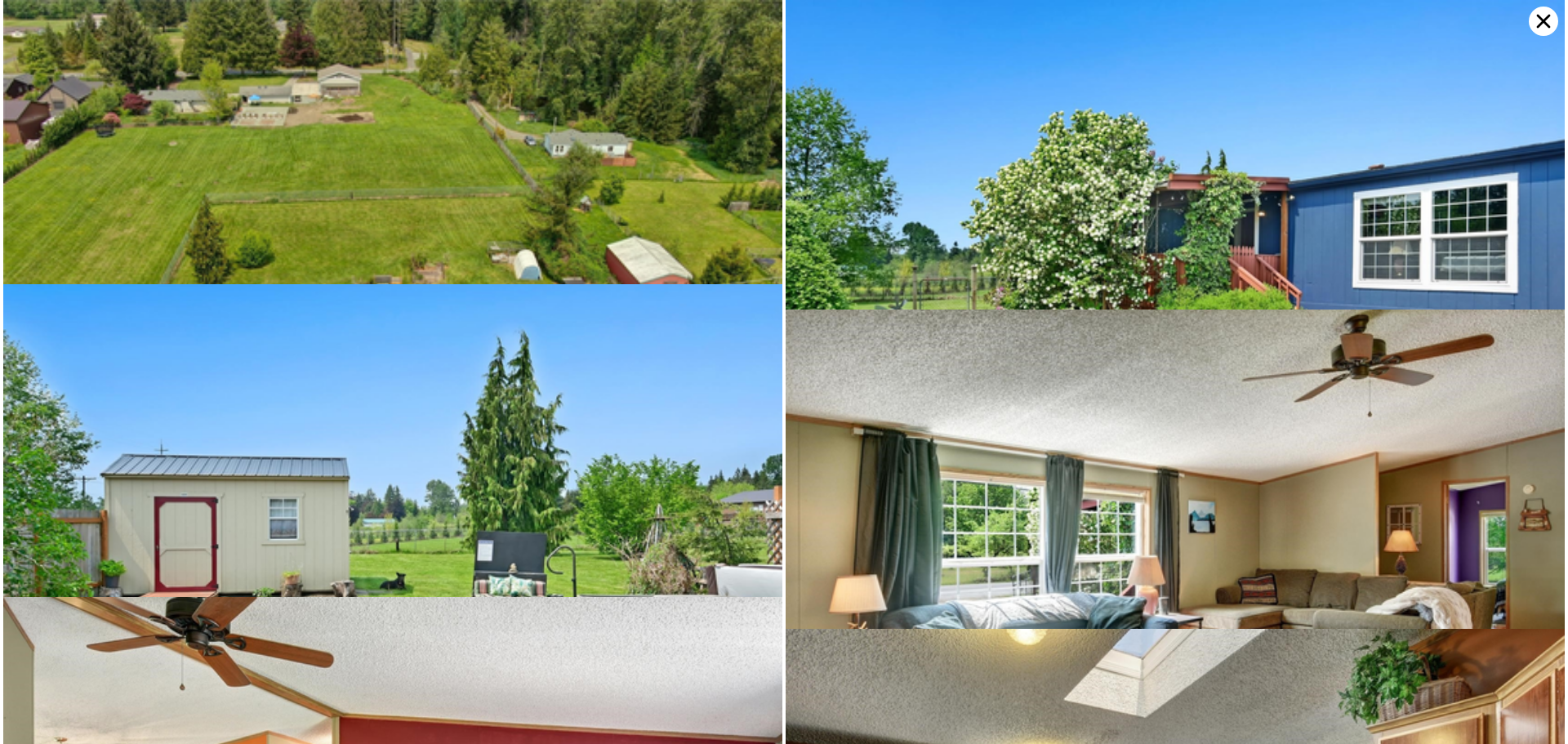
click at [515, 165] on img at bounding box center [392, 292] width 779 height 584
click at [1539, 16] on icon at bounding box center [1543, 21] width 13 height 13
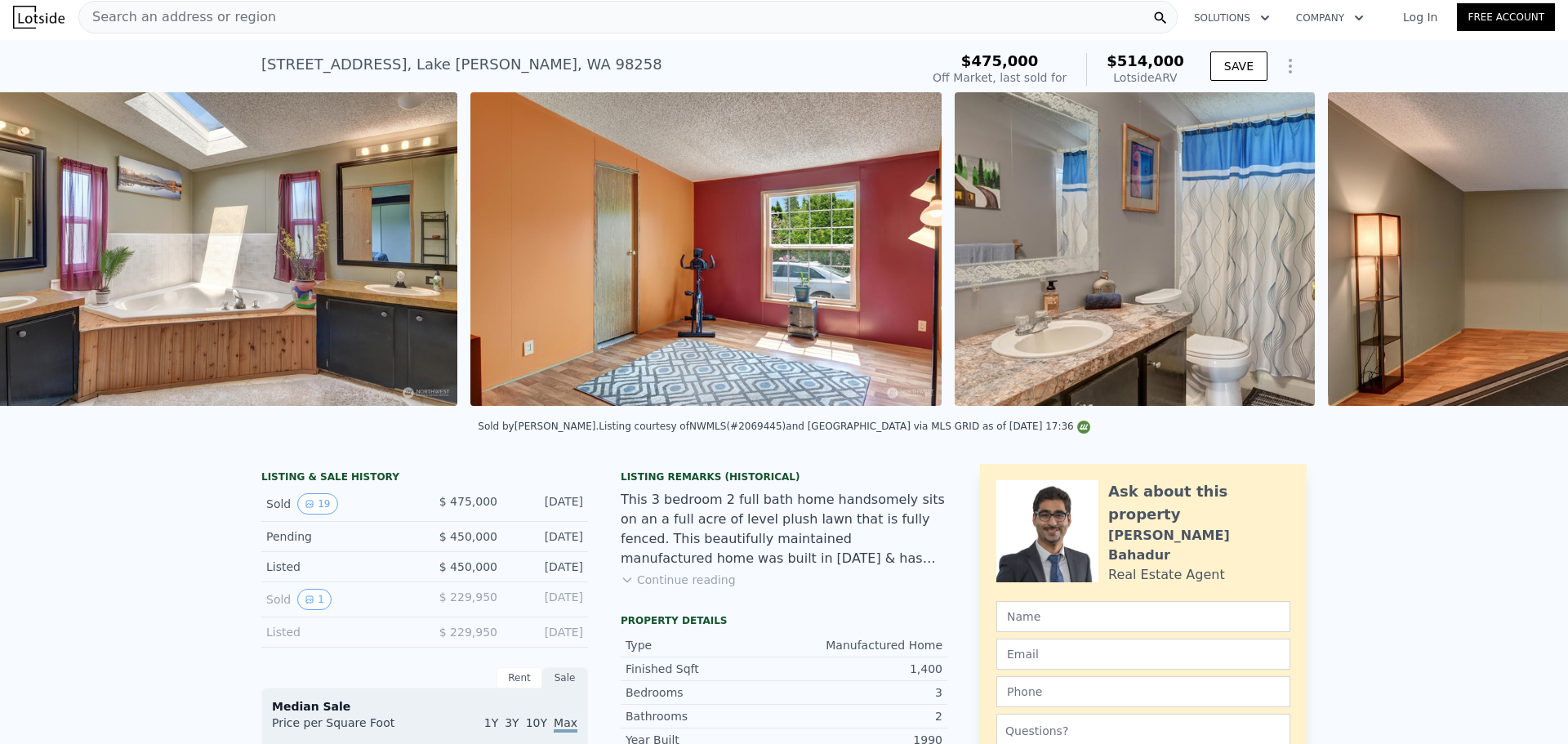
scroll to position [0, 6017]
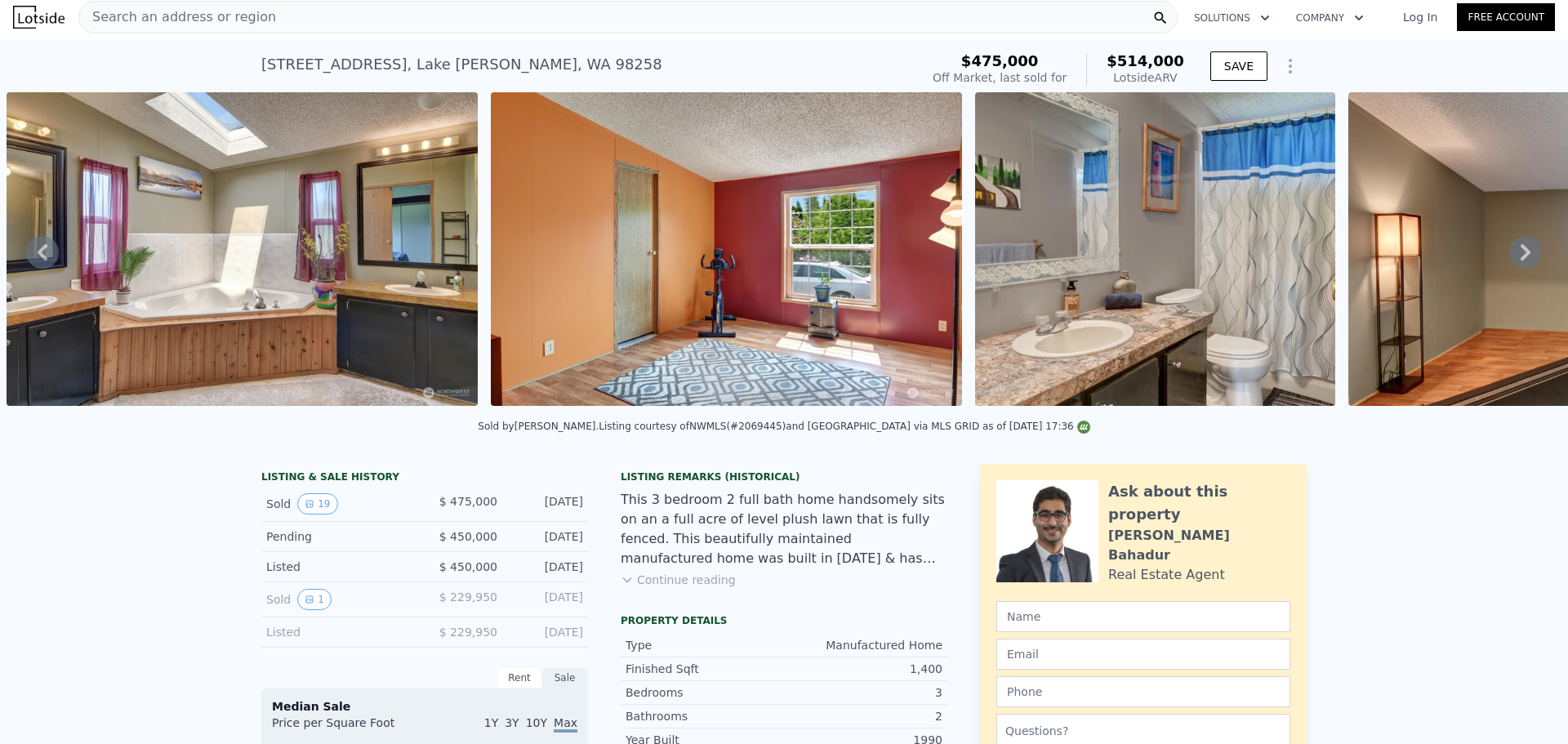
click at [1093, 310] on img at bounding box center [1155, 249] width 361 height 314
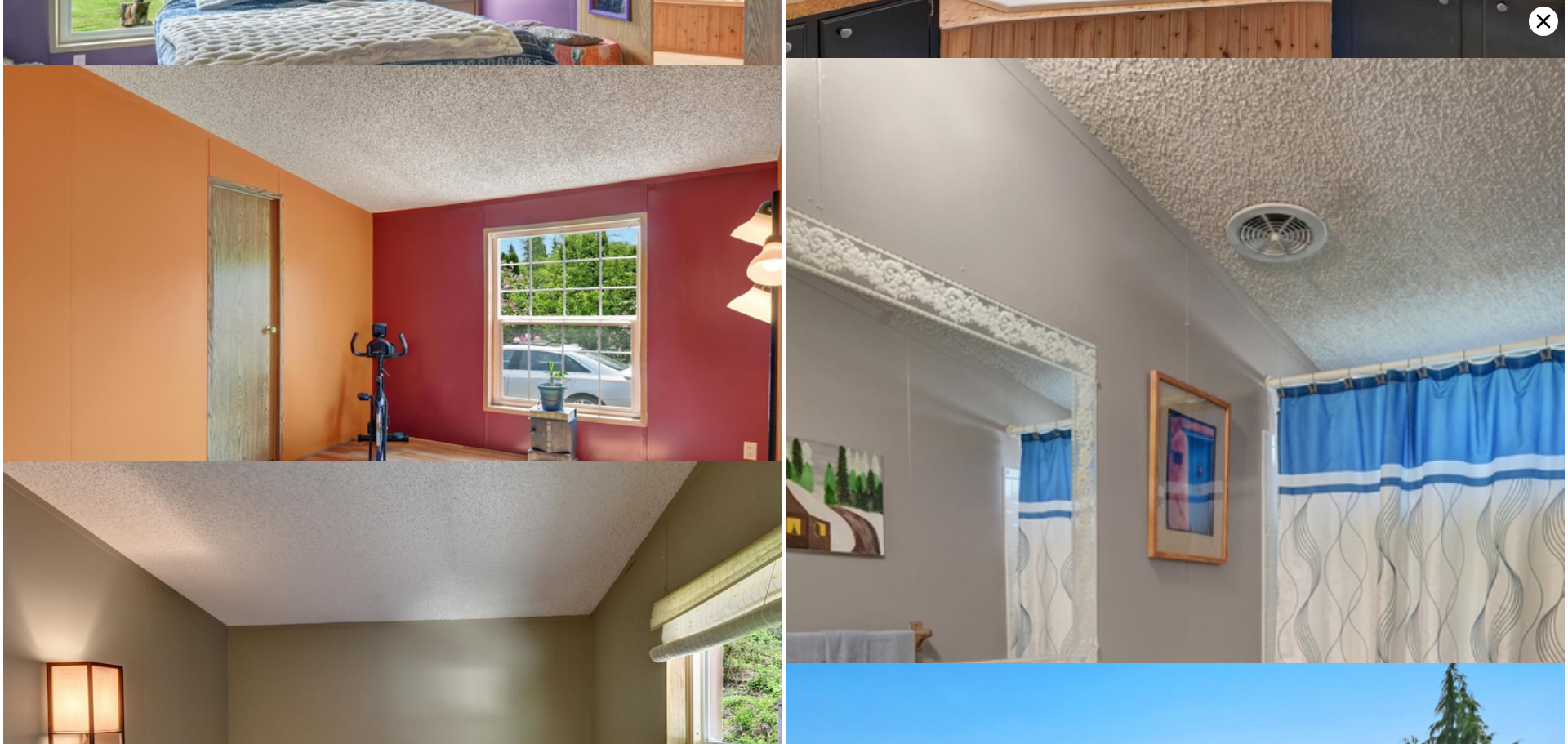
scroll to position [2115, 0]
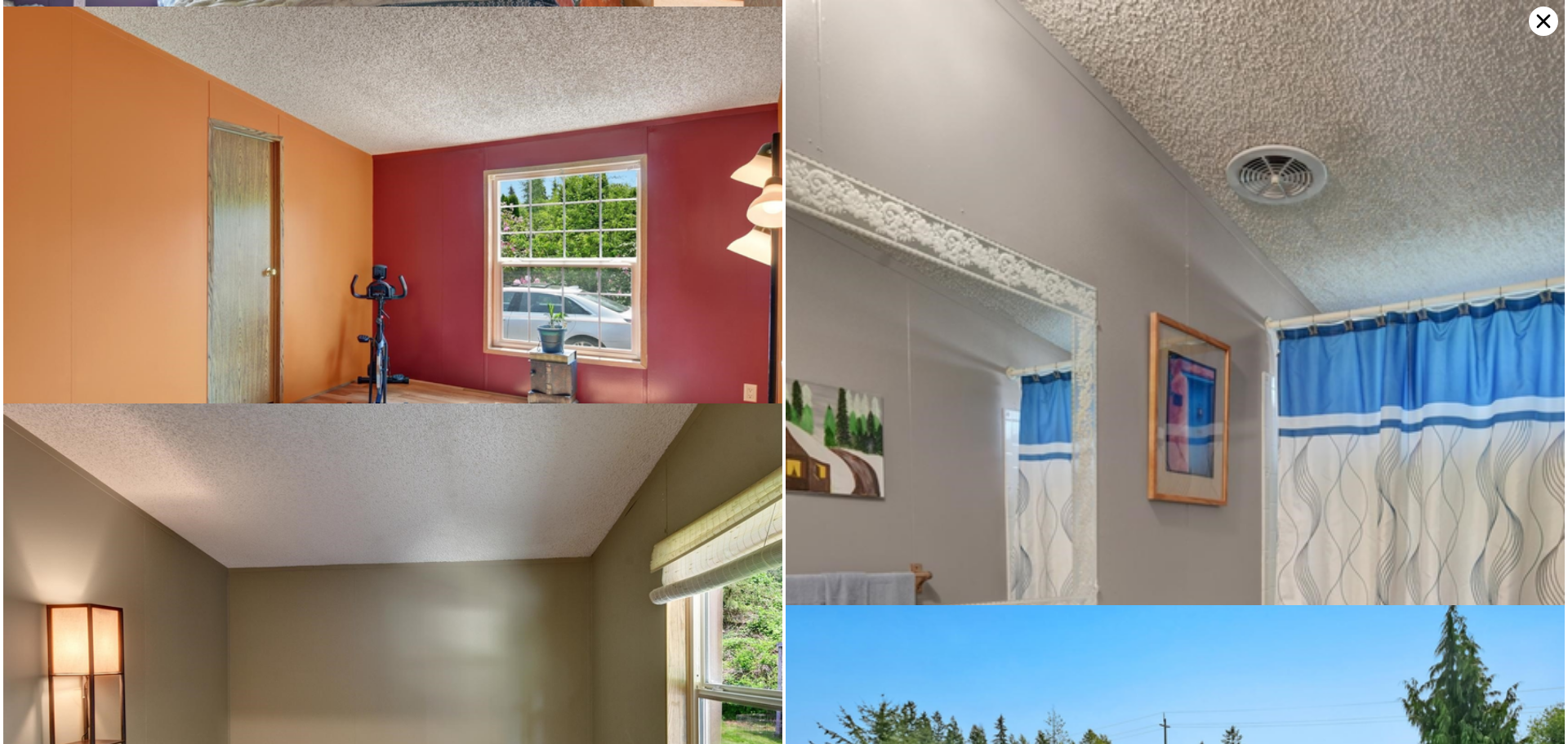
click at [1291, 423] on img at bounding box center [1174, 584] width 779 height 1169
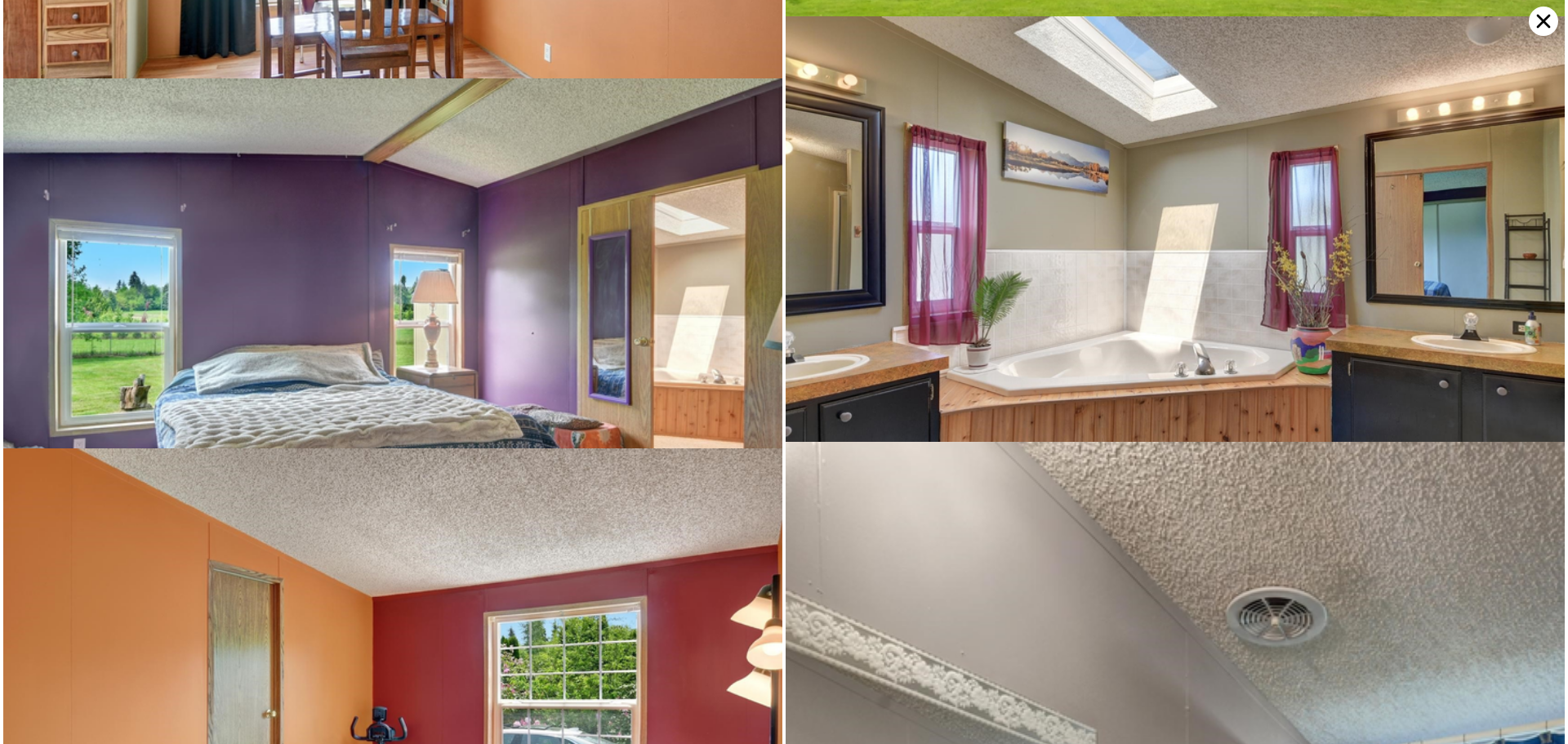
scroll to position [1689, 0]
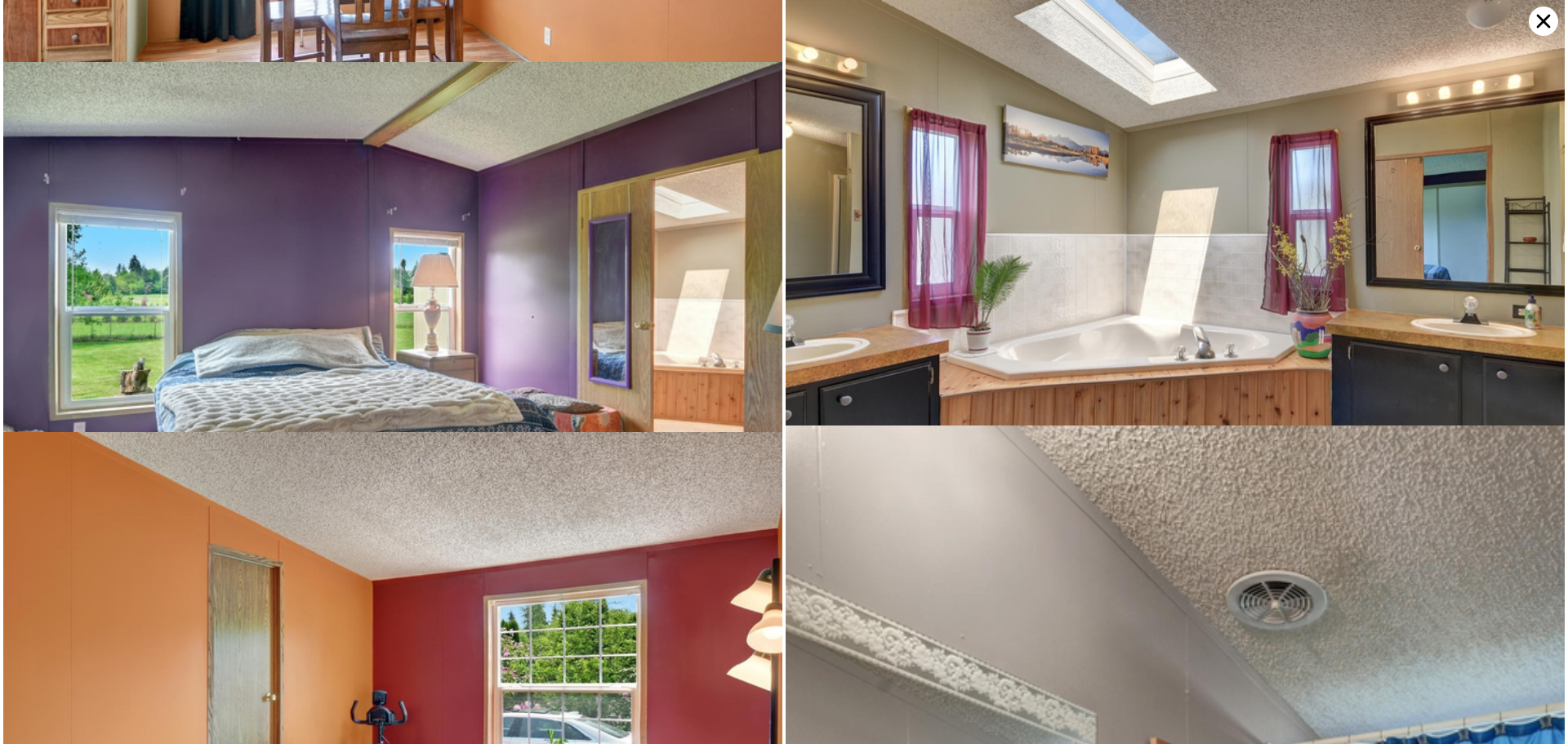
click at [1540, 13] on icon at bounding box center [1543, 21] width 30 height 30
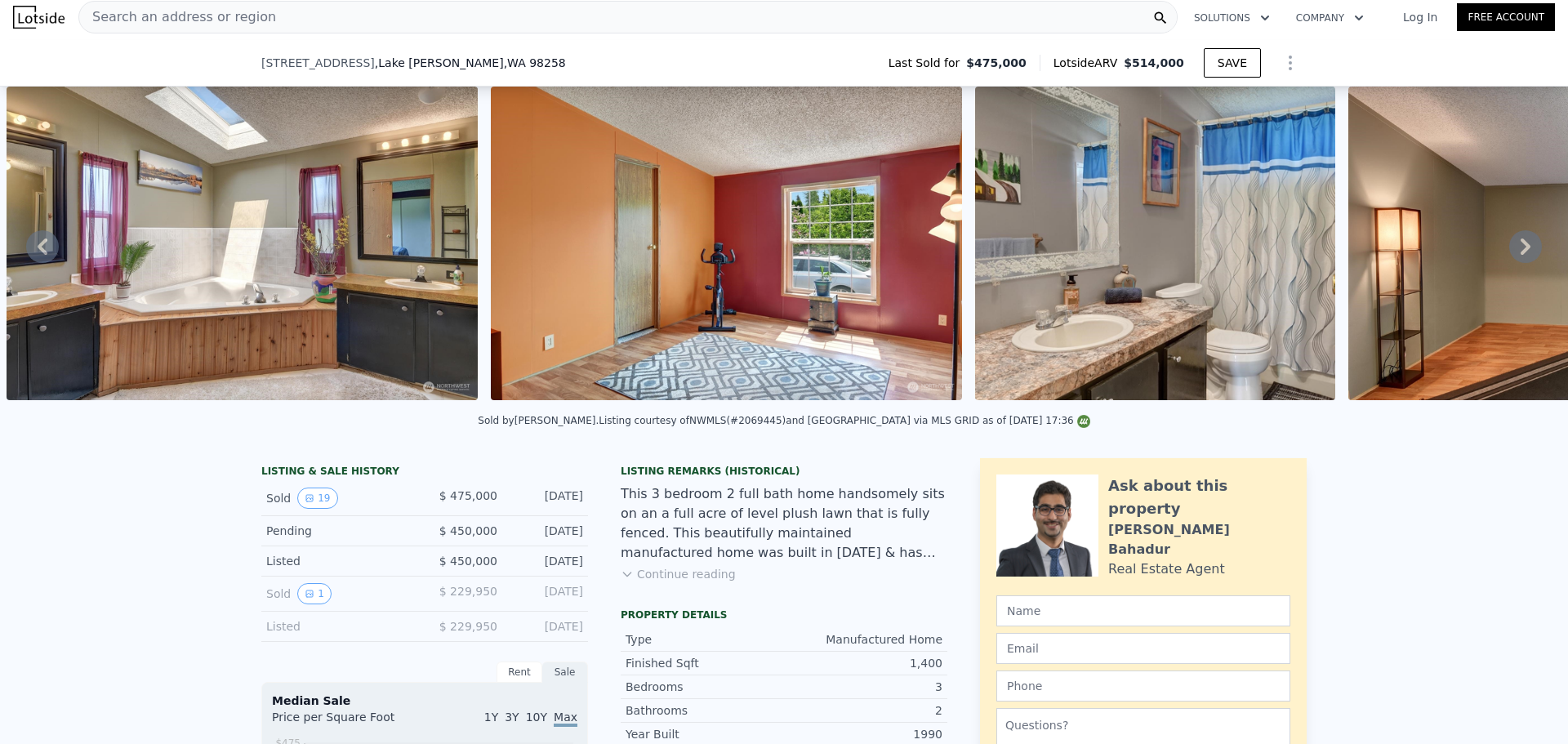
scroll to position [411, 0]
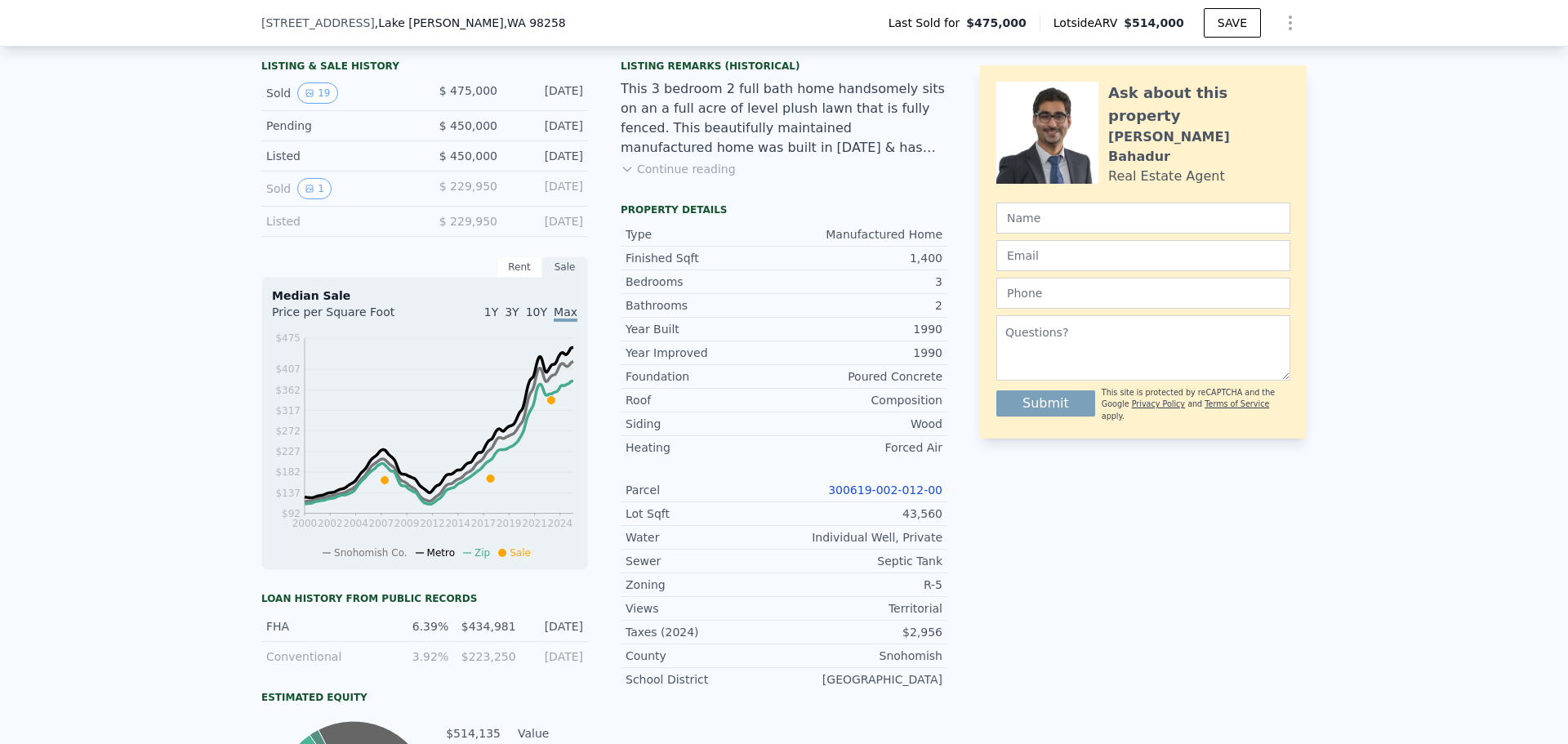
click at [908, 494] on link "300619-002-012-00" at bounding box center [885, 490] width 115 height 13
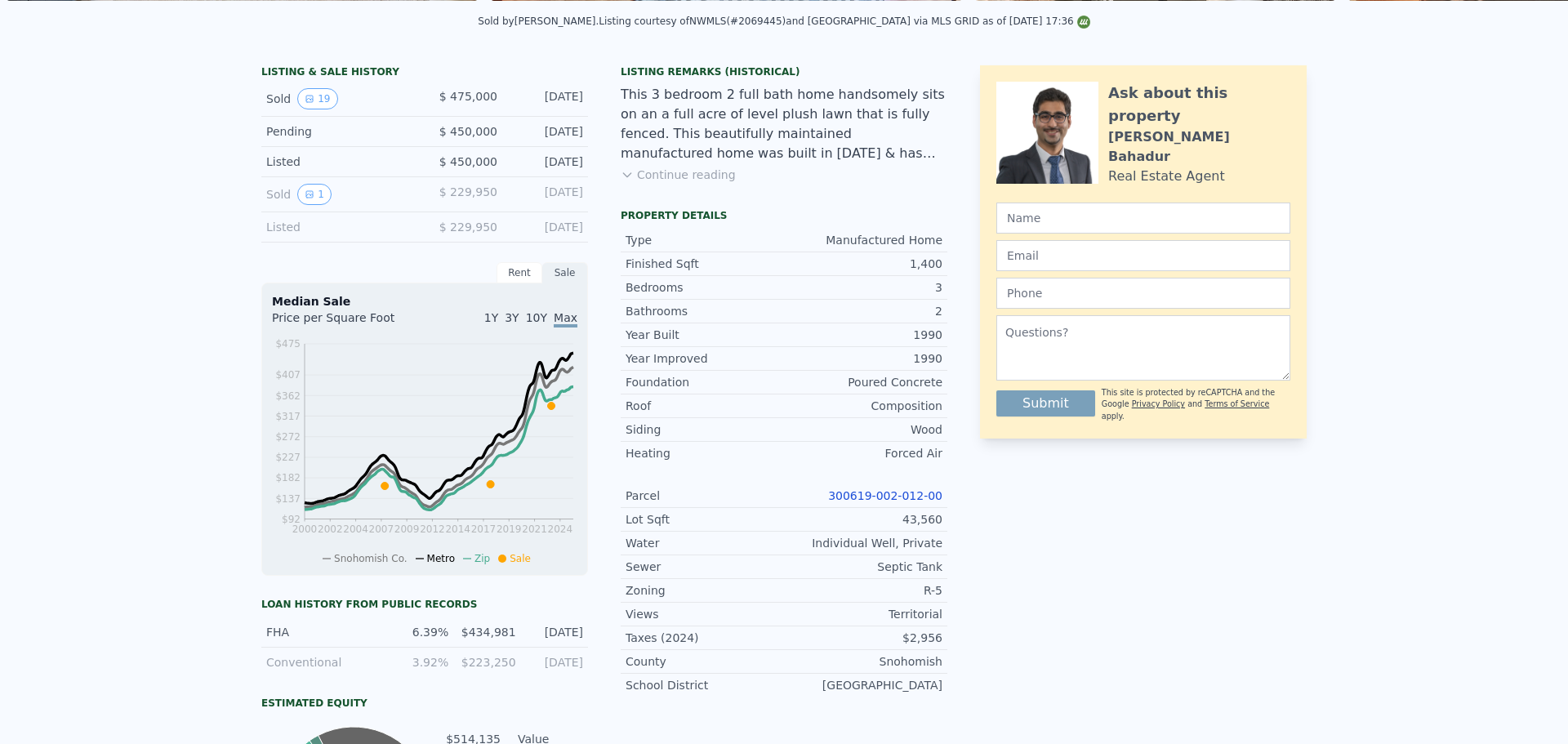
scroll to position [24, 0]
